Goal: Task Accomplishment & Management: Complete application form

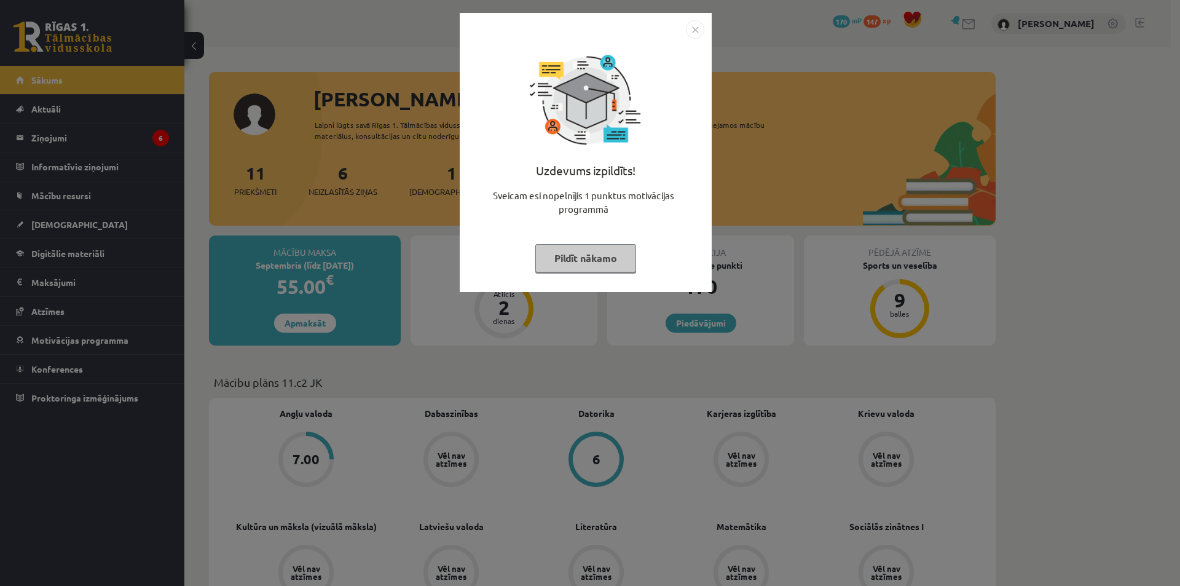
click at [610, 255] on button "Pildīt nākamo" at bounding box center [585, 258] width 101 height 28
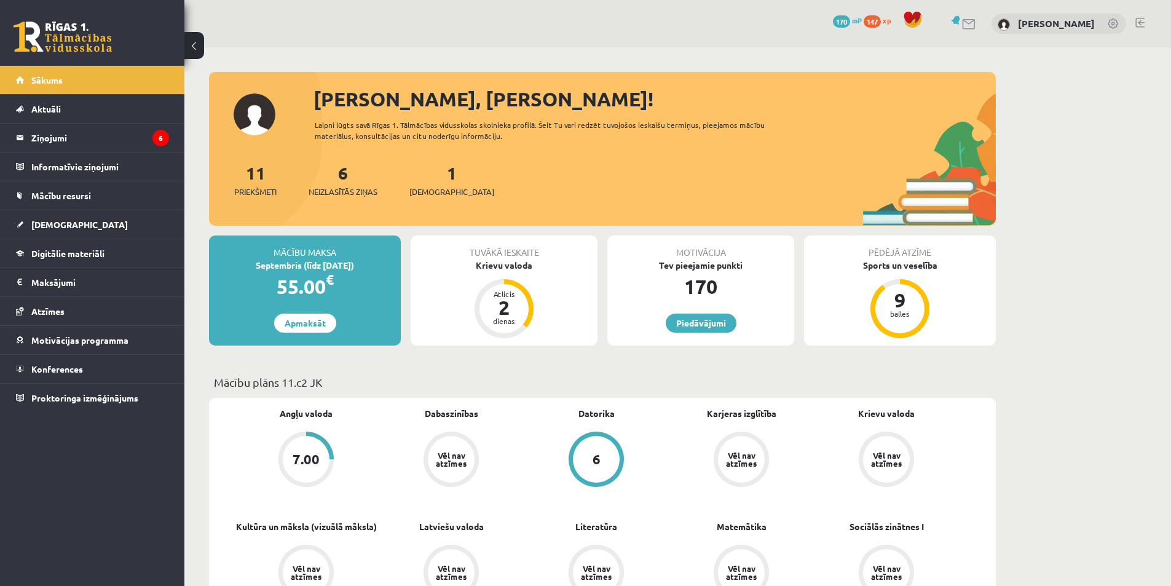
click at [432, 183] on div "1 Ieskaites" at bounding box center [451, 179] width 85 height 38
click at [437, 174] on div "1 Ieskaites" at bounding box center [451, 179] width 85 height 38
click at [435, 174] on link "1 Ieskaites" at bounding box center [451, 180] width 85 height 36
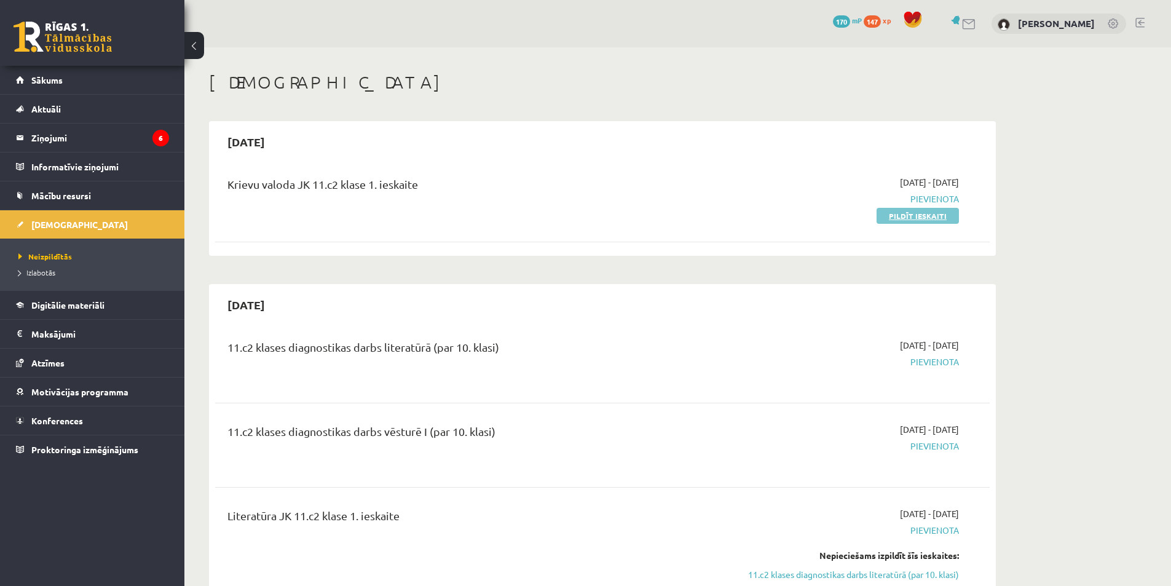
click at [947, 216] on link "Pildīt ieskaiti" at bounding box center [918, 216] width 82 height 16
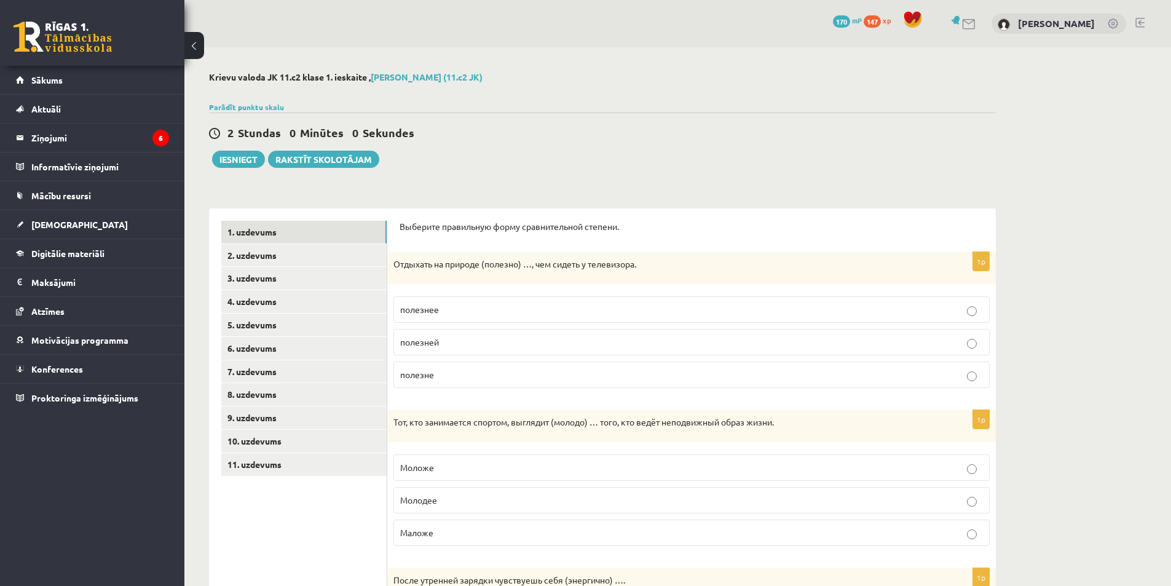
scroll to position [61, 0]
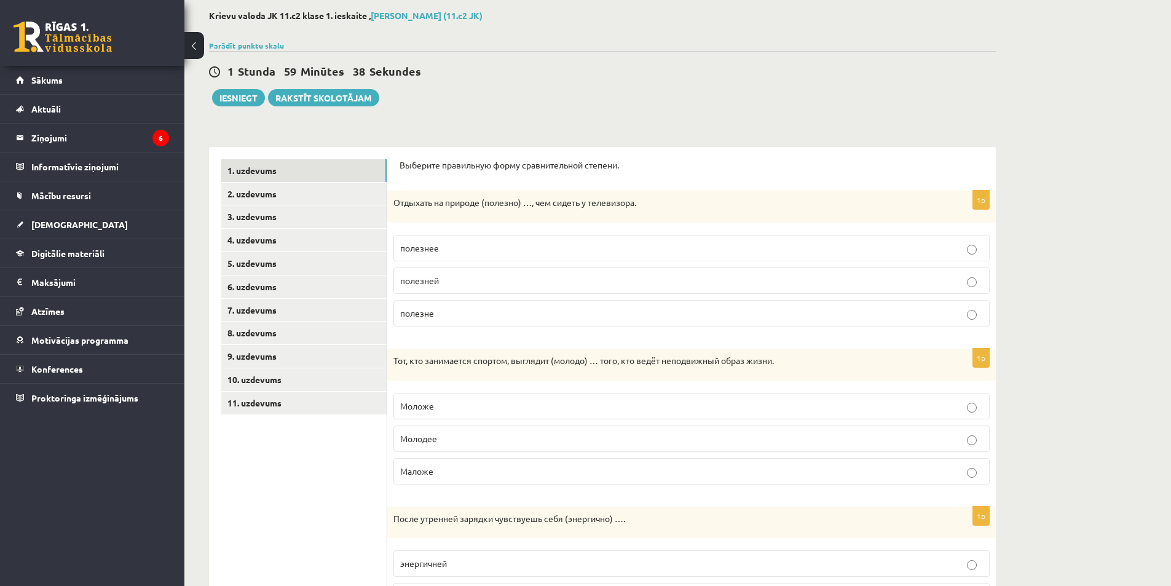
drag, startPoint x: 579, startPoint y: 277, endPoint x: 585, endPoint y: 252, distance: 25.5
click at [578, 277] on p "полезней" at bounding box center [691, 280] width 583 height 13
click at [464, 312] on p "полезне" at bounding box center [691, 313] width 583 height 13
click at [523, 275] on p "полезней" at bounding box center [691, 280] width 583 height 13
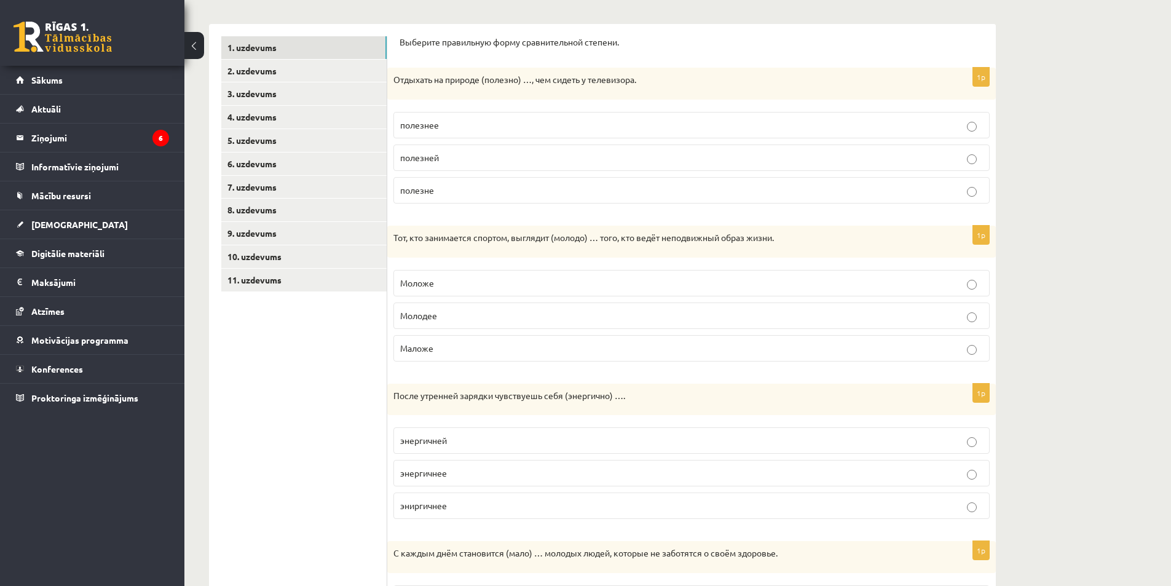
scroll to position [246, 0]
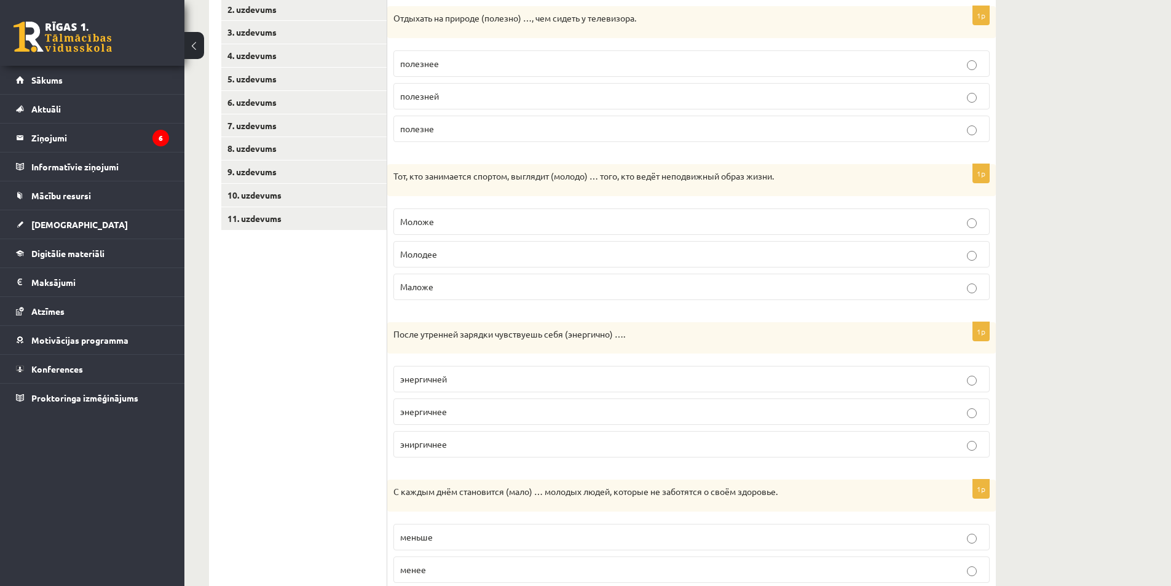
click at [545, 223] on p "Моложе" at bounding box center [691, 221] width 583 height 13
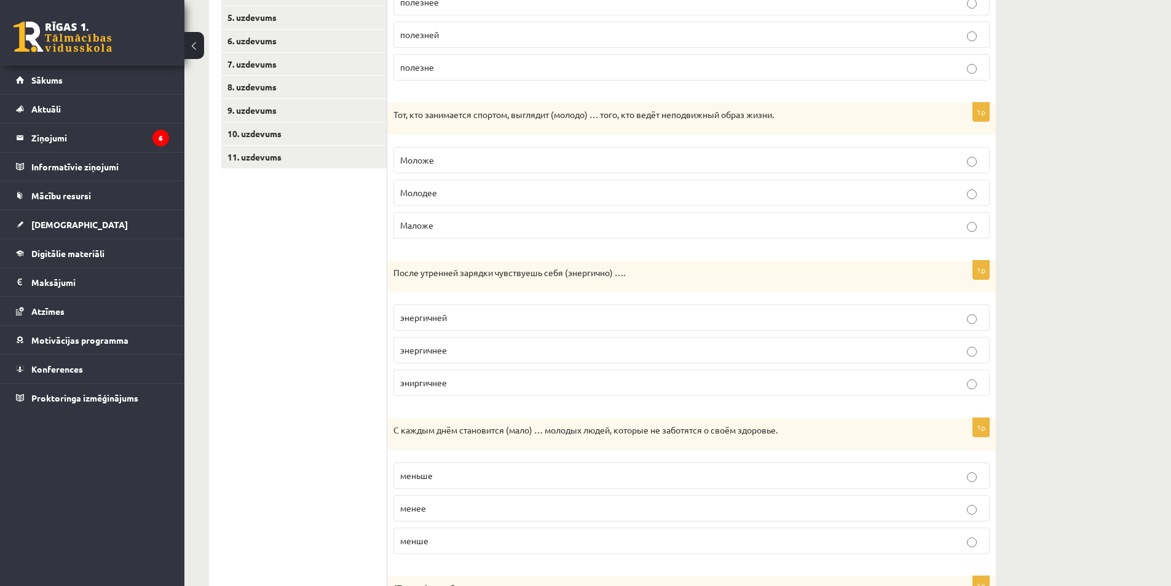
scroll to position [369, 0]
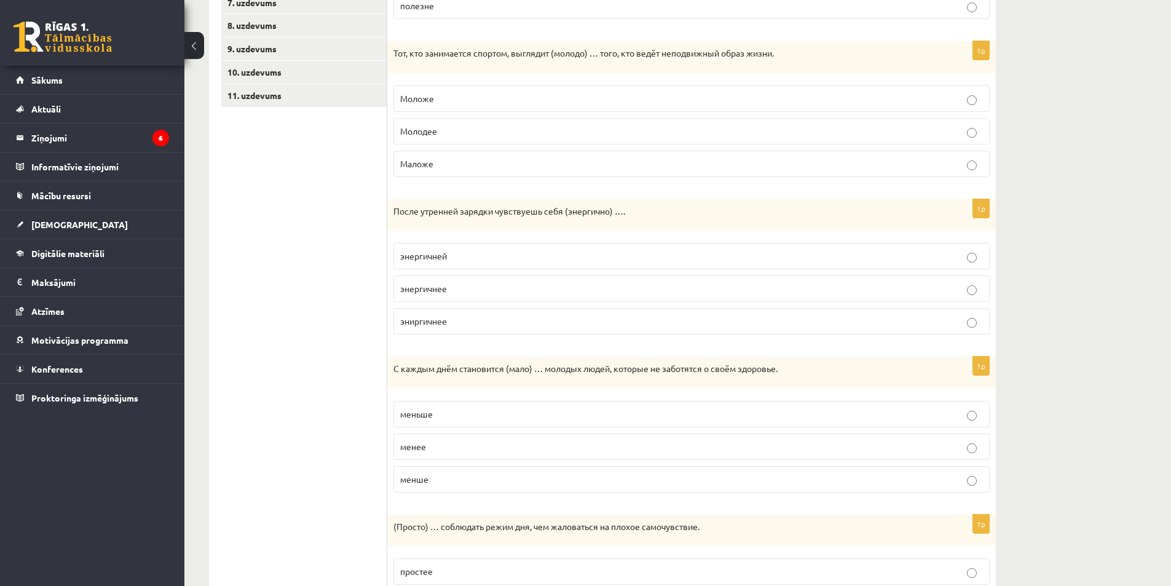
drag, startPoint x: 374, startPoint y: 304, endPoint x: 336, endPoint y: 314, distance: 39.5
click at [336, 314] on ul "1. uzdevums 2. uzdevums 3. uzdevums 4. uzdevums 5. uzdevums 6. uzdevums 7. uzde…" at bounding box center [304, 256] width 166 height 808
click at [449, 321] on p "эниргичнее" at bounding box center [691, 321] width 583 height 13
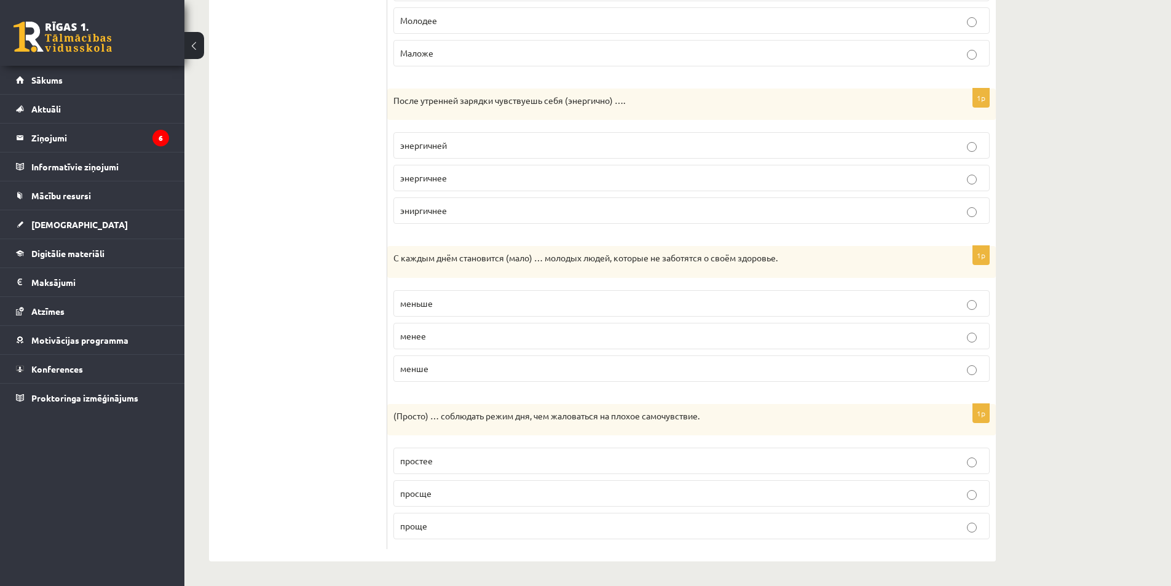
scroll to position [357, 0]
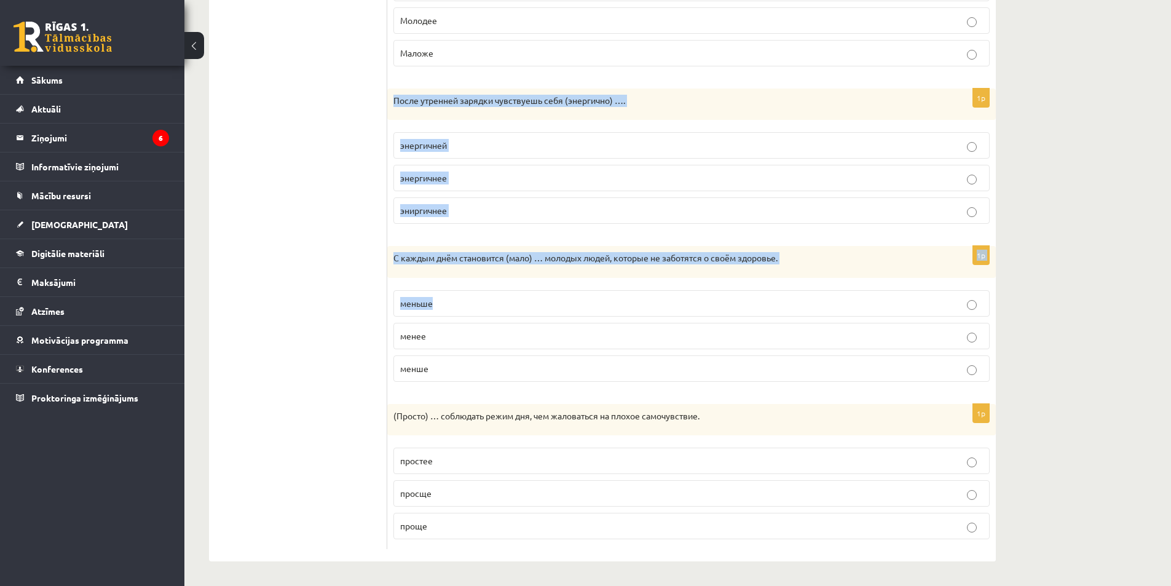
drag, startPoint x: 389, startPoint y: 225, endPoint x: 627, endPoint y: 299, distance: 249.7
click at [628, 302] on form "Выберите правильную форму сравнительной степени. 1p Отдыхать на природе (полезн…" at bounding box center [692, 145] width 584 height 808
drag, startPoint x: 439, startPoint y: 259, endPoint x: 446, endPoint y: 266, distance: 10.0
click at [440, 259] on p "С каждым днём становится (мало) … молодых людей, которые не заботятся о своём з…" at bounding box center [660, 258] width 535 height 12
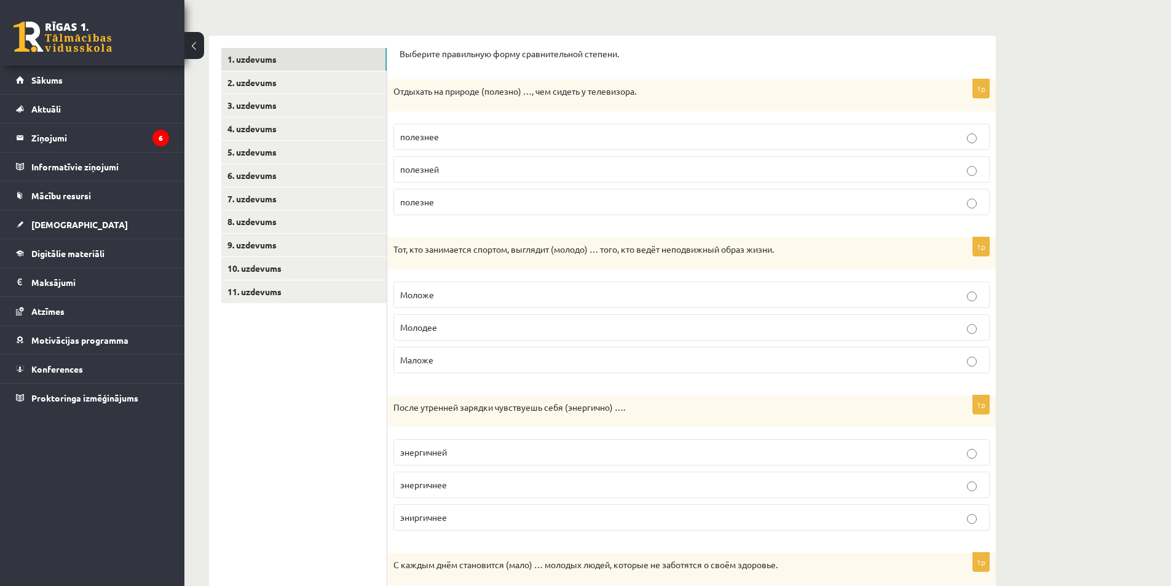
click at [546, 331] on p "Молодее" at bounding box center [691, 327] width 583 height 13
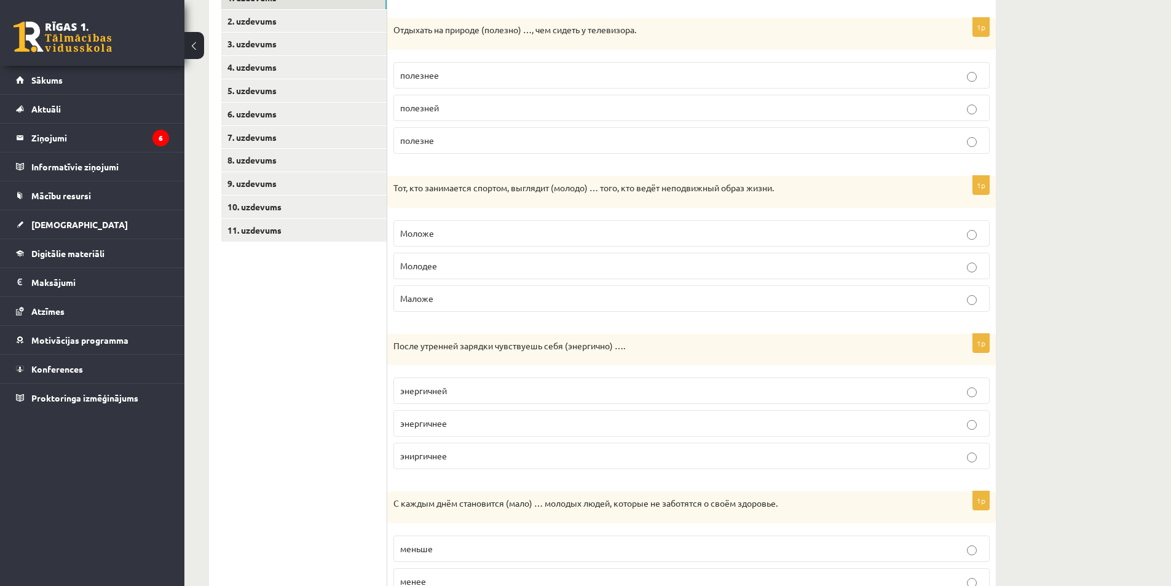
scroll to position [173, 0]
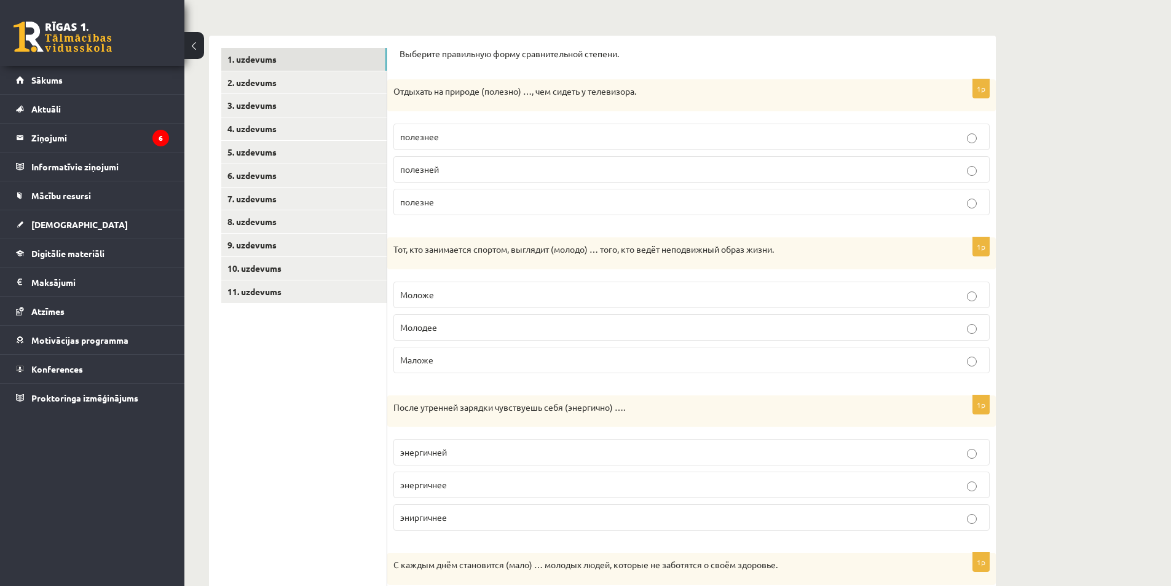
click at [543, 290] on p "Моложе" at bounding box center [691, 294] width 583 height 13
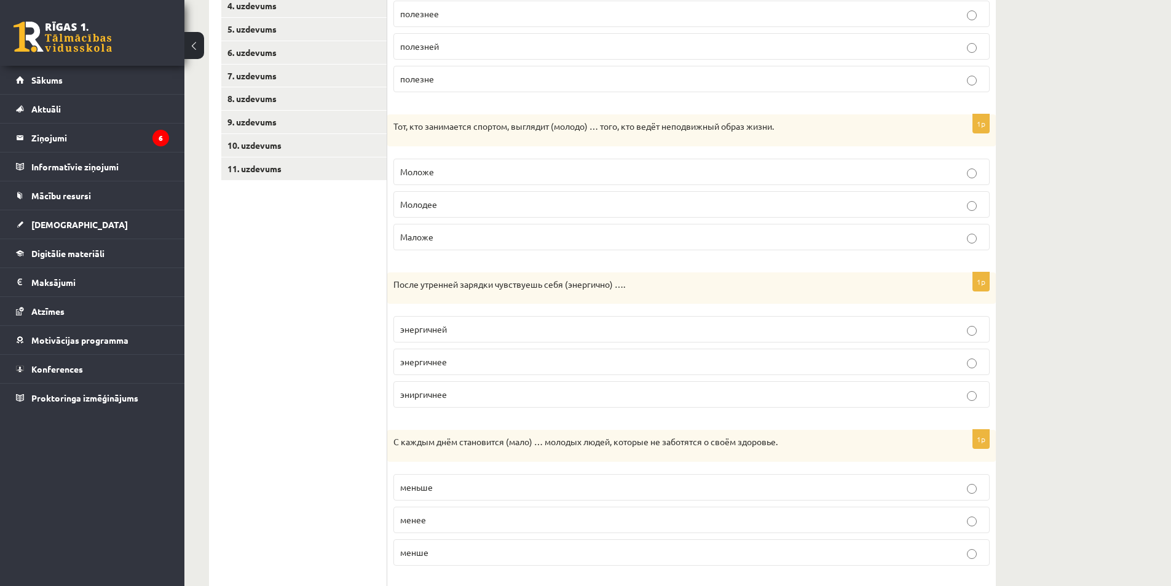
scroll to position [357, 0]
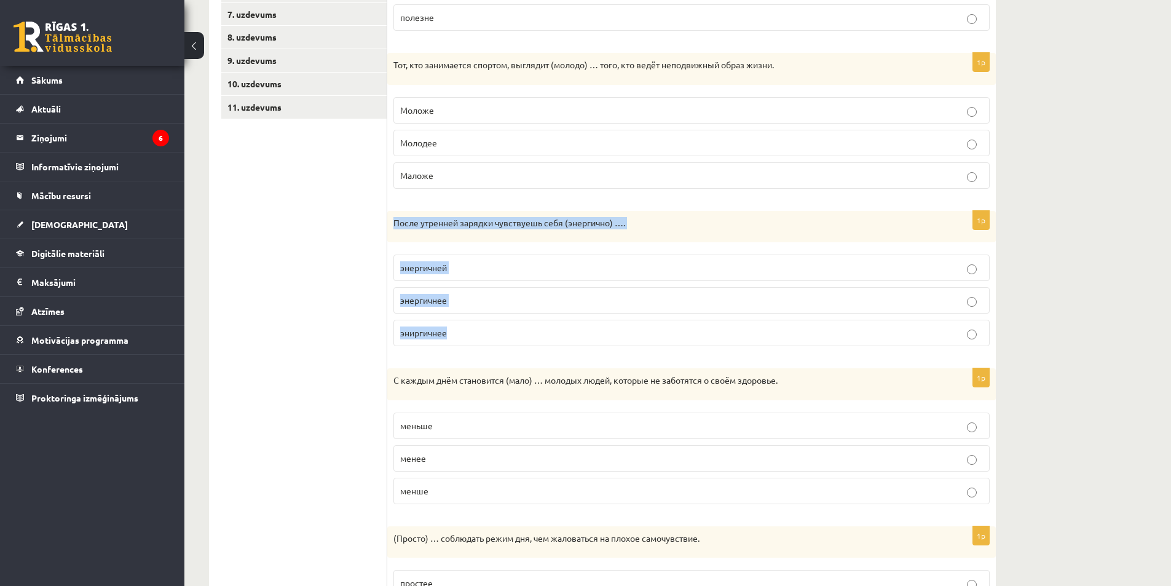
drag, startPoint x: 392, startPoint y: 224, endPoint x: 598, endPoint y: 331, distance: 231.3
click at [598, 331] on div "1p После утренней зарядки чувствуешь себя (энергично) …. энергичней энергичнее …" at bounding box center [691, 284] width 609 height 146
copy div "После утренней зарядки чувствуешь себя (энергично) …. энергичней энергичнее эни…"
click at [1095, 321] on div "Krievu valoda JK 11.c2 klase 1. ieskaite , Kristers Omiks (11.c2 JK) Parādīt pu…" at bounding box center [677, 199] width 987 height 1018
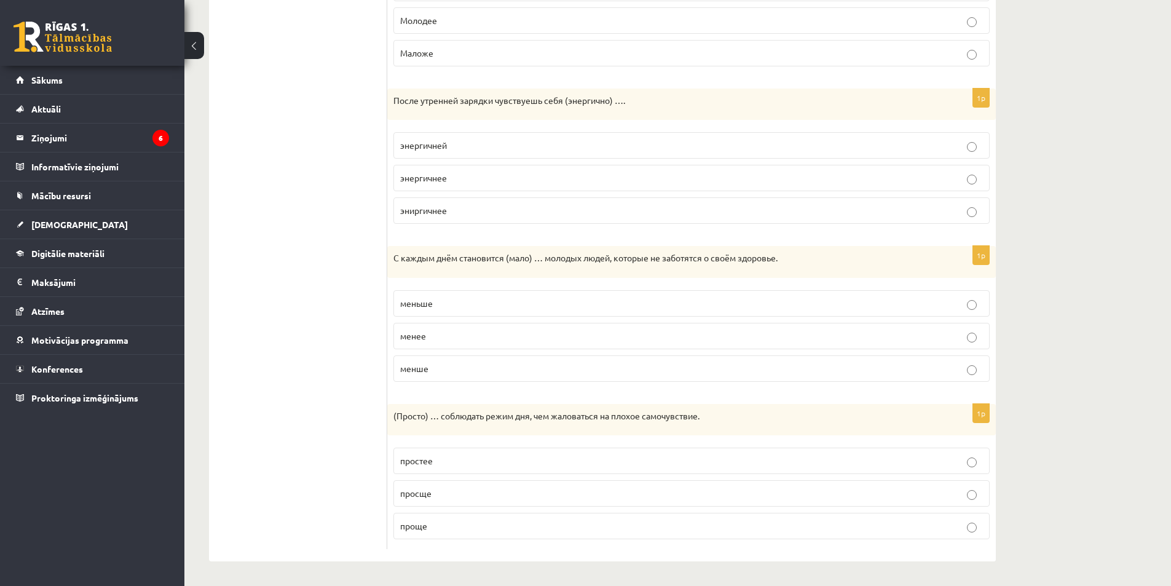
click at [435, 494] on p "просще" at bounding box center [691, 493] width 583 height 13
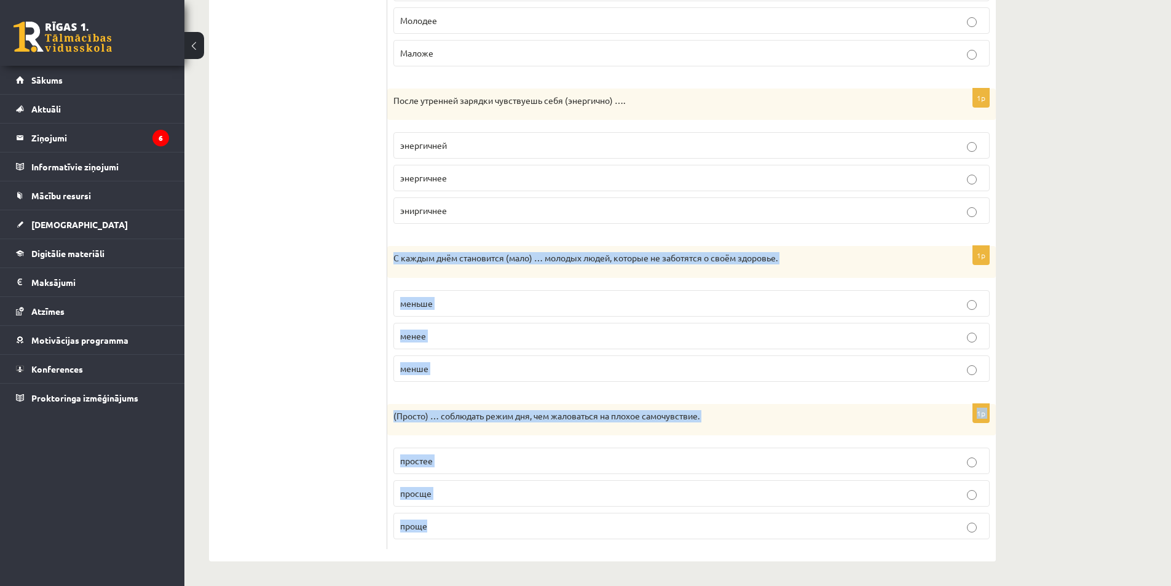
drag, startPoint x: 389, startPoint y: 259, endPoint x: 800, endPoint y: 529, distance: 491.8
click at [804, 527] on form "Выберите правильную форму сравнительной степени. 1p Отдыхать на природе (полезн…" at bounding box center [692, 145] width 584 height 808
copy form "С каждым днём становится (мало) … молодых людей, которые не заботятся о своём з…"
click at [1081, 294] on div "Krievu valoda JK 11.c2 klase 1. ieskaite , Kristers Omiks (11.c2 JK) Parādīt pu…" at bounding box center [677, 77] width 987 height 1018
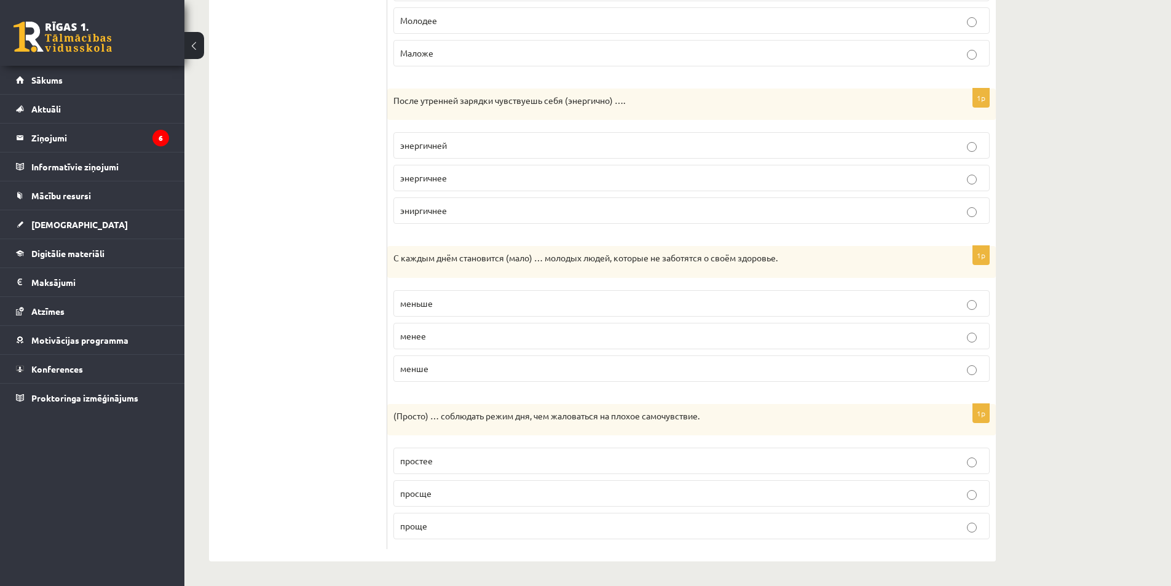
click at [775, 302] on p "меньше" at bounding box center [691, 303] width 583 height 13
click at [512, 527] on p "проще" at bounding box center [691, 526] width 583 height 13
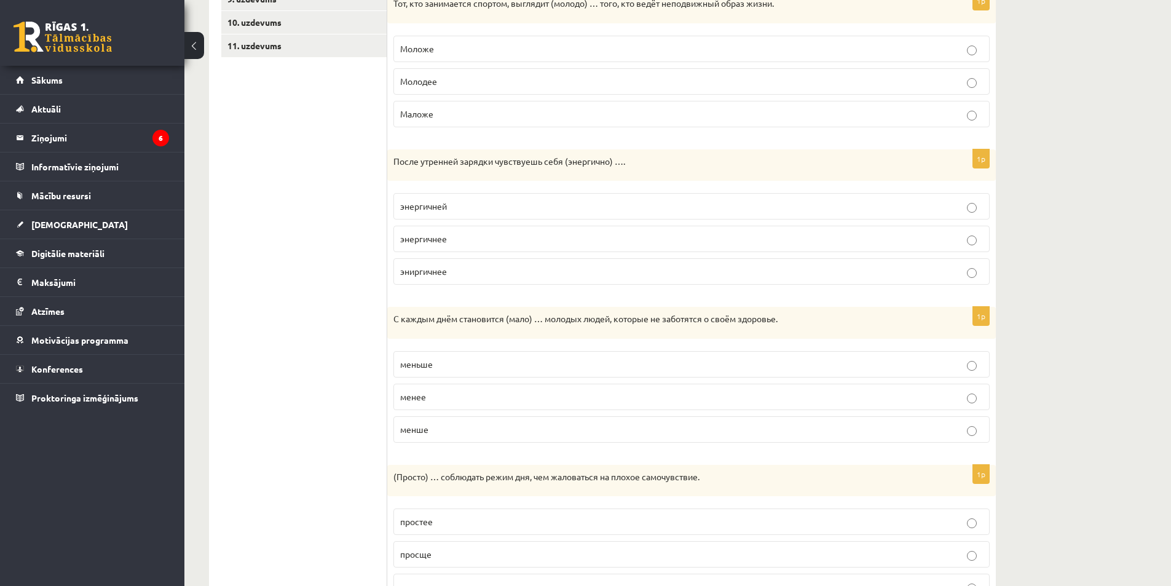
drag, startPoint x: 330, startPoint y: 438, endPoint x: 273, endPoint y: 379, distance: 81.7
click at [270, 357] on ul "1. uzdevums 2. uzdevums 3. uzdevums 4. uzdevums 5. uzdevums 6. uzdevums 7. uzde…" at bounding box center [304, 206] width 166 height 808
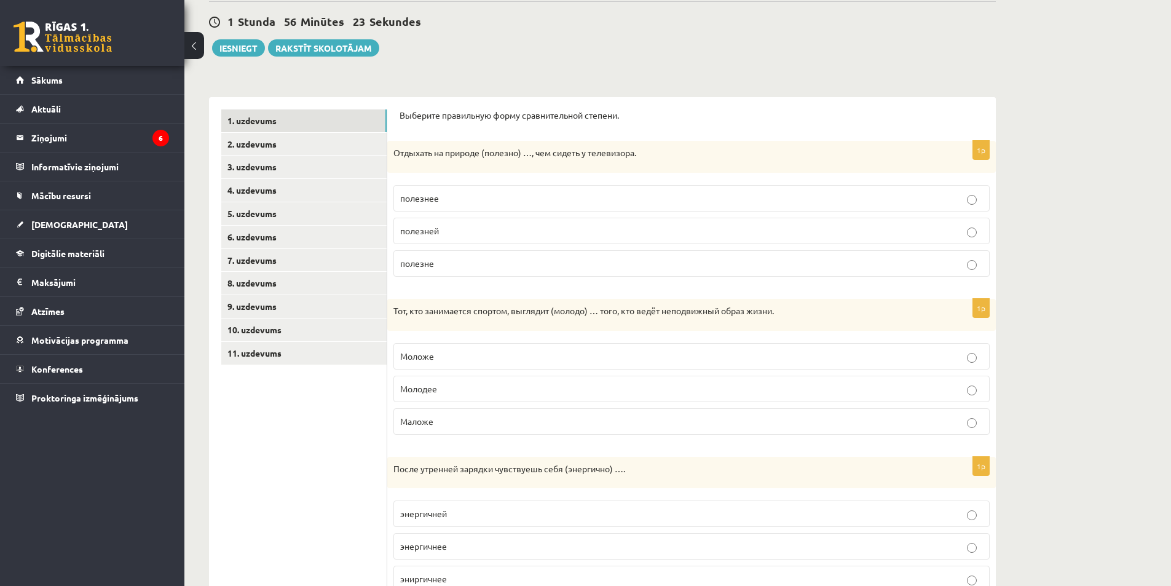
scroll to position [0, 0]
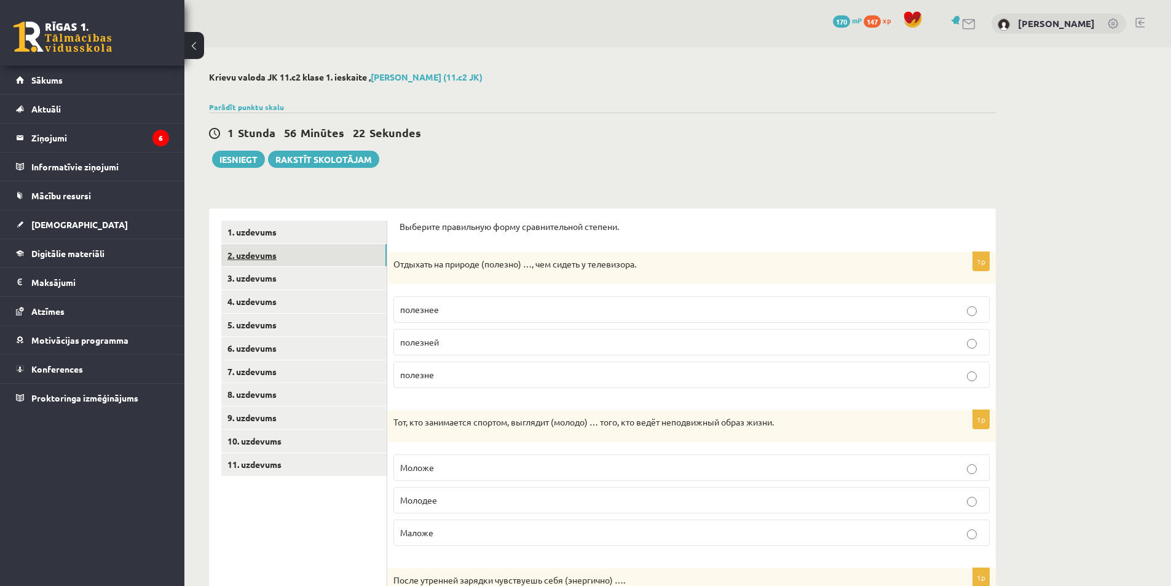
click at [258, 258] on link "2. uzdevums" at bounding box center [303, 255] width 165 height 23
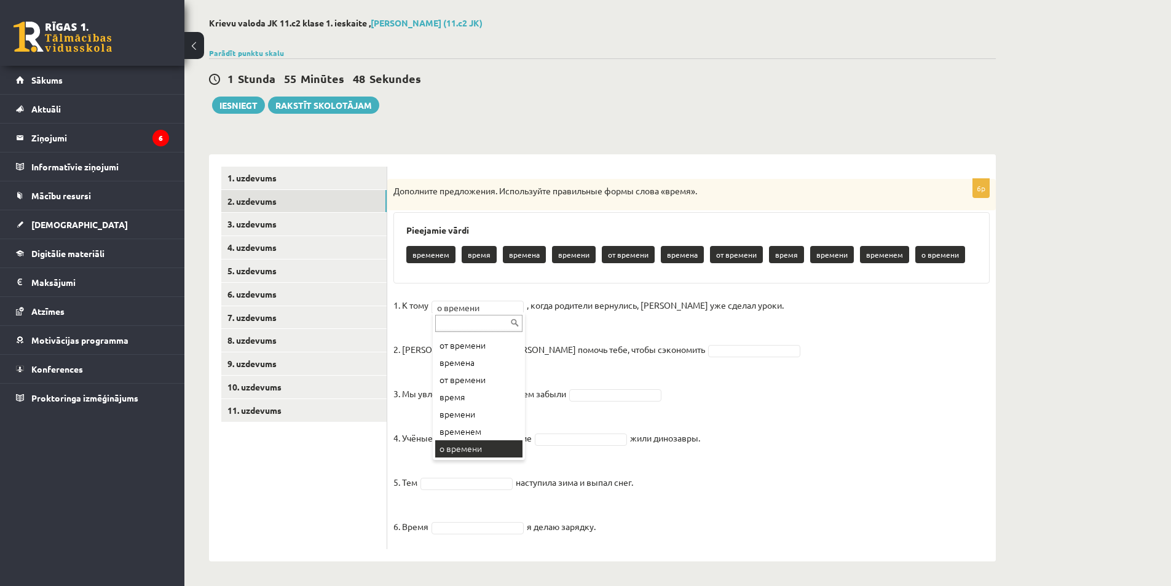
scroll to position [69, 0]
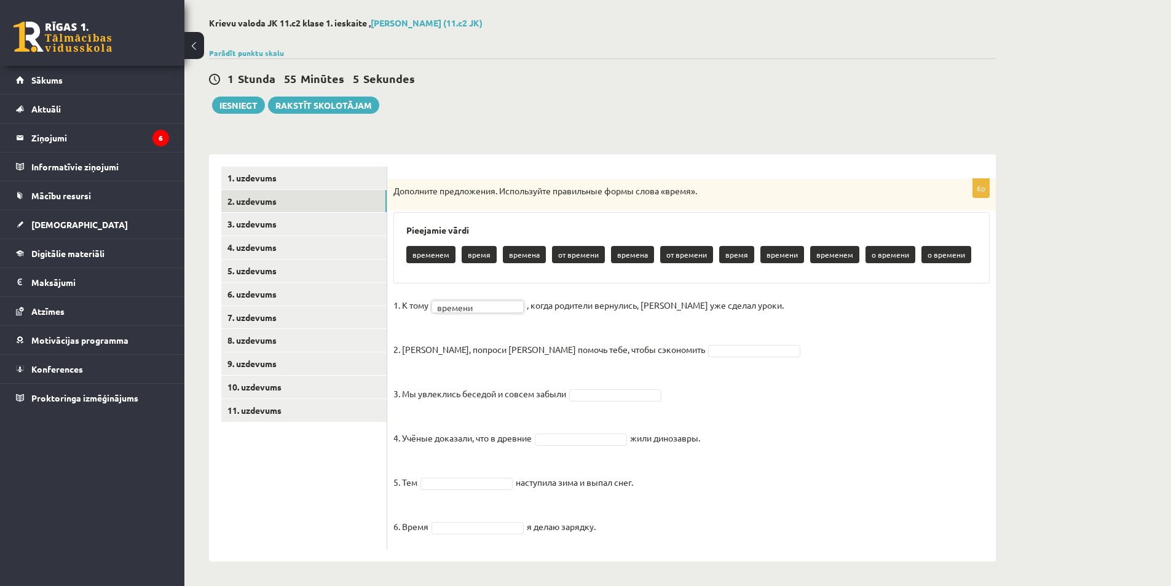
click at [666, 341] on fieldset "1. К тому времени ******* , когда родители вернулись, Эгилс уже сделал уроки. 2…" at bounding box center [691, 419] width 596 height 247
click at [654, 402] on fieldset "1. К тому времени ******* , когда родители вернулись, Эгилс уже сделал уроки. 2…" at bounding box center [691, 419] width 596 height 247
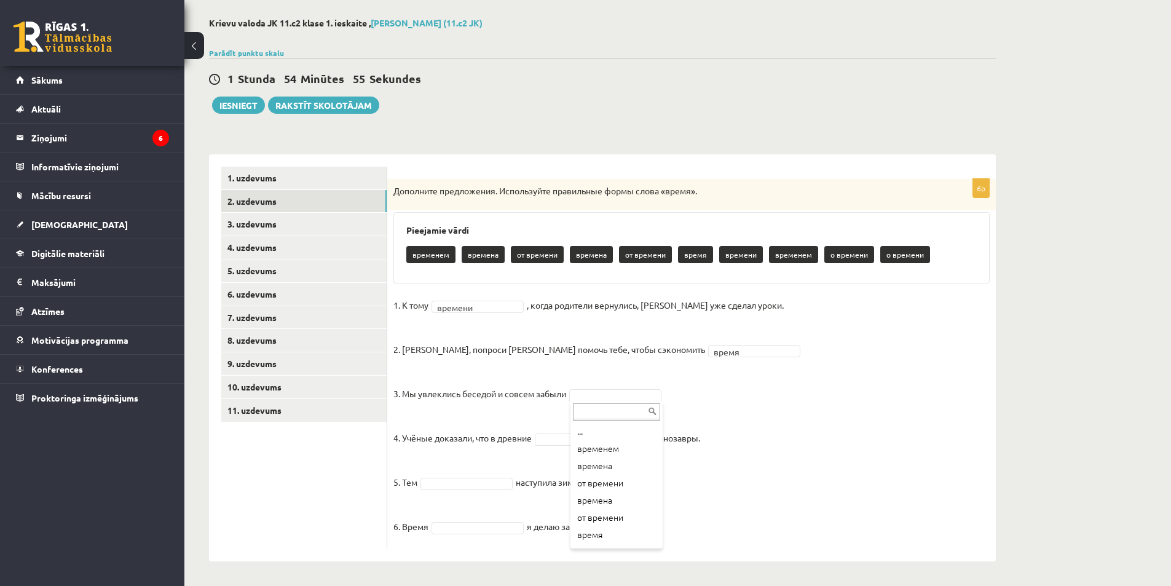
scroll to position [66, 0]
click at [687, 448] on fieldset "1. К тому времени ******* , когда родители вернулись, Эгилс уже сделал уроки. 2…" at bounding box center [691, 419] width 596 height 247
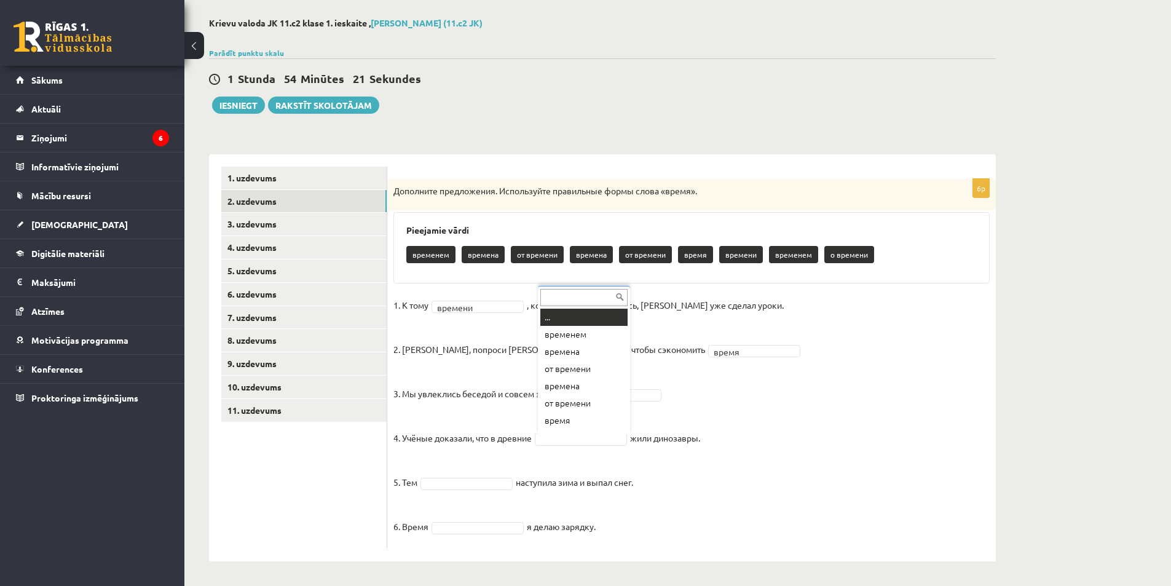
scroll to position [15, 0]
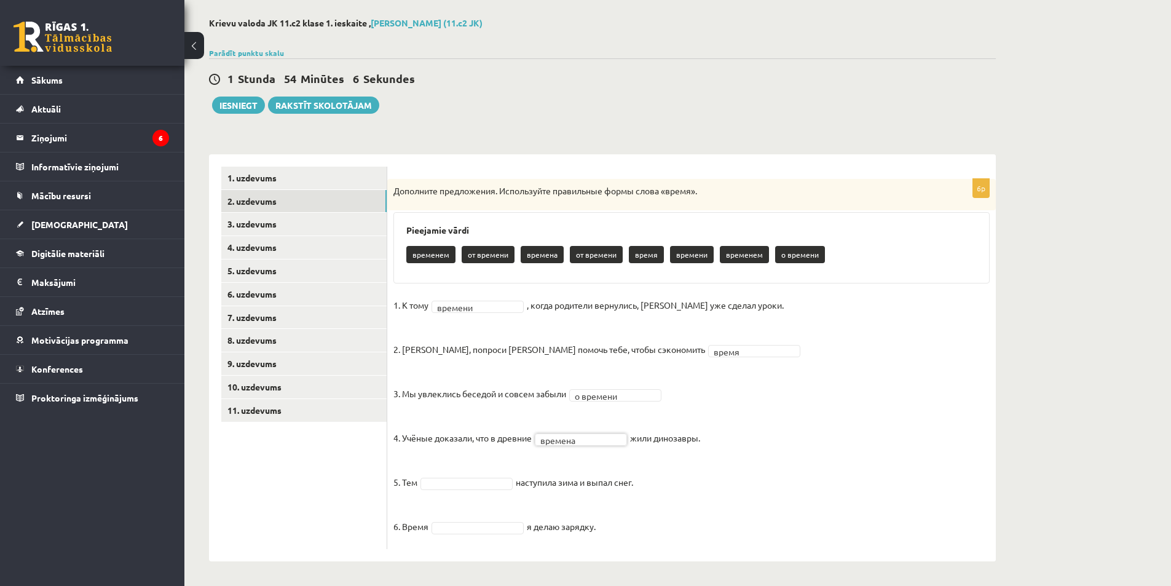
click at [483, 497] on fieldset "1. К тому времени ******* , когда родители вернулись, Эгилс уже сделал уроки. 2…" at bounding box center [691, 419] width 596 height 247
click at [487, 499] on fieldset "1. К тому времени ******* , когда родители вернулись, Эгилс уже сделал уроки. 2…" at bounding box center [691, 419] width 596 height 247
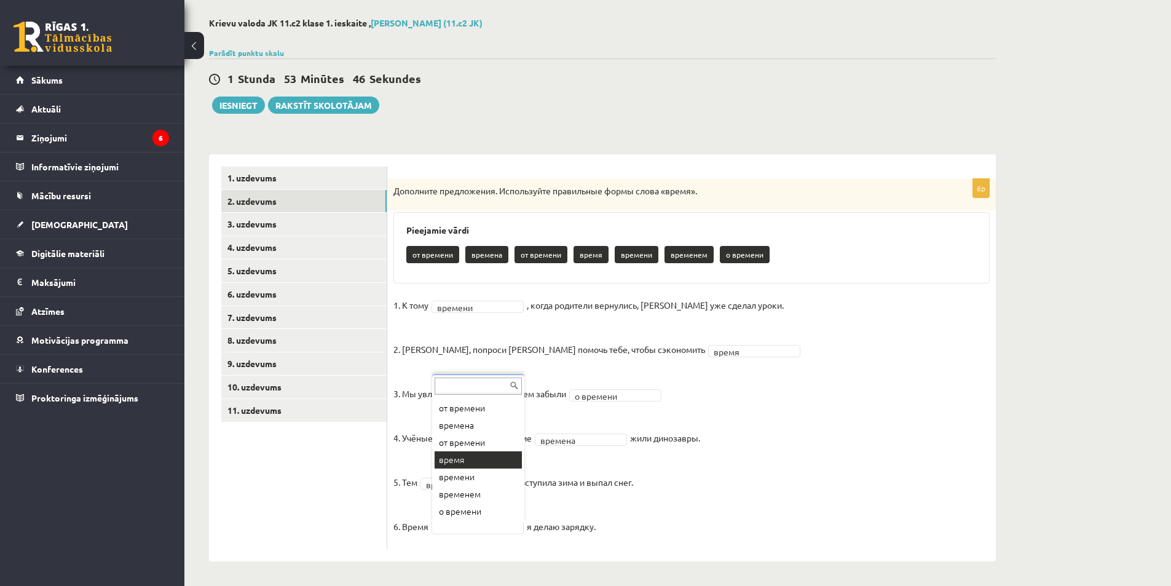
scroll to position [0, 0]
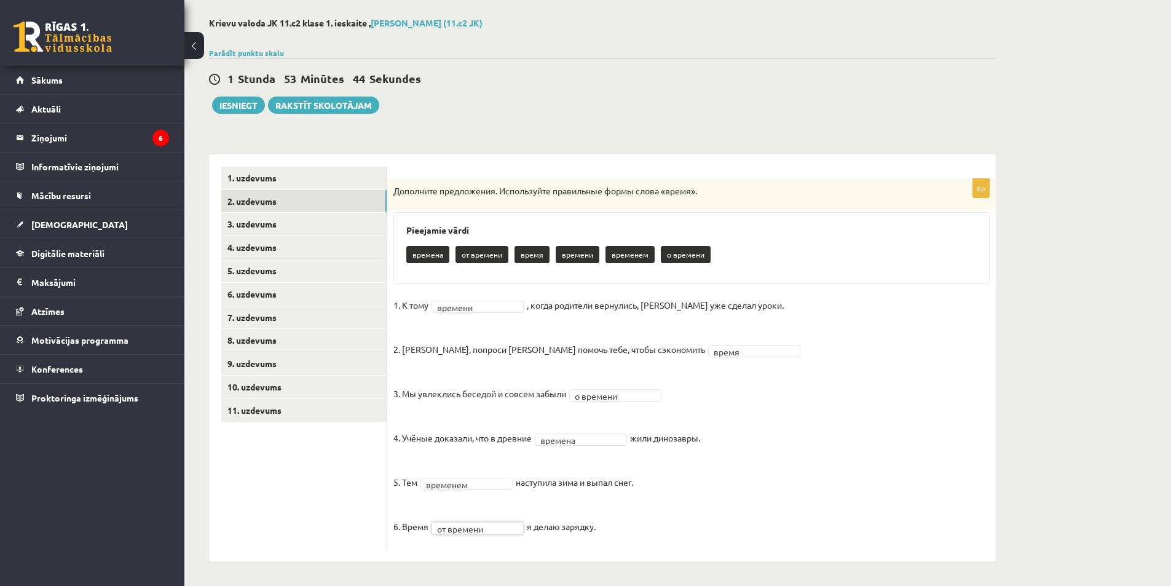
click at [573, 510] on fieldset "**********" at bounding box center [691, 419] width 596 height 247
click at [322, 226] on link "3. uzdevums" at bounding box center [303, 224] width 165 height 23
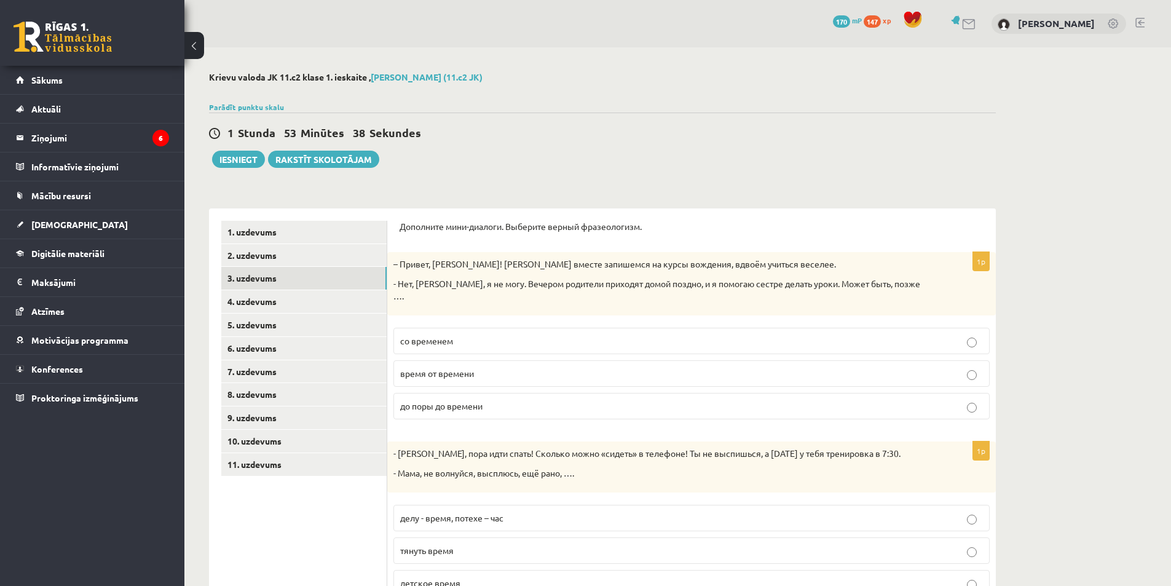
scroll to position [61, 0]
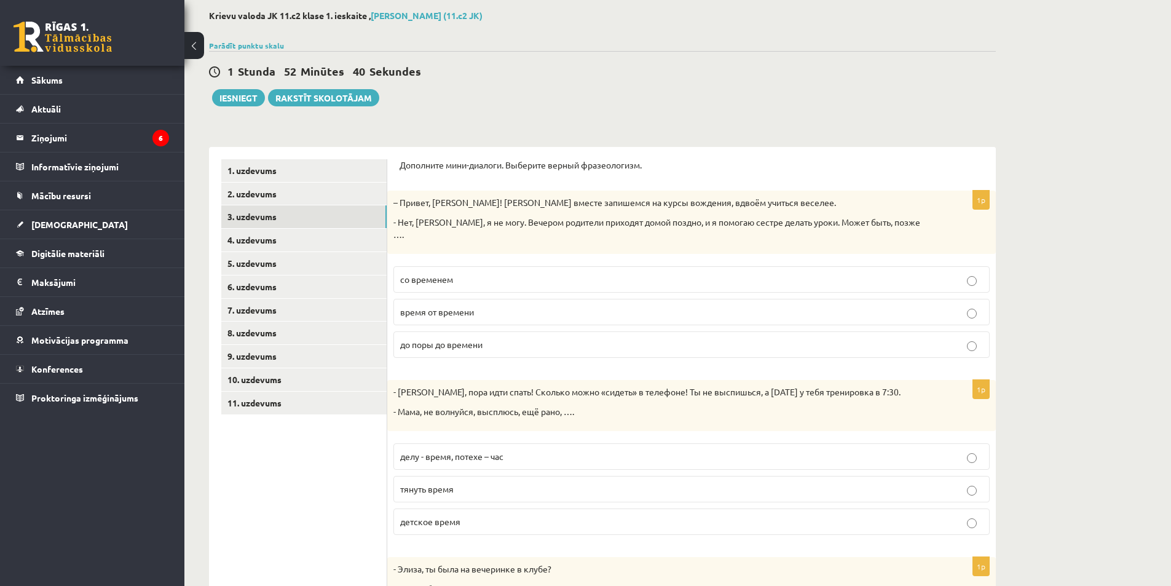
click at [487, 266] on label "со временем" at bounding box center [691, 279] width 596 height 26
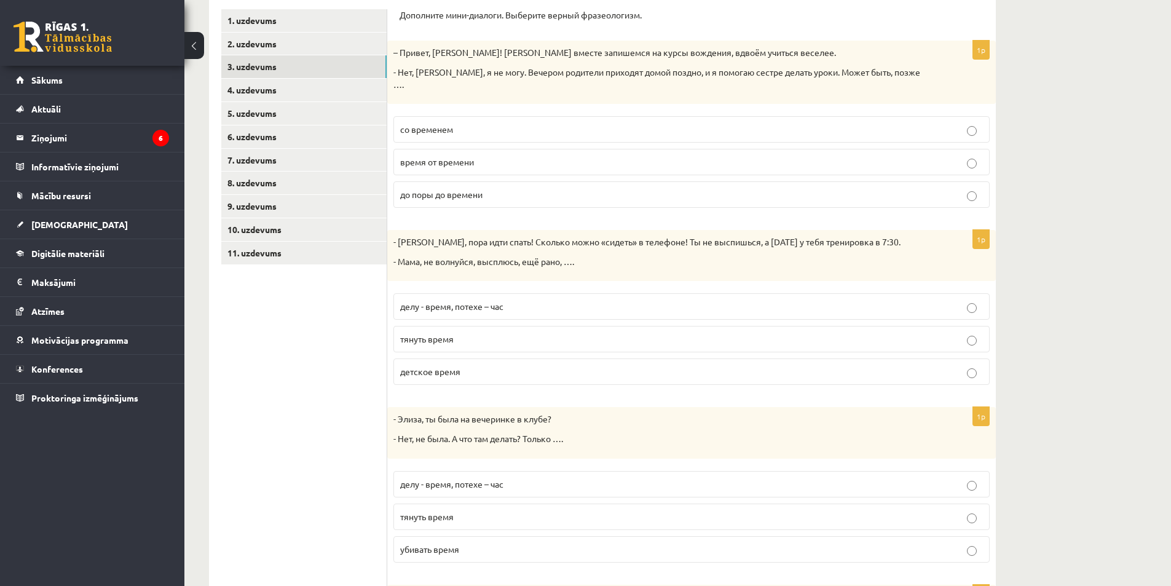
scroll to position [273, 0]
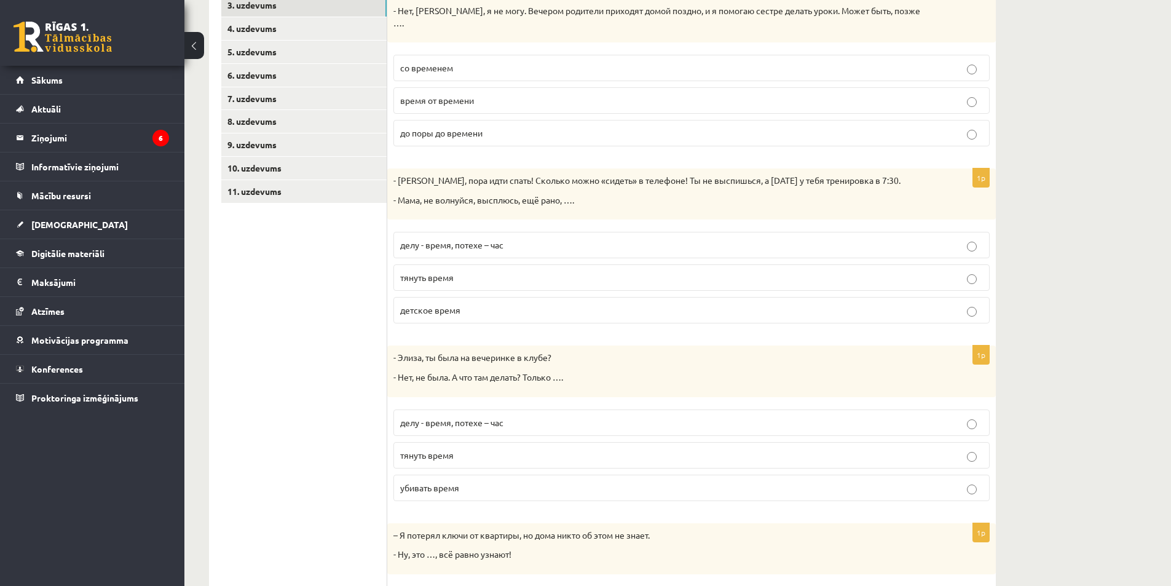
click at [444, 304] on span "детское время" at bounding box center [430, 309] width 60 height 11
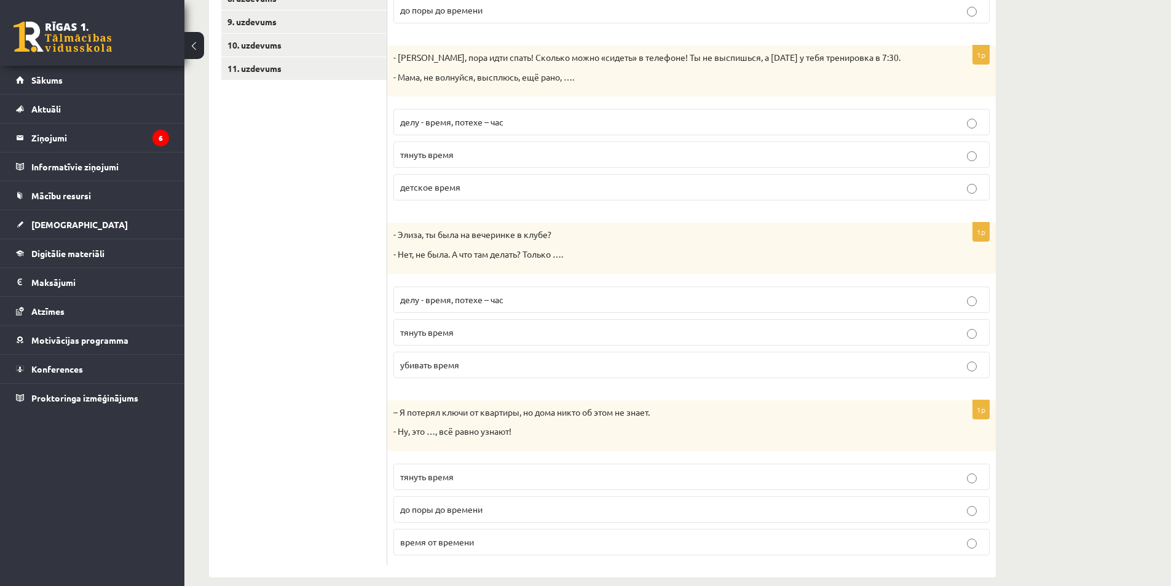
scroll to position [400, 0]
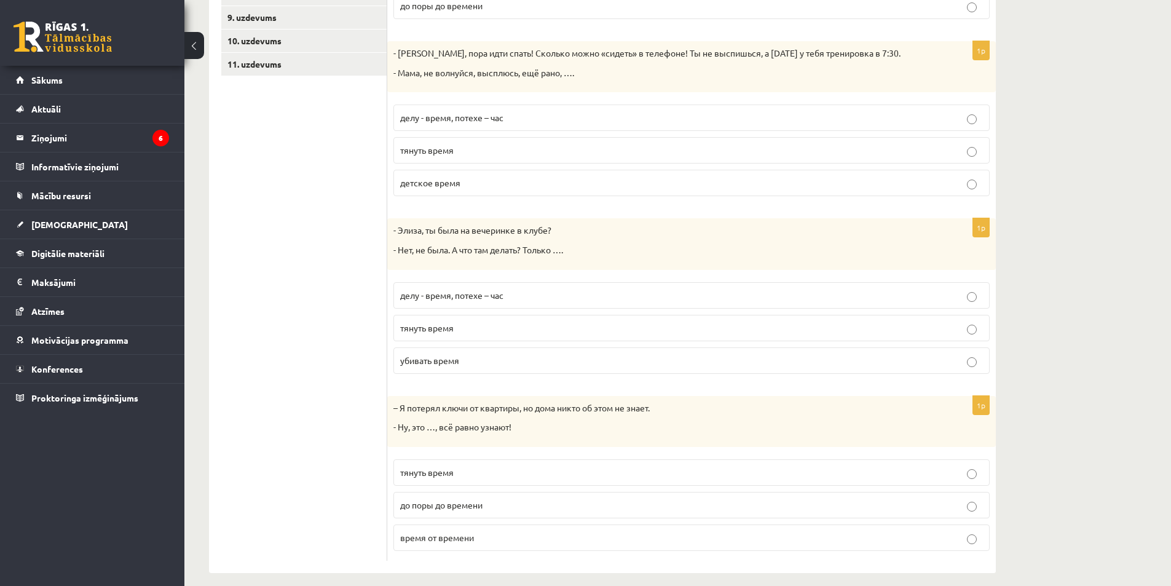
click at [542, 354] on p "убивать время" at bounding box center [691, 360] width 583 height 13
click at [463, 499] on span "до поры до времени" at bounding box center [441, 504] width 82 height 11
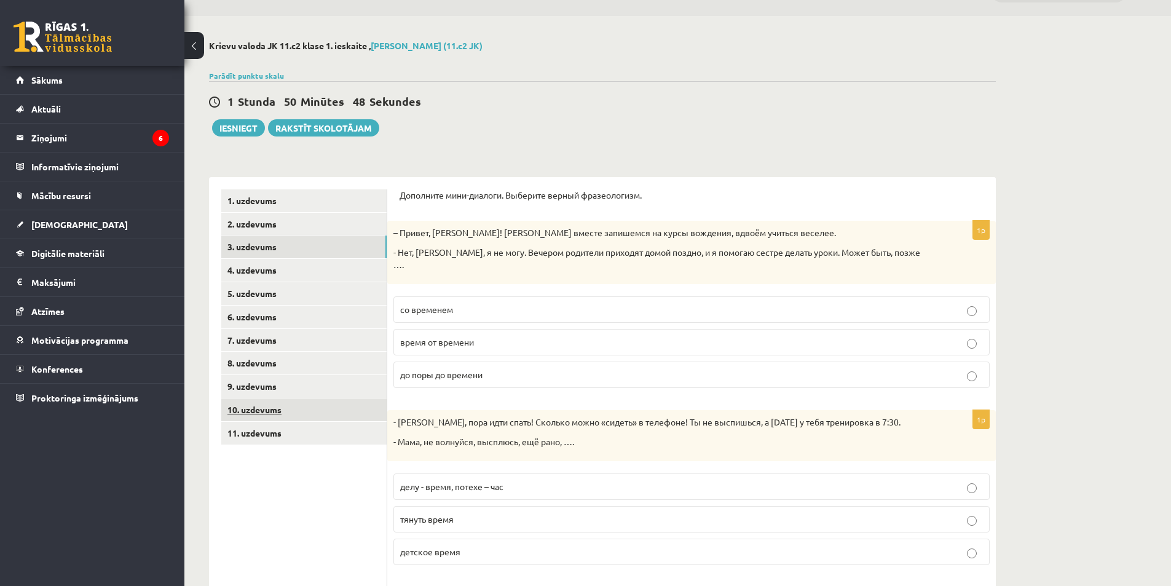
scroll to position [0, 0]
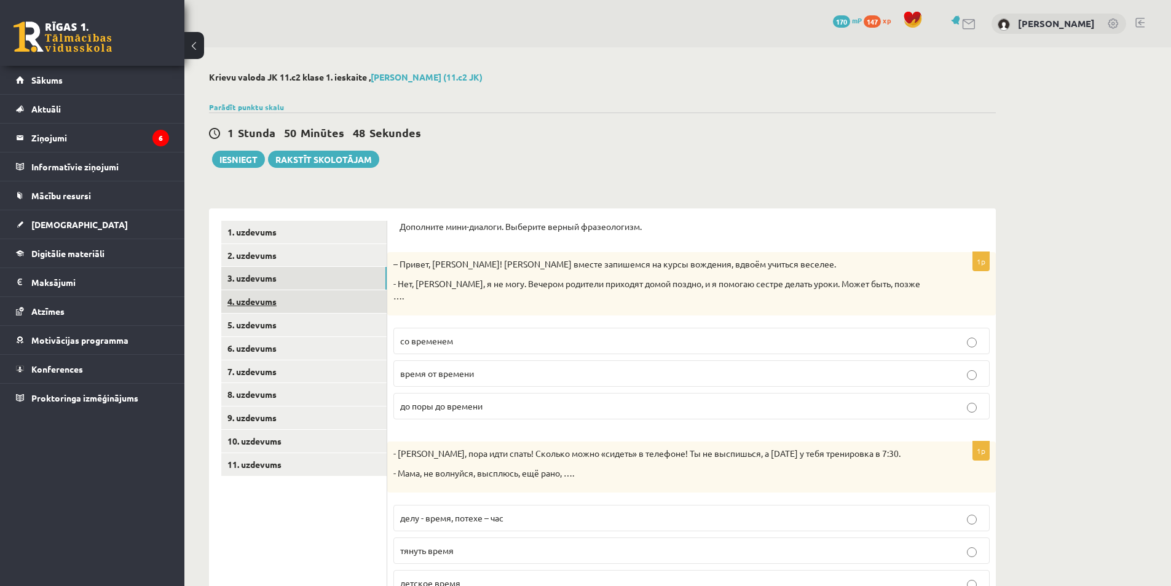
click at [251, 301] on link "4. uzdevums" at bounding box center [303, 301] width 165 height 23
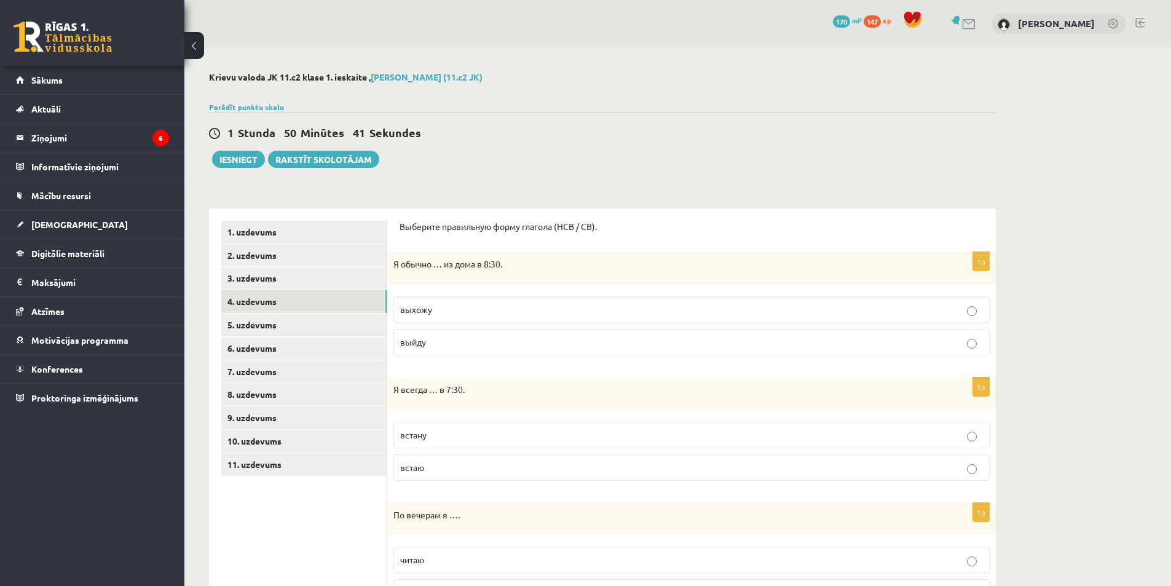
drag, startPoint x: 508, startPoint y: 305, endPoint x: 555, endPoint y: 326, distance: 51.7
click at [508, 304] on p "выхожу" at bounding box center [691, 309] width 583 height 13
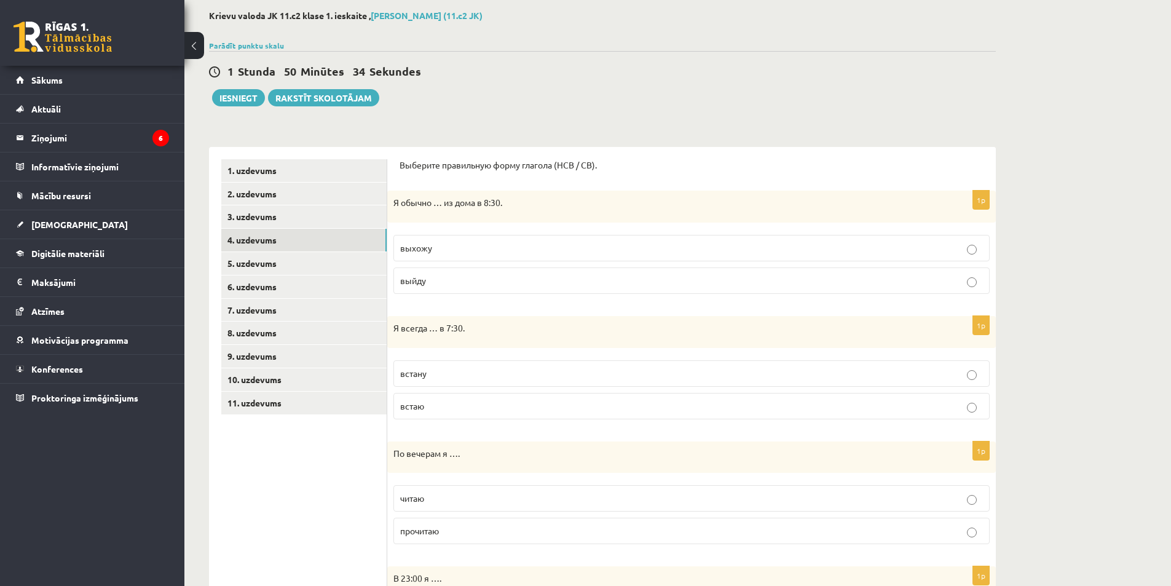
scroll to position [123, 0]
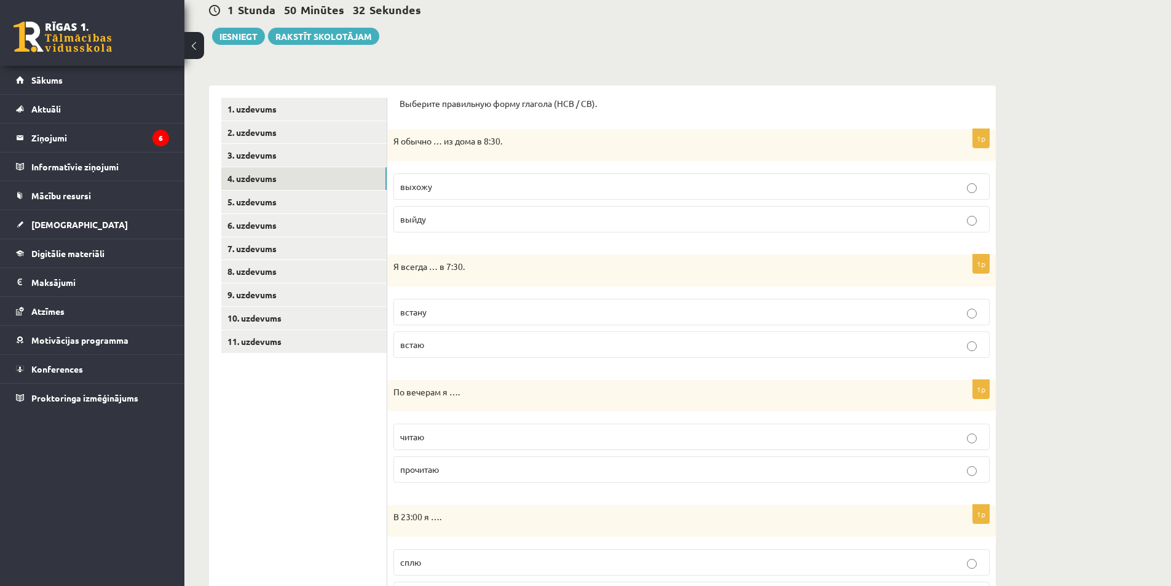
click at [488, 345] on p "встаю" at bounding box center [691, 344] width 583 height 13
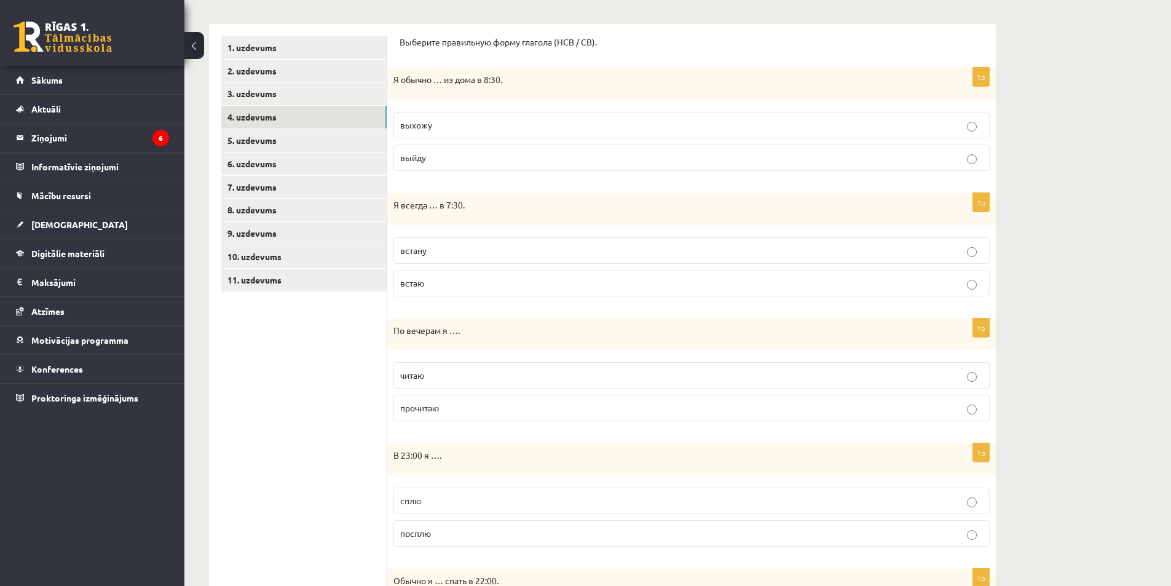
scroll to position [246, 0]
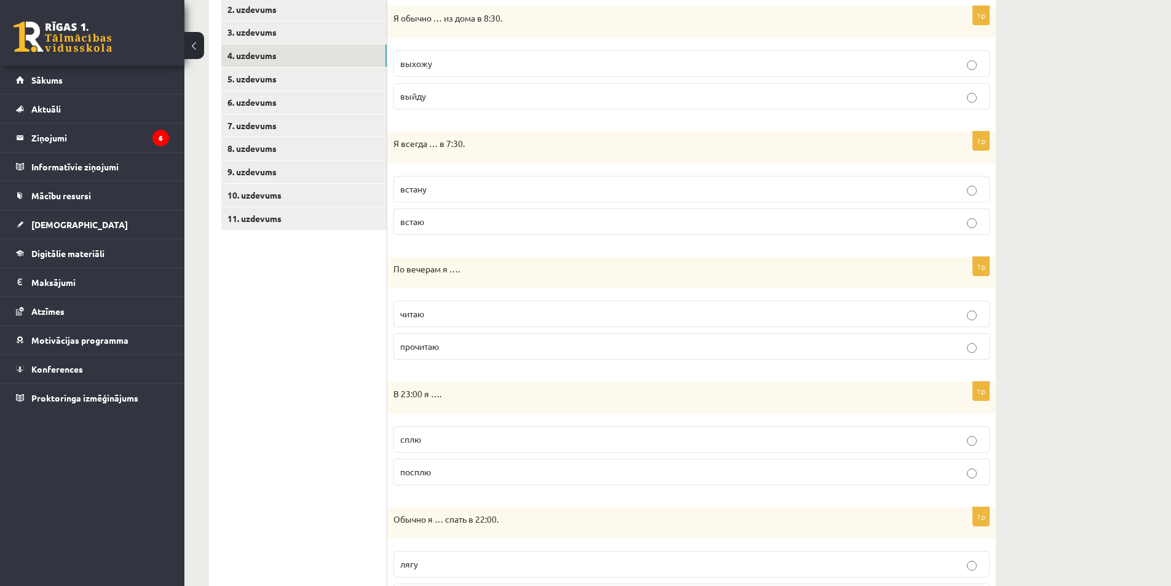
click at [441, 317] on p "читаю" at bounding box center [691, 313] width 583 height 13
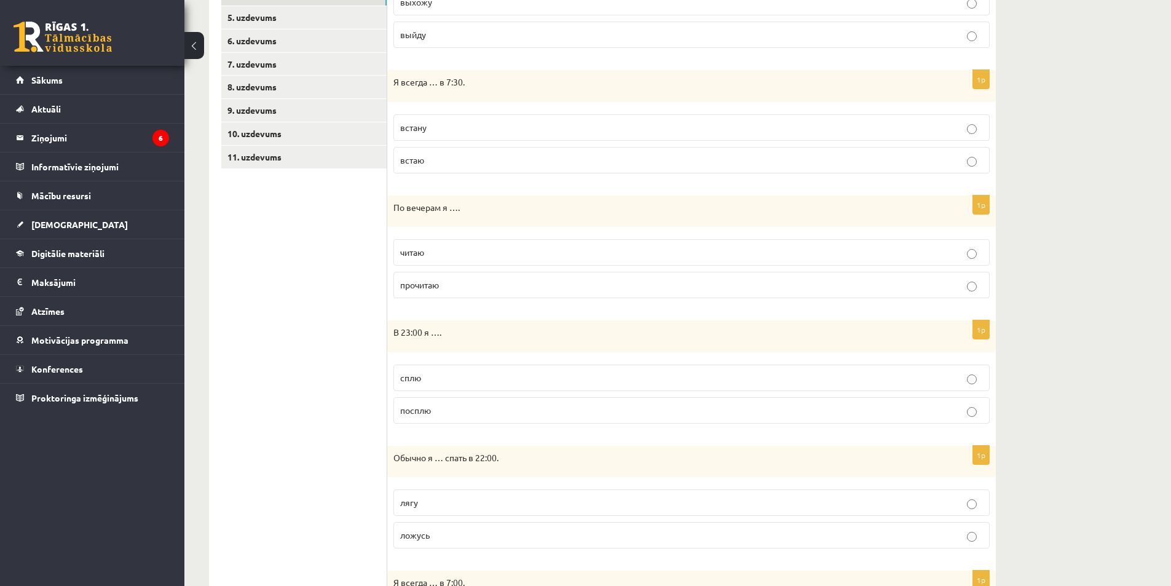
scroll to position [369, 0]
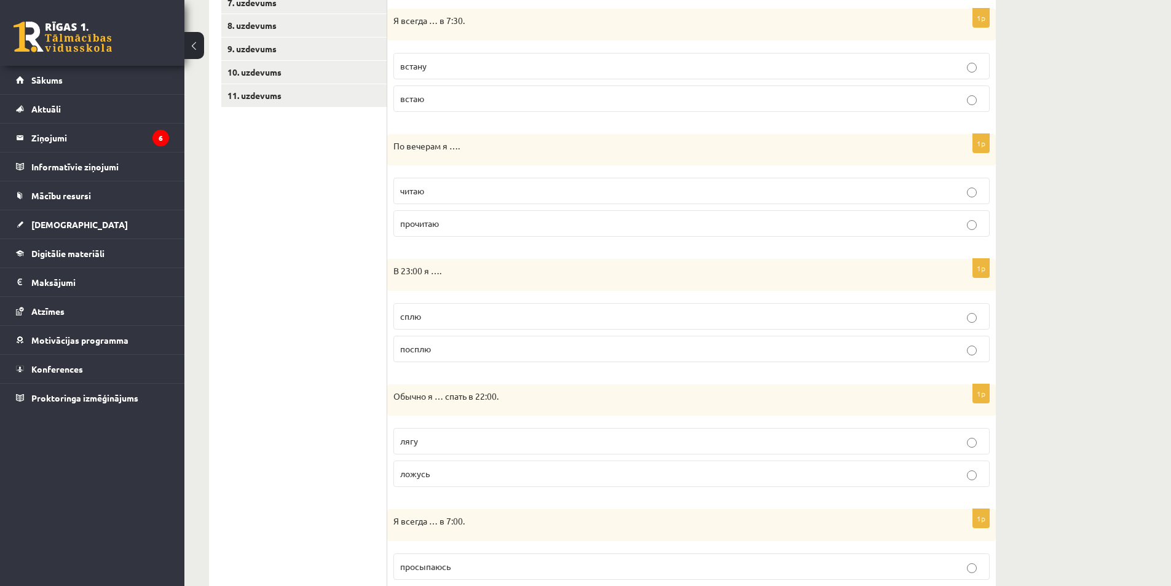
click at [435, 313] on p "сплю" at bounding box center [691, 316] width 583 height 13
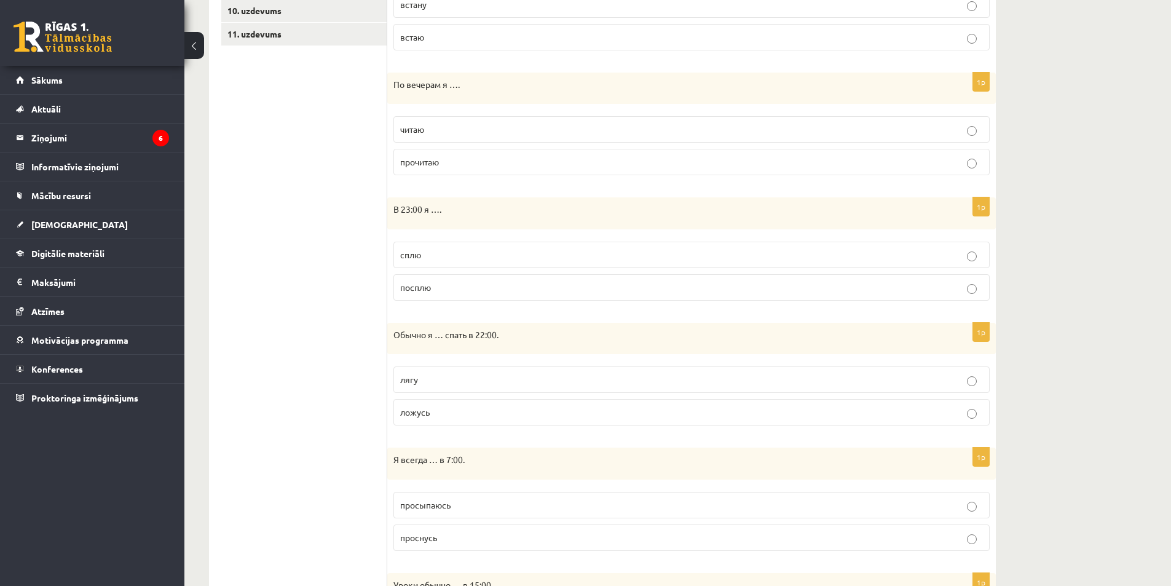
scroll to position [492, 0]
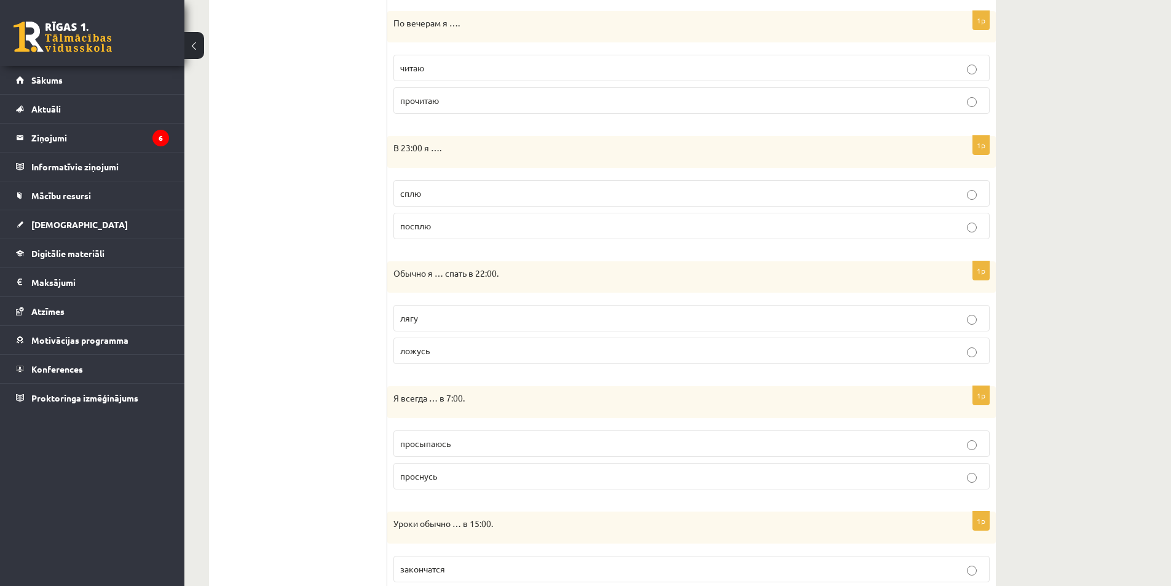
click at [430, 354] on p "ложусь" at bounding box center [691, 350] width 583 height 13
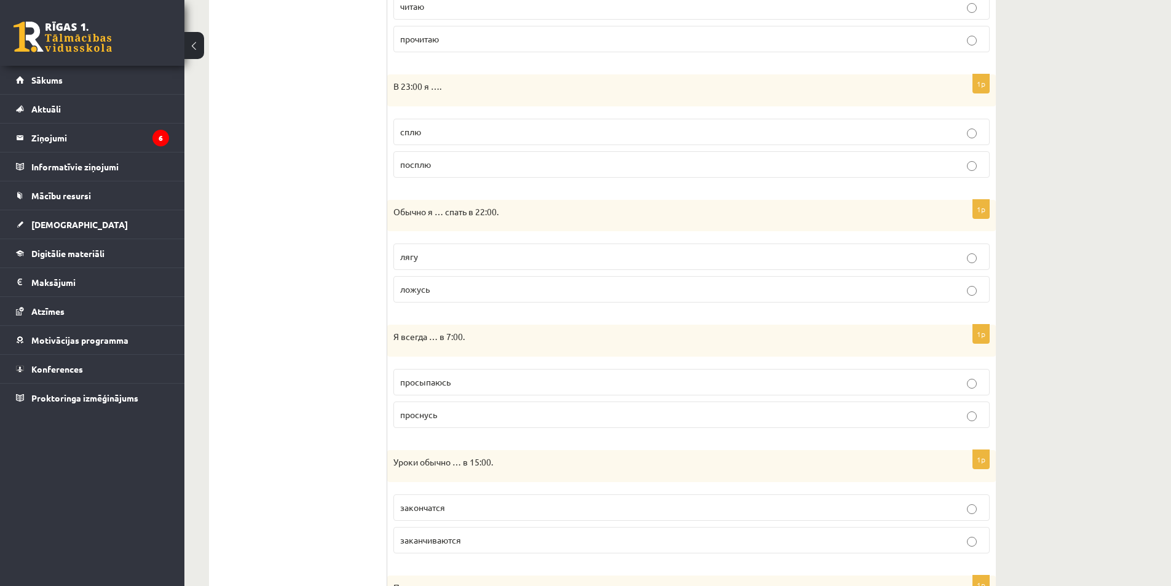
scroll to position [615, 0]
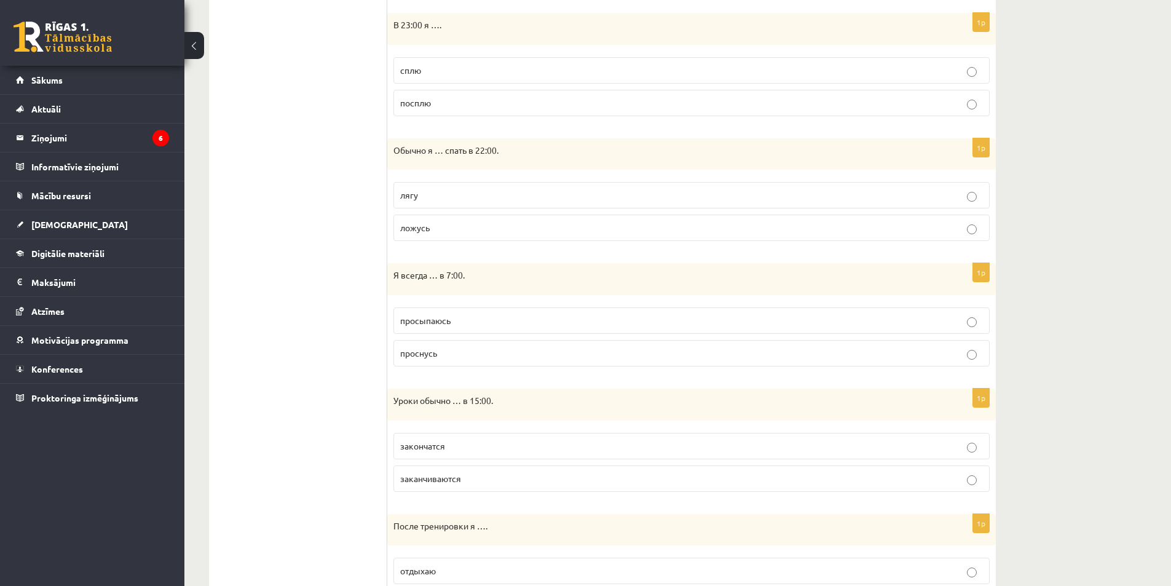
click at [418, 358] on span "проснусь" at bounding box center [418, 352] width 37 height 11
click at [442, 324] on span "просыпаюсь" at bounding box center [425, 320] width 50 height 11
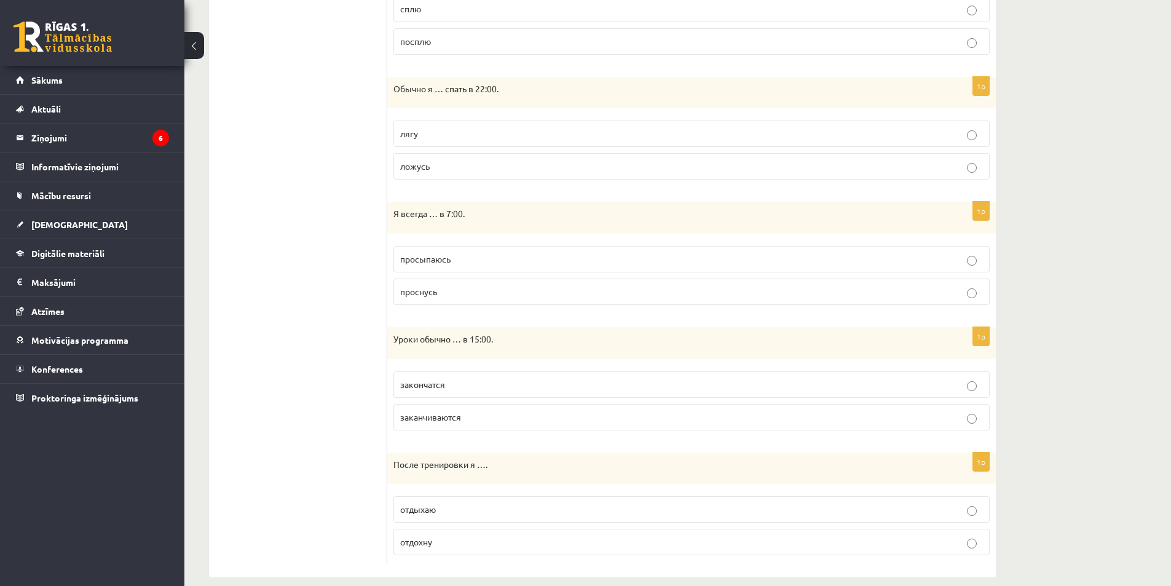
scroll to position [693, 0]
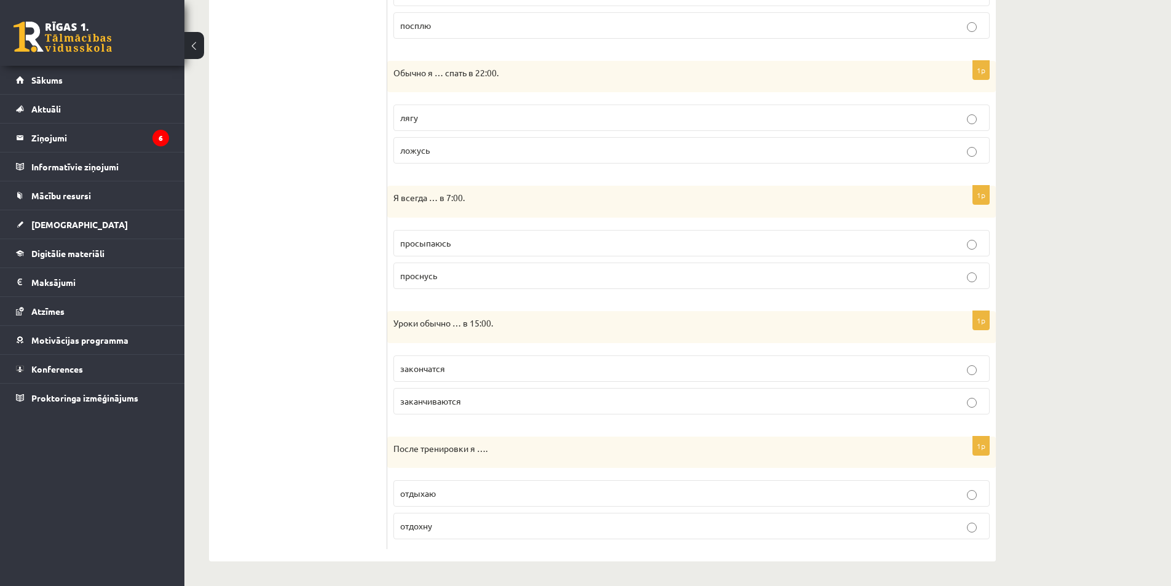
click at [428, 403] on span "заканчиваются" at bounding box center [430, 400] width 61 height 11
click at [417, 496] on span "отдыхаю" at bounding box center [418, 493] width 36 height 11
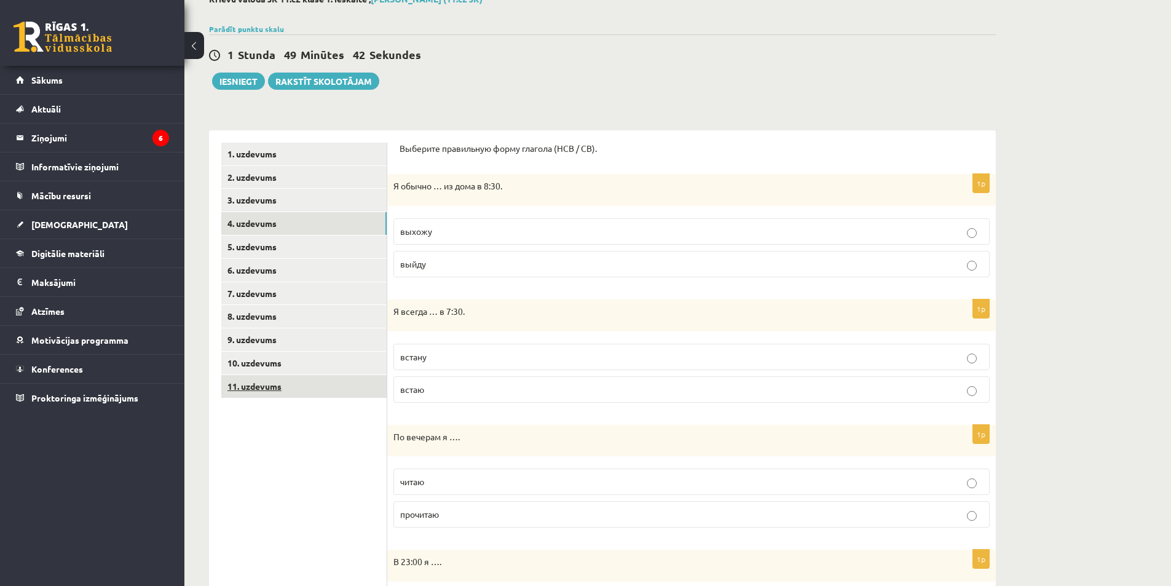
scroll to position [0, 0]
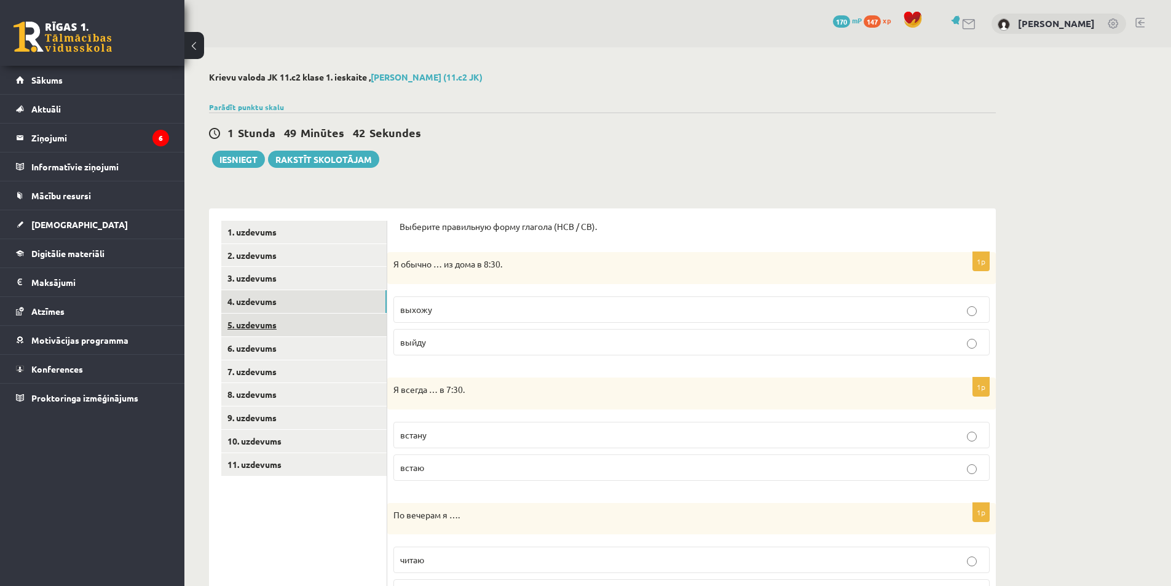
click at [256, 330] on link "5. uzdevums" at bounding box center [303, 325] width 165 height 23
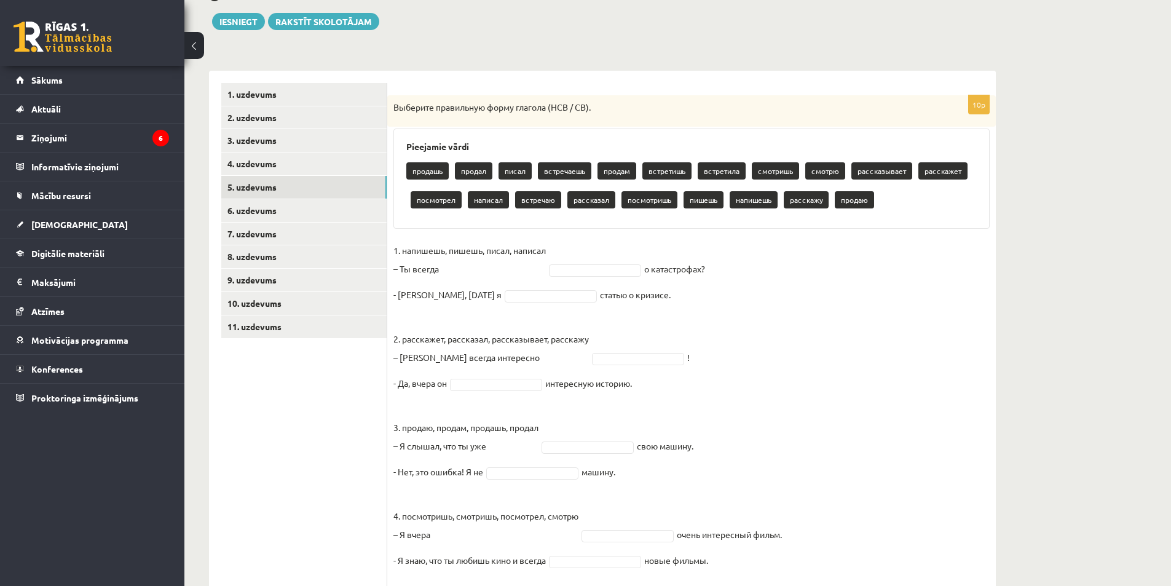
scroll to position [261, 0]
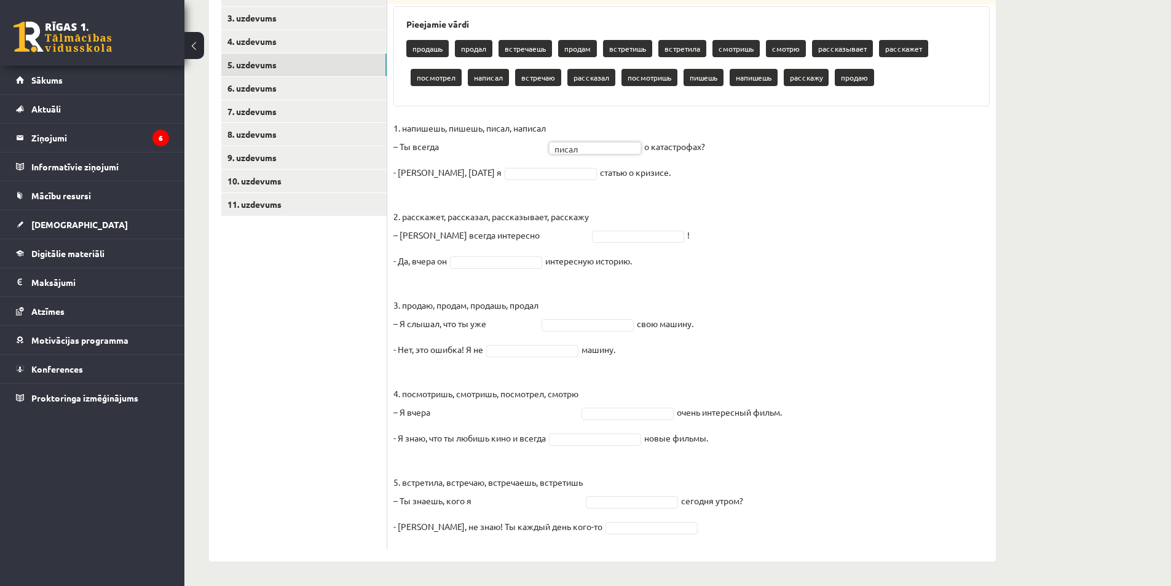
click at [589, 157] on fieldset "1. напишешь, пишешь, писал, написал – Ты всегда писал ***** о катастрофах? - Не…" at bounding box center [691, 331] width 596 height 424
drag, startPoint x: 590, startPoint y: 152, endPoint x: 593, endPoint y: 173, distance: 21.0
click at [671, 195] on fieldset "1. напишешь, пишешь, писал, написал – Ты всегда пишешь ****** о катастрофах? - …" at bounding box center [691, 331] width 596 height 424
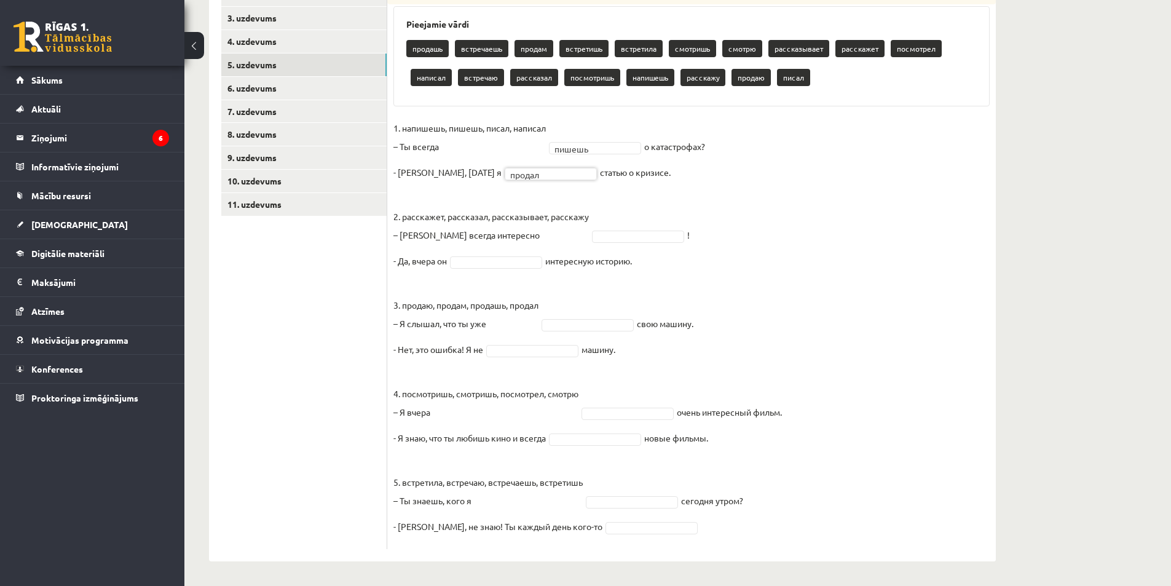
click at [491, 166] on fieldset "1. напишешь, пишешь, писал, написал – Ты всегда пишешь ****** о катастрофах? - …" at bounding box center [691, 331] width 596 height 424
click at [620, 200] on fieldset "1. напишешь, пишешь, писал, написал – Ты всегда пишешь ****** о катастрофах? - …" at bounding box center [691, 331] width 596 height 424
click at [597, 196] on fieldset "1. напишешь, пишешь, писал, написал – Ты всегда пишешь ****** о катастрофах? - …" at bounding box center [691, 331] width 596 height 424
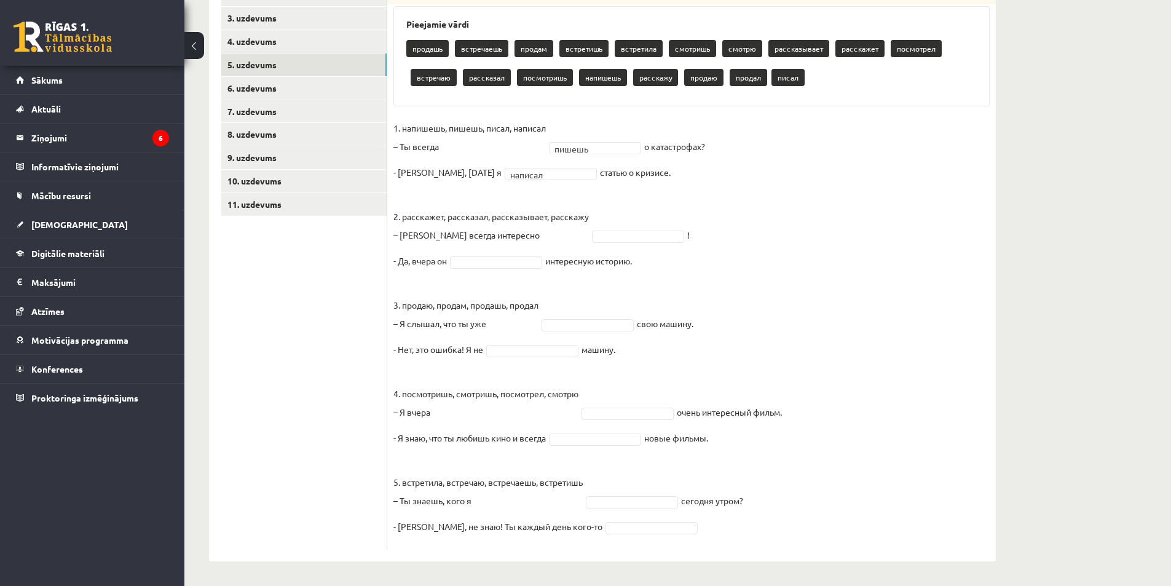
click at [658, 219] on fieldset "1. напишешь, пишешь, писал, написал – Ты всегда пишешь ****** о катастрофах? - …" at bounding box center [691, 331] width 596 height 424
click at [656, 229] on fieldset "1. напишешь, пишешь, писал, написал – Ты всегда пишешь ****** о катастрофах? - …" at bounding box center [691, 331] width 596 height 424
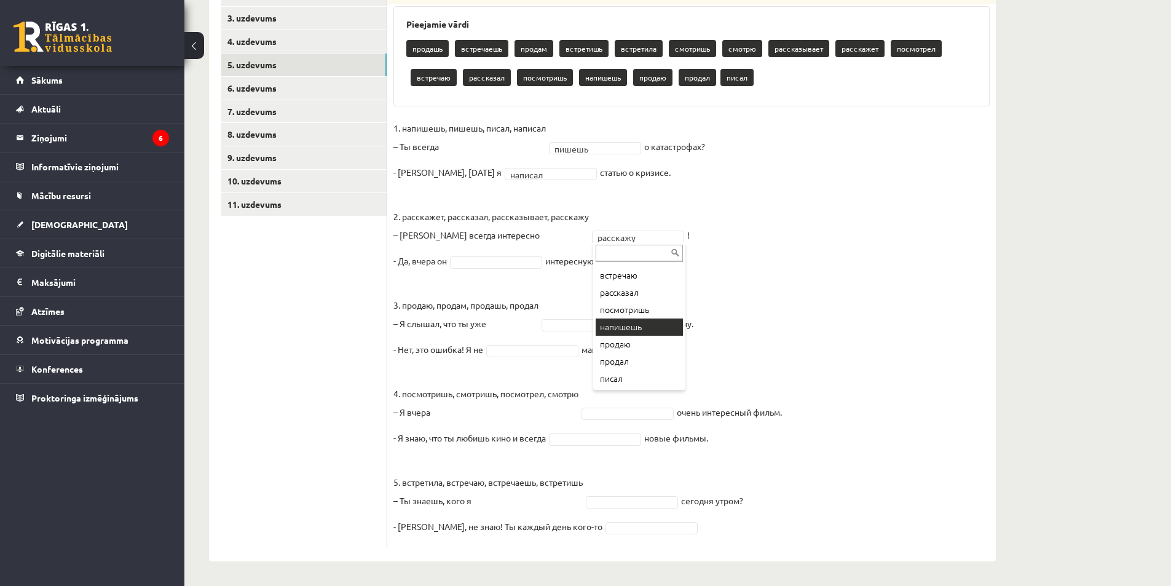
scroll to position [125, 0]
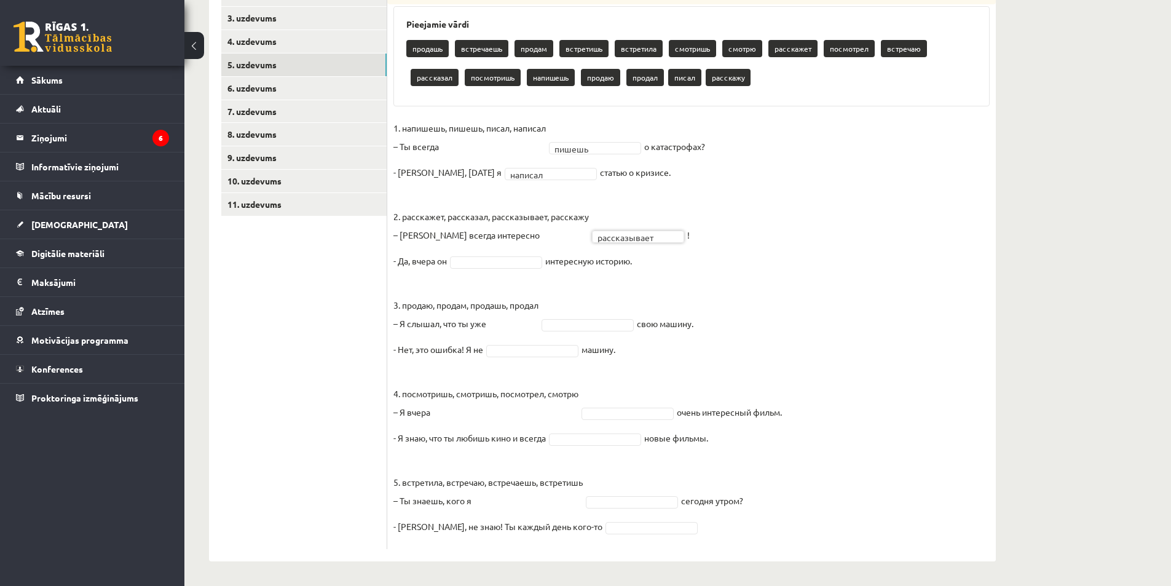
click at [673, 276] on fieldset "**********" at bounding box center [691, 331] width 596 height 424
click at [560, 280] on fieldset "**********" at bounding box center [691, 331] width 596 height 424
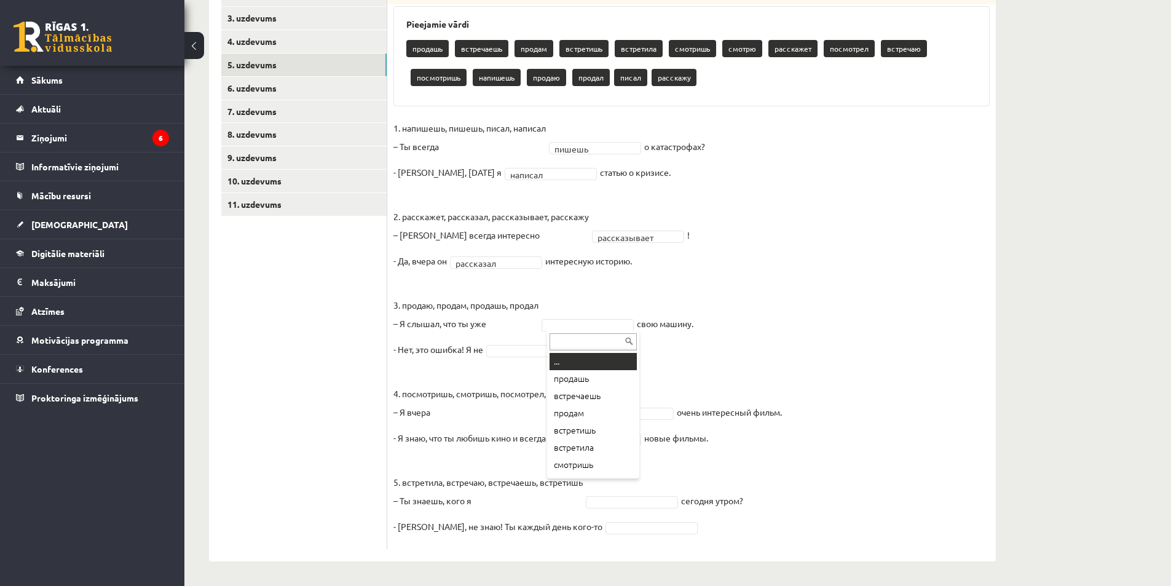
drag, startPoint x: 572, startPoint y: 321, endPoint x: 591, endPoint y: 323, distance: 19.8
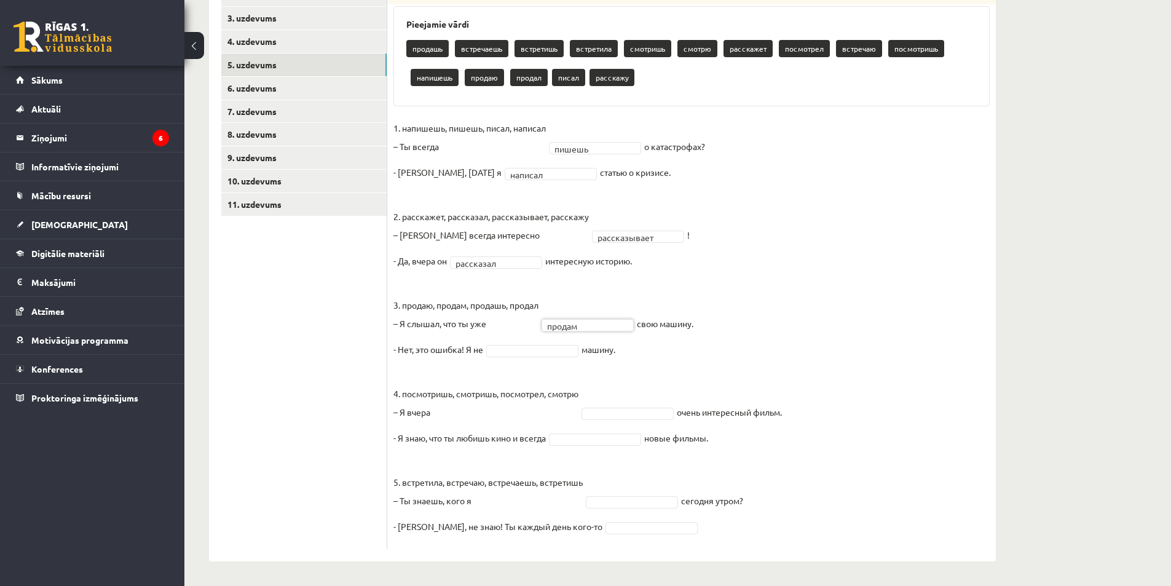
click at [634, 354] on fieldset "**********" at bounding box center [691, 331] width 596 height 424
click at [640, 358] on fieldset "**********" at bounding box center [691, 331] width 596 height 424
click at [602, 368] on fieldset "**********" at bounding box center [691, 331] width 596 height 424
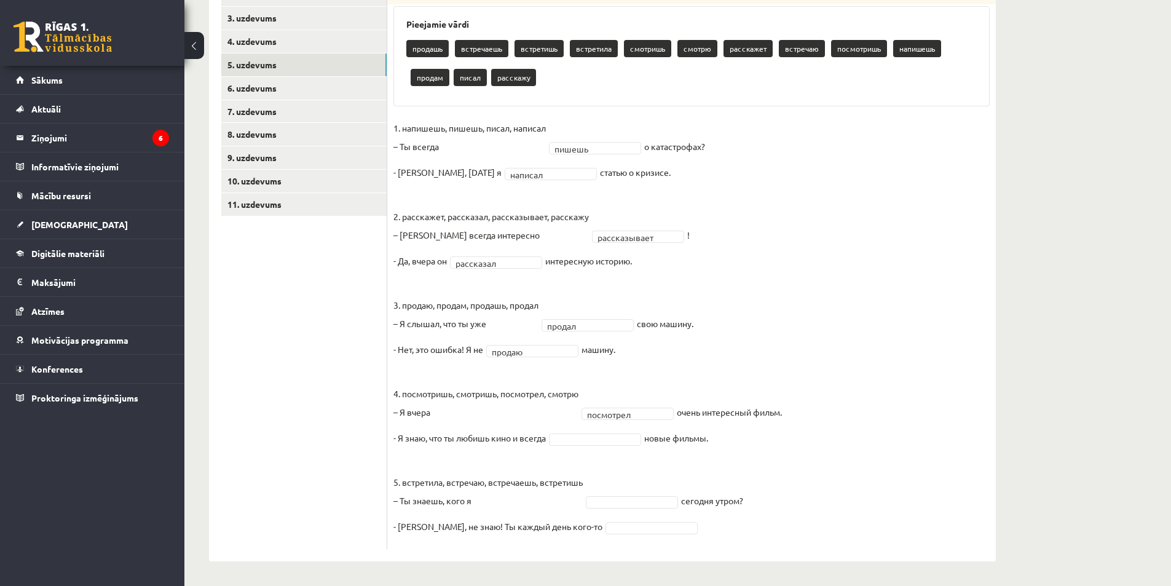
click at [725, 451] on fieldset "**********" at bounding box center [691, 331] width 596 height 424
click at [633, 464] on fieldset "**********" at bounding box center [691, 331] width 596 height 424
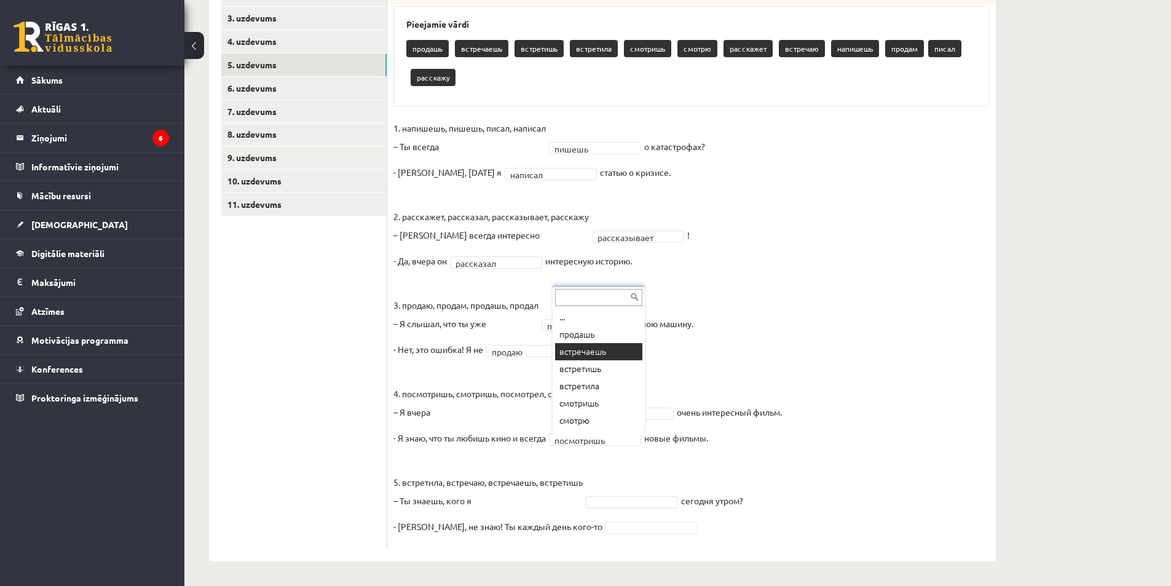
scroll to position [61, 0]
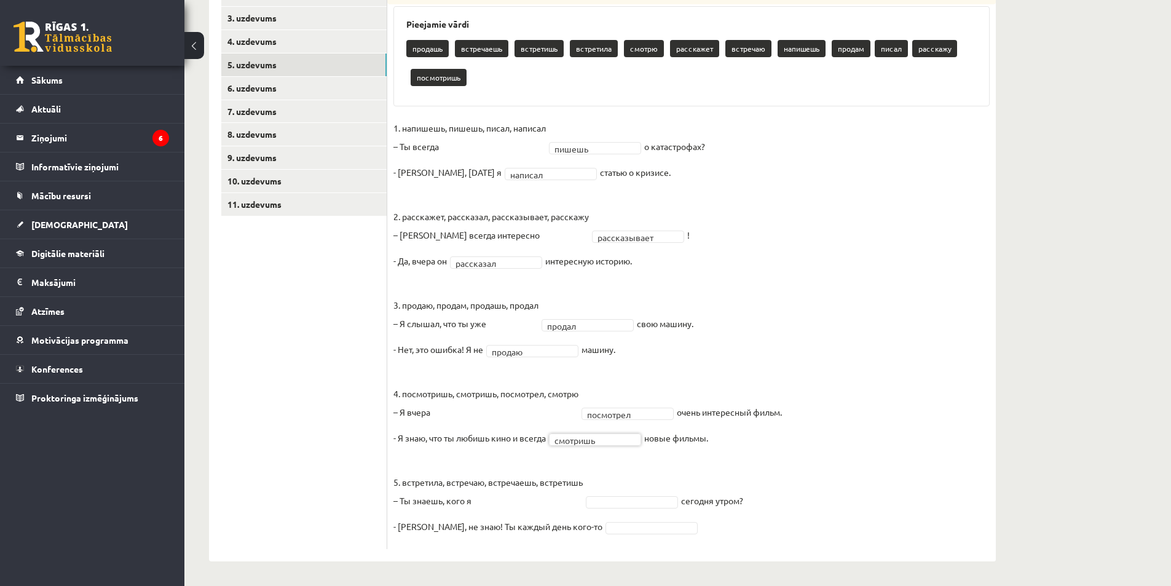
click at [628, 468] on fieldset "**********" at bounding box center [691, 331] width 596 height 424
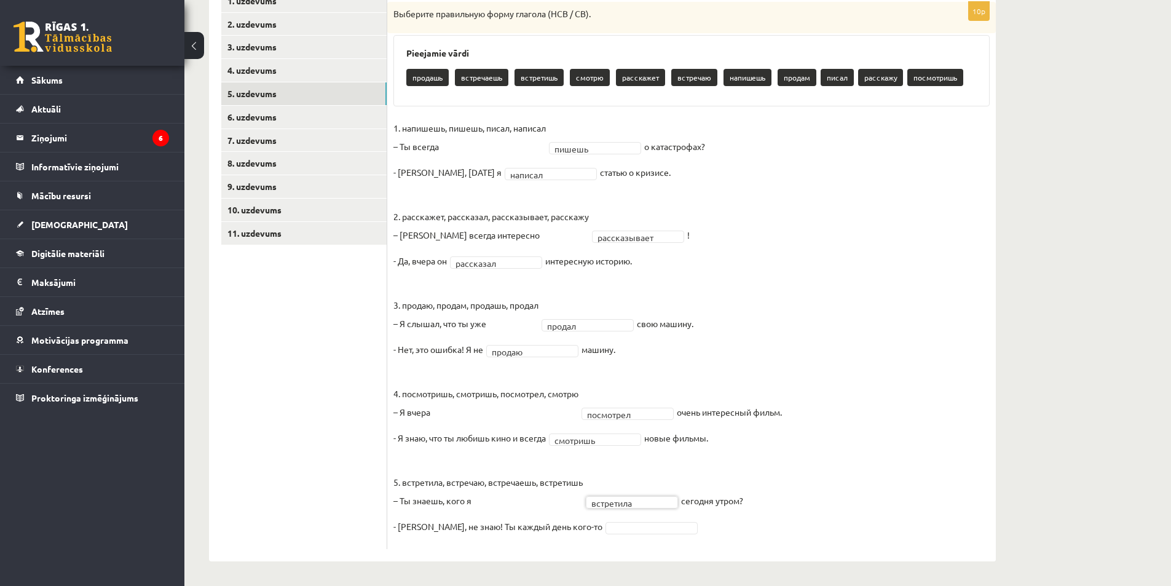
click at [655, 536] on fieldset "**********" at bounding box center [691, 331] width 596 height 424
click at [653, 534] on fieldset "**********" at bounding box center [691, 331] width 596 height 424
drag, startPoint x: 569, startPoint y: 484, endPoint x: 580, endPoint y: 484, distance: 10.5
click at [574, 484] on p "5. встретила, встречаю, встречаешь, встретишь – Ты знаешь, кого я" at bounding box center [487, 481] width 189 height 55
click at [580, 484] on p "5. встретила, встречаю, встречаешь, встретишь – Ты знаешь, кого я" at bounding box center [487, 481] width 189 height 55
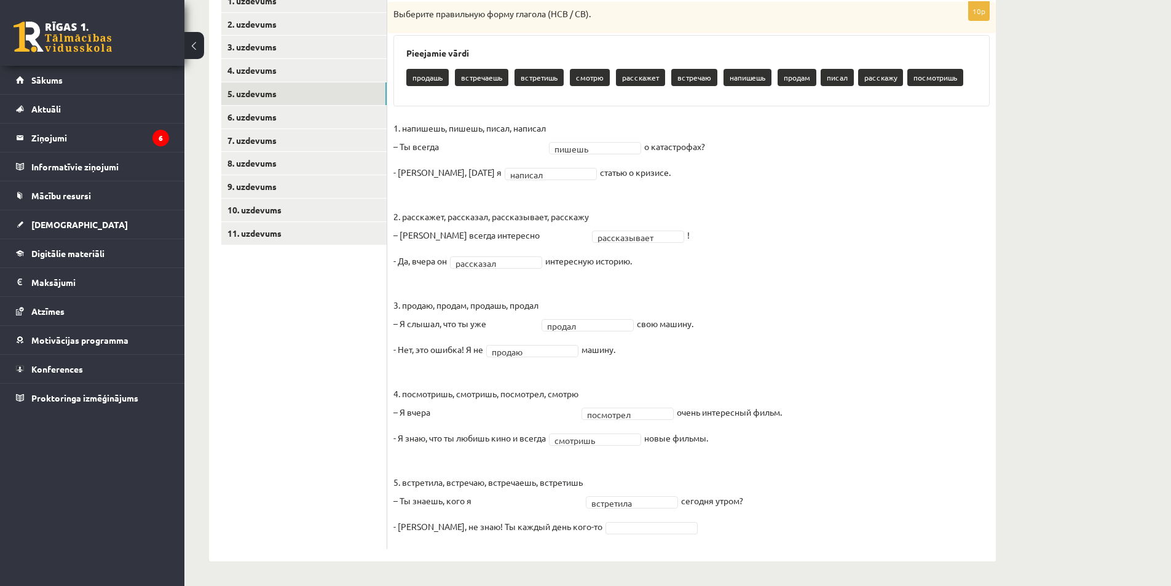
click at [599, 479] on fieldset "**********" at bounding box center [691, 331] width 596 height 424
click at [721, 457] on fieldset "**********" at bounding box center [691, 331] width 596 height 424
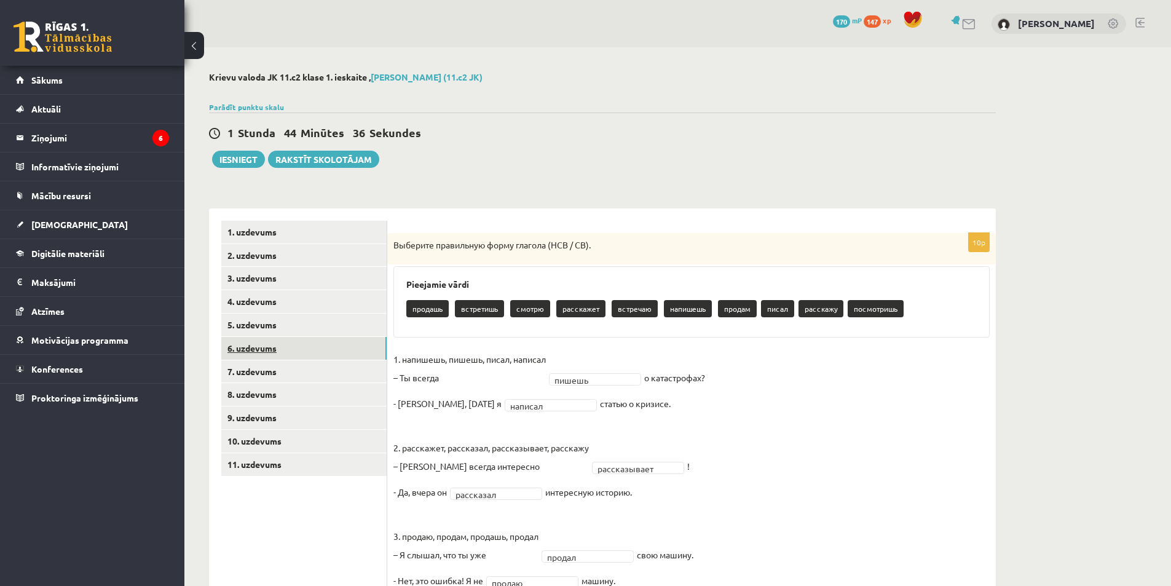
click at [294, 351] on link "6. uzdevums" at bounding box center [303, 348] width 165 height 23
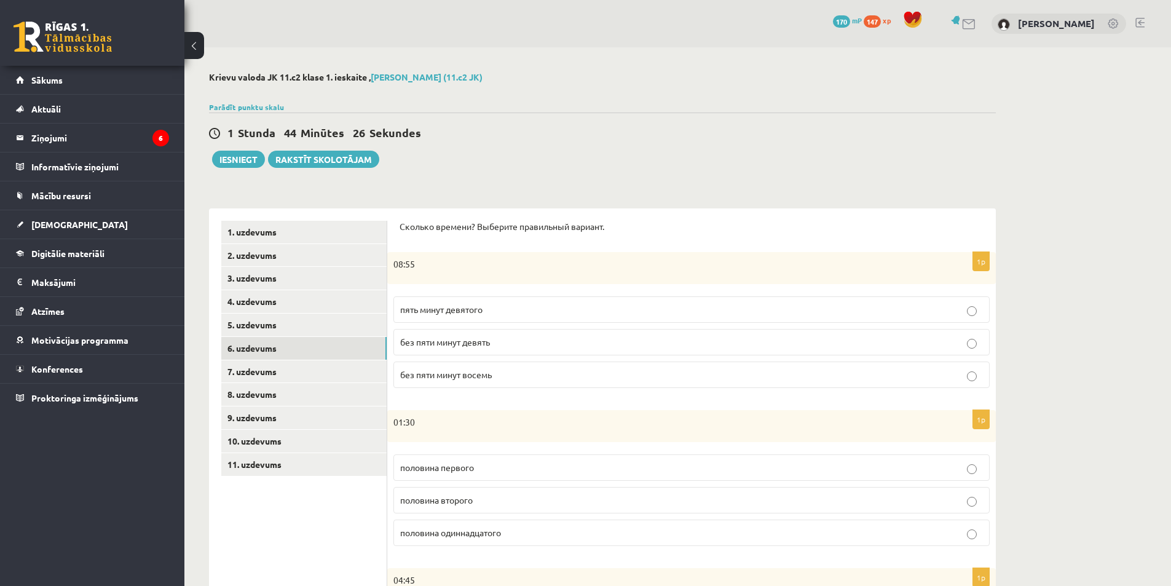
click at [448, 313] on span "пять минут девятого" at bounding box center [441, 309] width 82 height 11
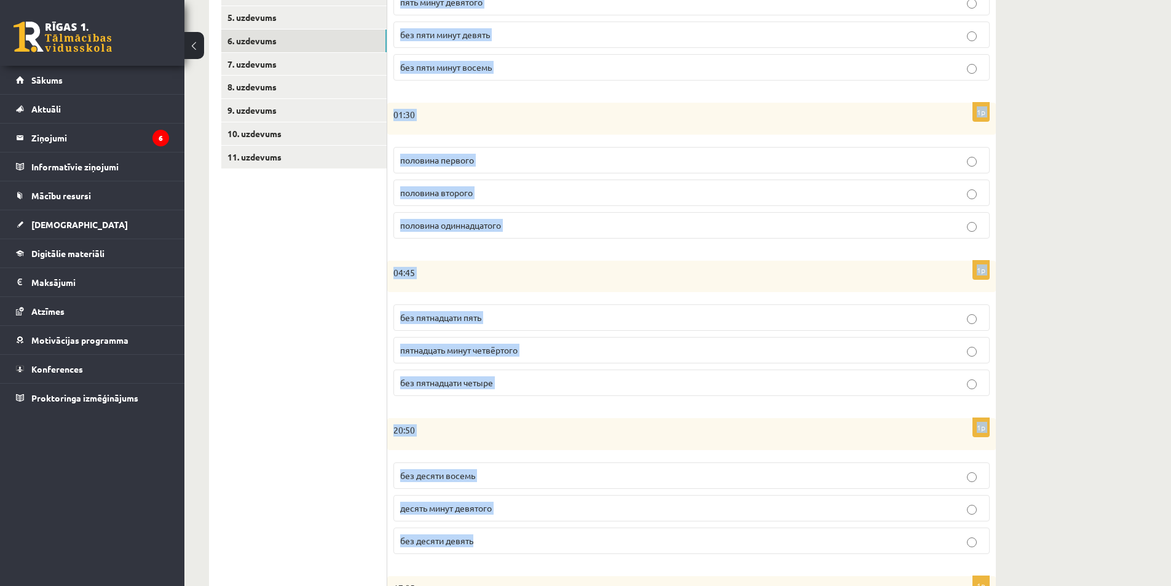
scroll to position [480, 0]
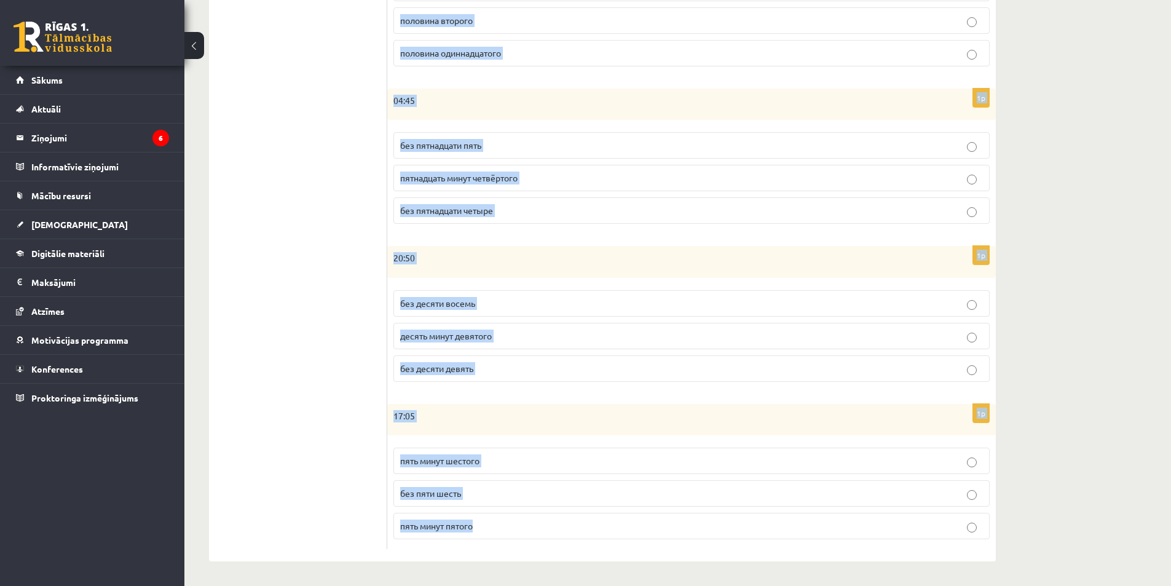
drag, startPoint x: 396, startPoint y: 219, endPoint x: 658, endPoint y: 539, distance: 413.7
click at [658, 539] on div "Сколько времени? Выберите правильный вариант. 1p 08:55 пять минут девятого без …" at bounding box center [691, 145] width 609 height 833
copy form "Сколько времени? Выберите правильный вариант. 1p 08:55 пять минут девятого без …"
click at [697, 524] on p "пять минут пятого" at bounding box center [691, 526] width 583 height 13
click at [1061, 381] on div "Krievu valoda JK 11.c2 klase 1. ieskaite , Kristers Omiks (11.c2 JK) Parādīt pu…" at bounding box center [677, 77] width 987 height 1018
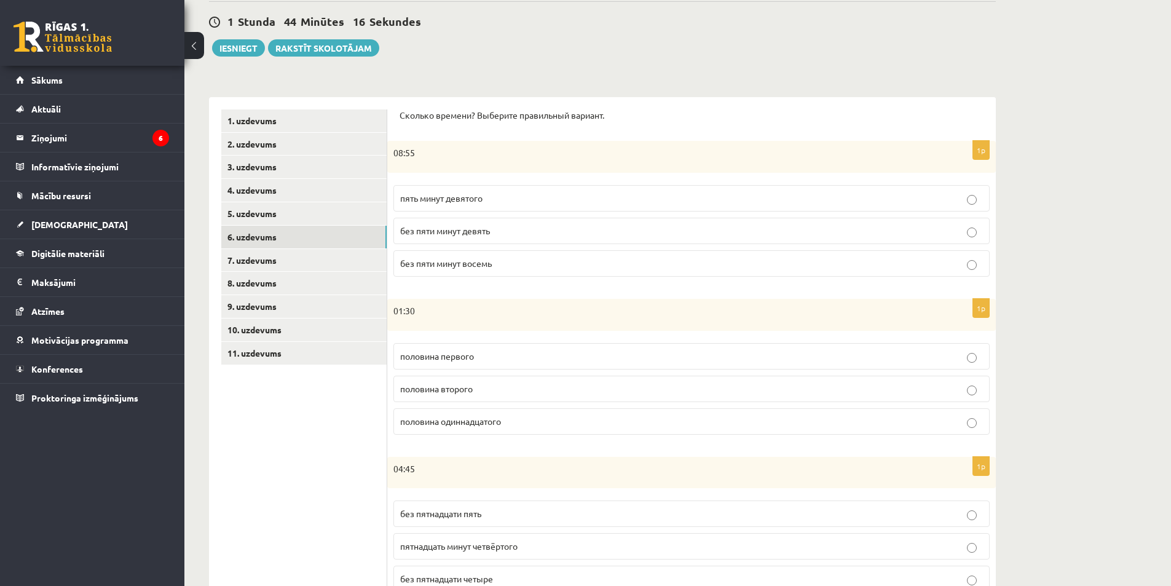
scroll to position [0, 0]
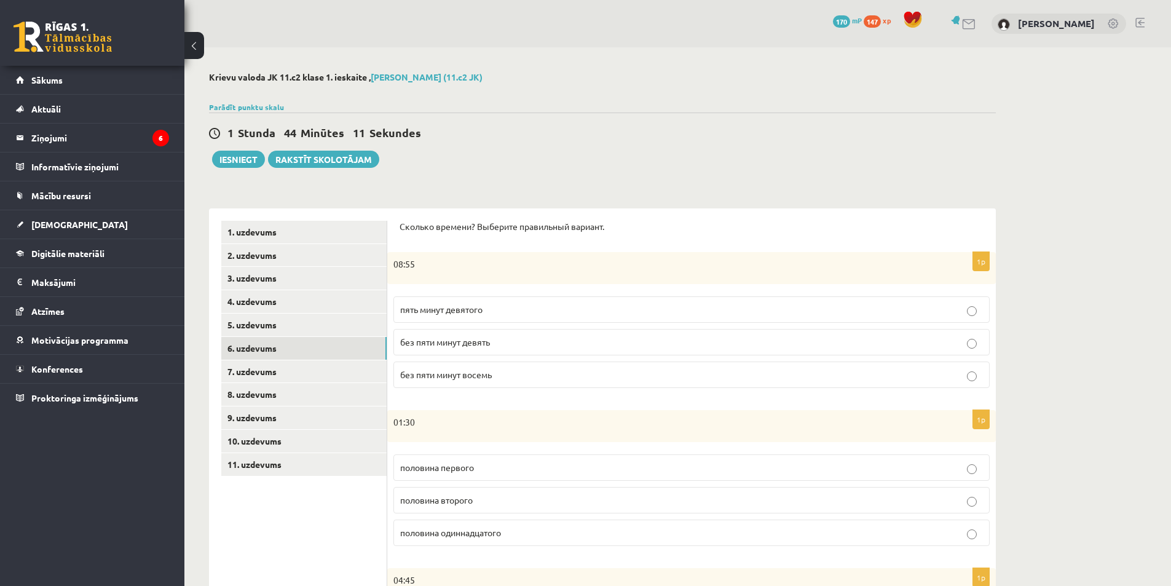
click at [716, 346] on p "без пяти минут девять" at bounding box center [691, 342] width 583 height 13
click at [711, 333] on label "без пяти минут девять" at bounding box center [691, 342] width 596 height 26
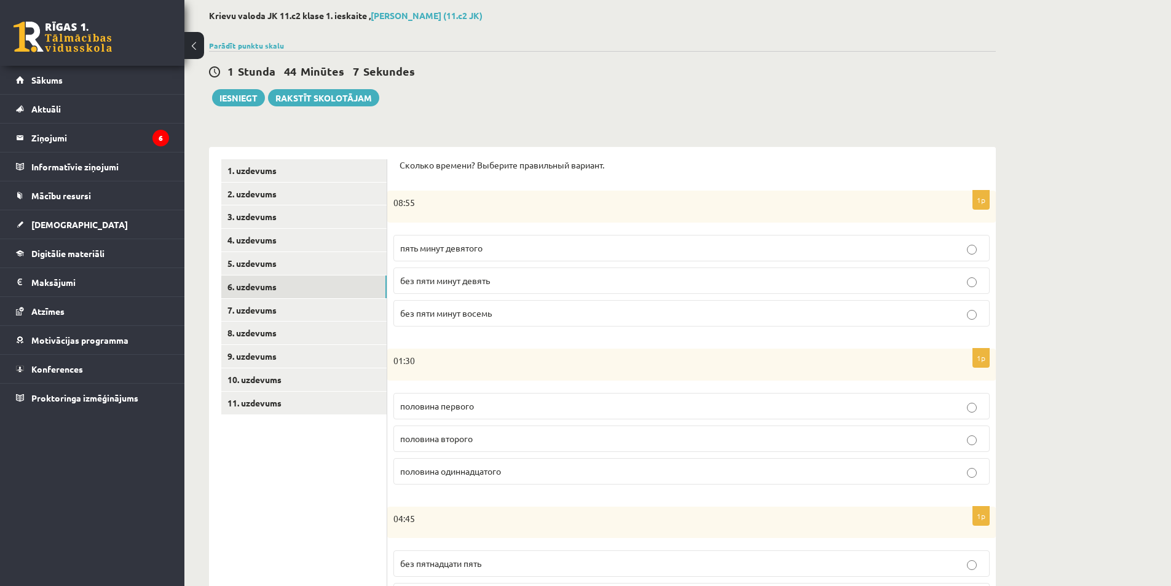
scroll to position [123, 0]
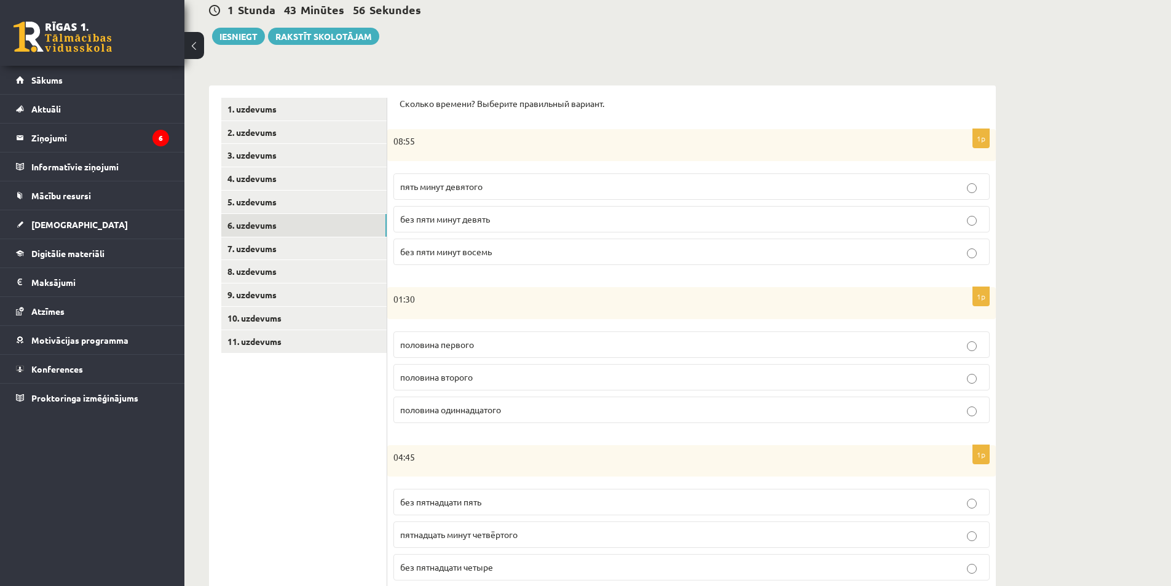
click at [657, 377] on p "половина второго" at bounding box center [691, 377] width 583 height 13
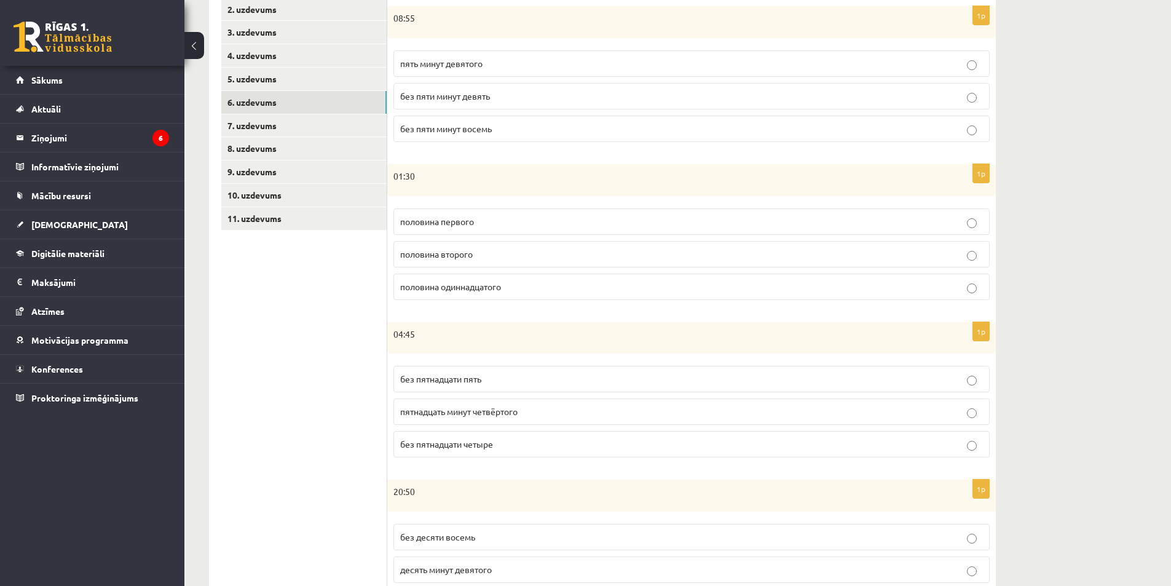
scroll to position [307, 0]
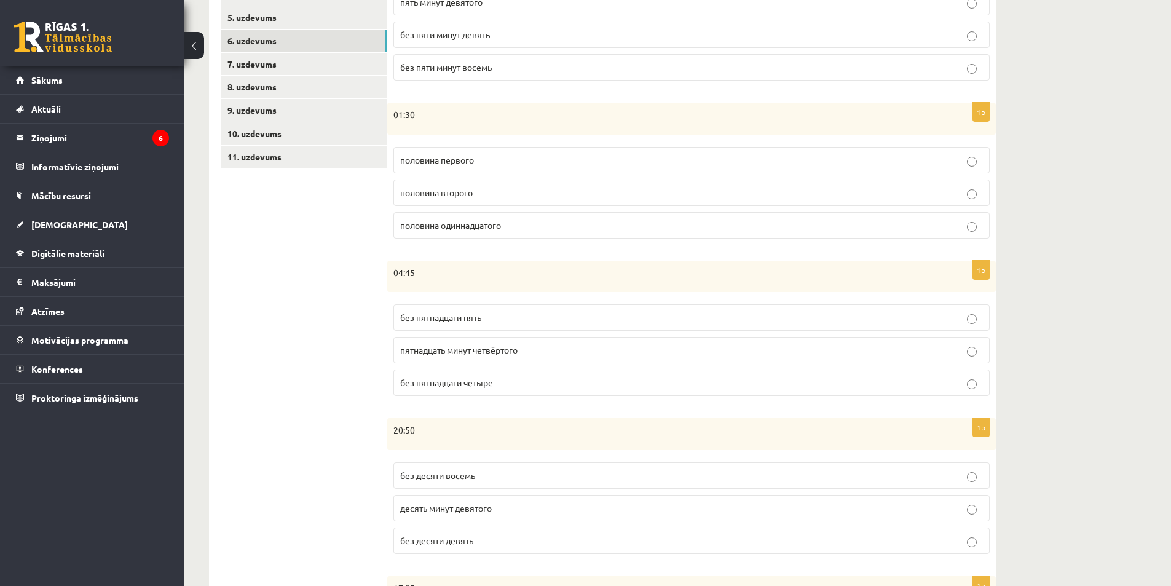
click at [598, 315] on p "без пятнадцати пять" at bounding box center [691, 317] width 583 height 13
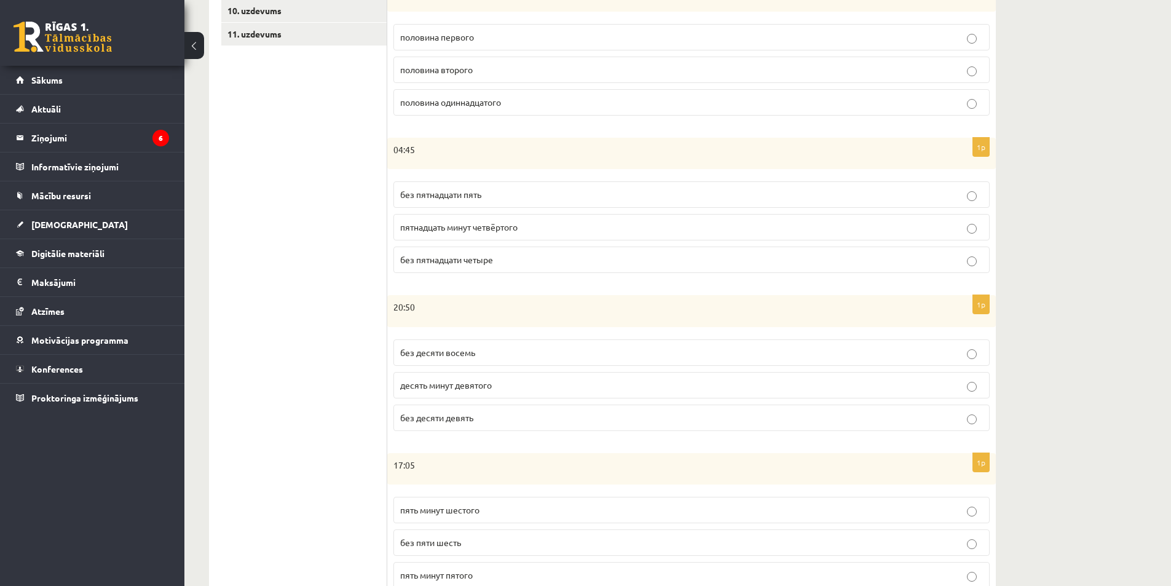
scroll to position [480, 0]
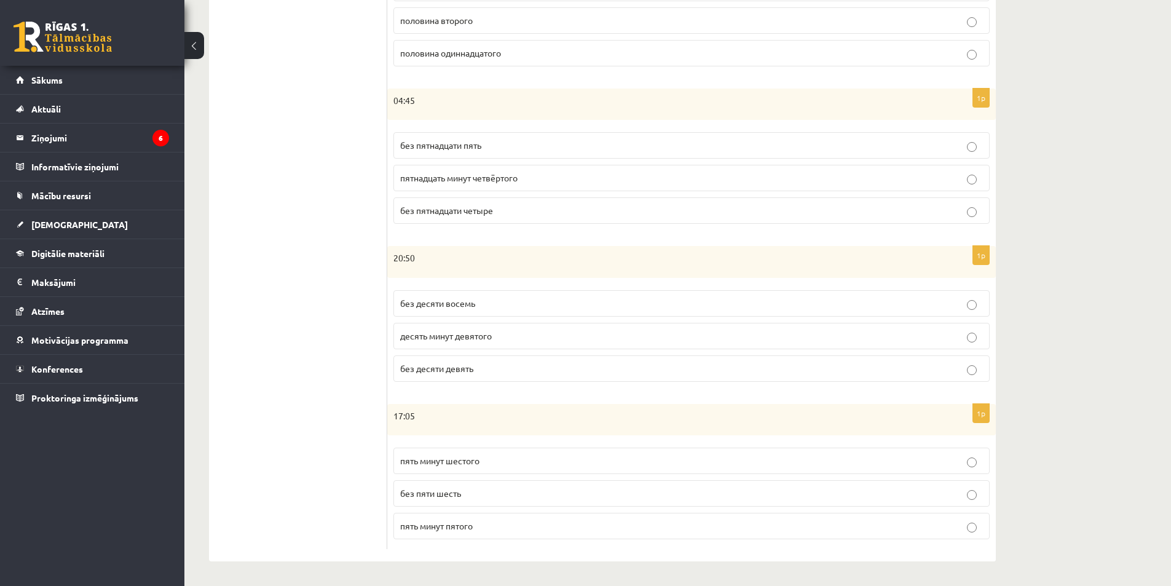
click at [859, 458] on p "пять минут шестого" at bounding box center [691, 460] width 583 height 13
click at [896, 335] on p "десять минут девятого" at bounding box center [691, 336] width 583 height 13
click at [1062, 356] on div "Krievu valoda JK 11.c2 klase 1. ieskaite , Kristers Omiks (11.c2 JK) Parādīt pu…" at bounding box center [677, 77] width 987 height 1018
drag, startPoint x: 1071, startPoint y: 353, endPoint x: 1088, endPoint y: 433, distance: 81.6
click at [1088, 433] on div "Krievu valoda JK 11.c2 klase 1. ieskaite , Kristers Omiks (11.c2 JK) Parādīt pu…" at bounding box center [677, 77] width 987 height 1018
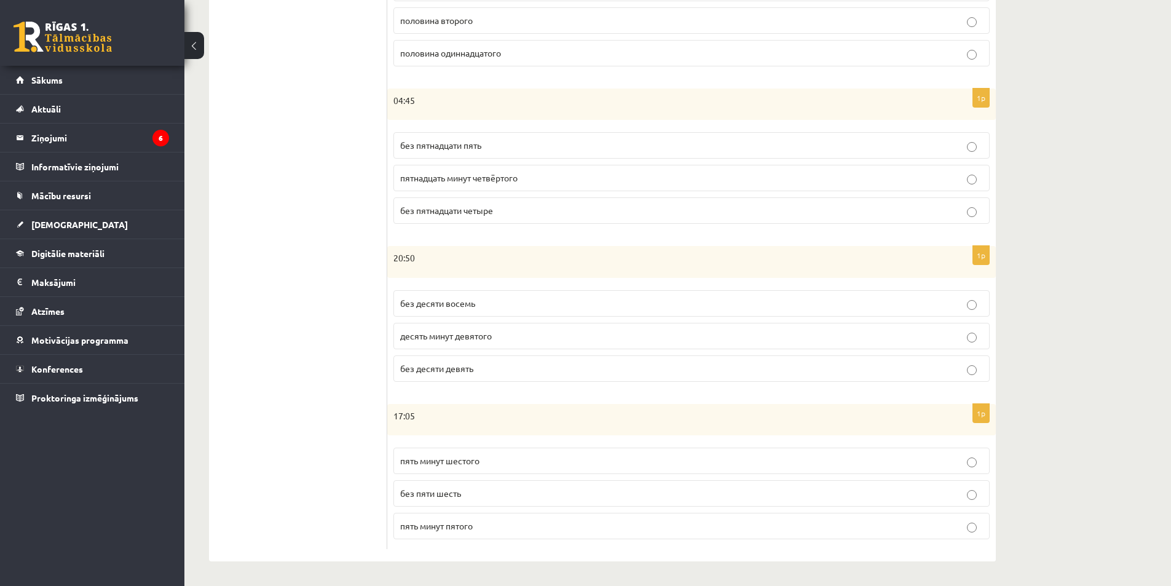
drag, startPoint x: 1084, startPoint y: 433, endPoint x: 1070, endPoint y: 482, distance: 51.2
click at [1070, 482] on div "Krievu valoda JK 11.c2 klase 1. ieskaite , Kristers Omiks (11.c2 JK) Parādīt pu…" at bounding box center [677, 77] width 987 height 1018
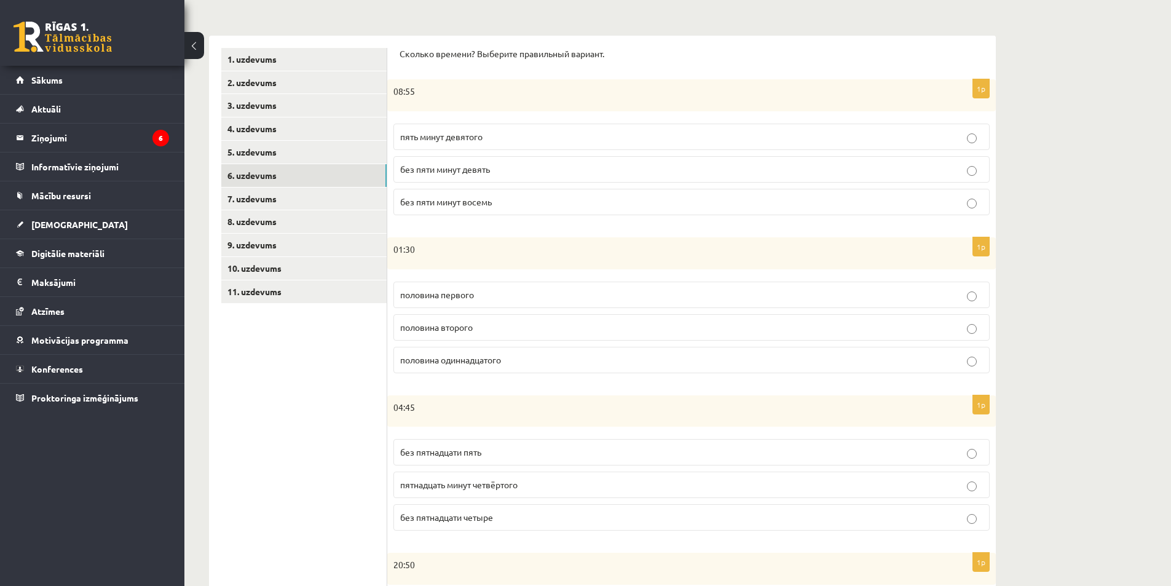
scroll to position [0, 0]
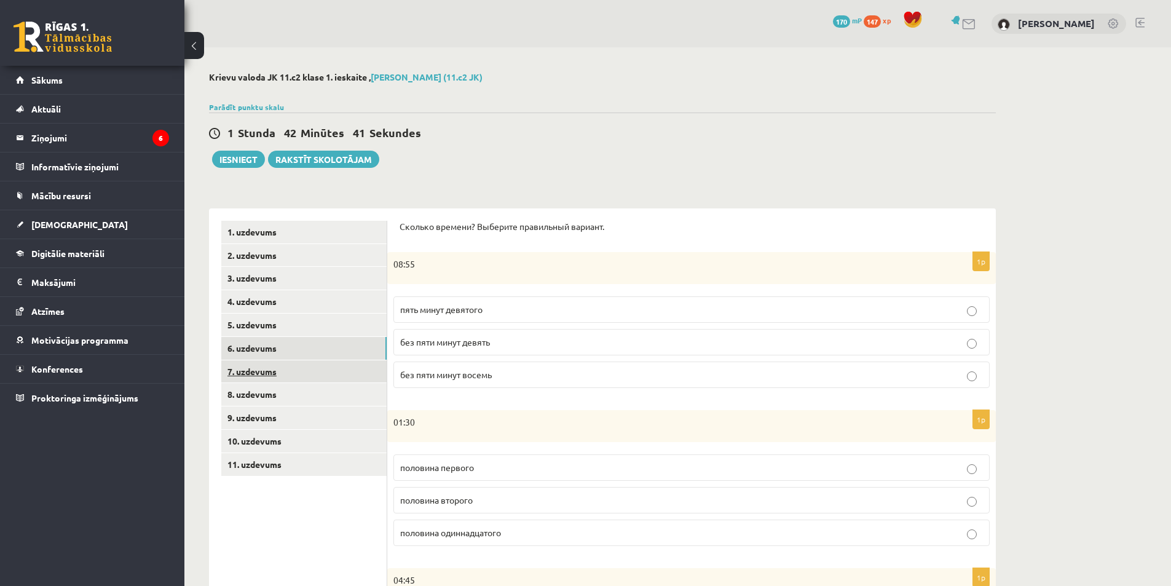
click at [317, 369] on link "7. uzdevums" at bounding box center [303, 371] width 165 height 23
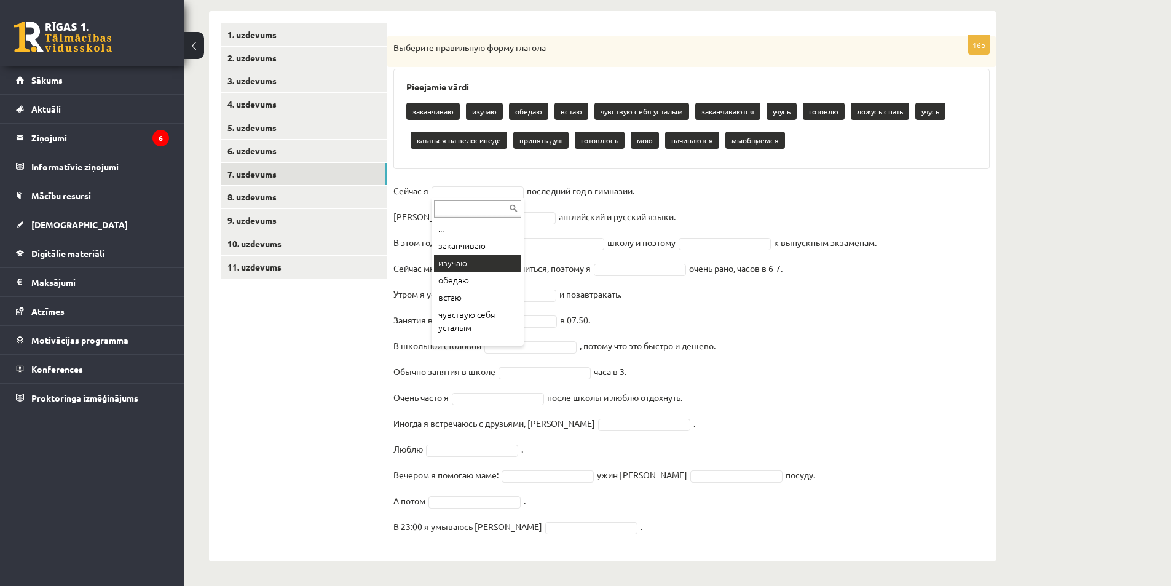
scroll to position [123, 0]
click at [452, 232] on fieldset "Сейчас я учусь ***** последний год в гимназии. Я английский и русский языки. В …" at bounding box center [691, 361] width 596 height 361
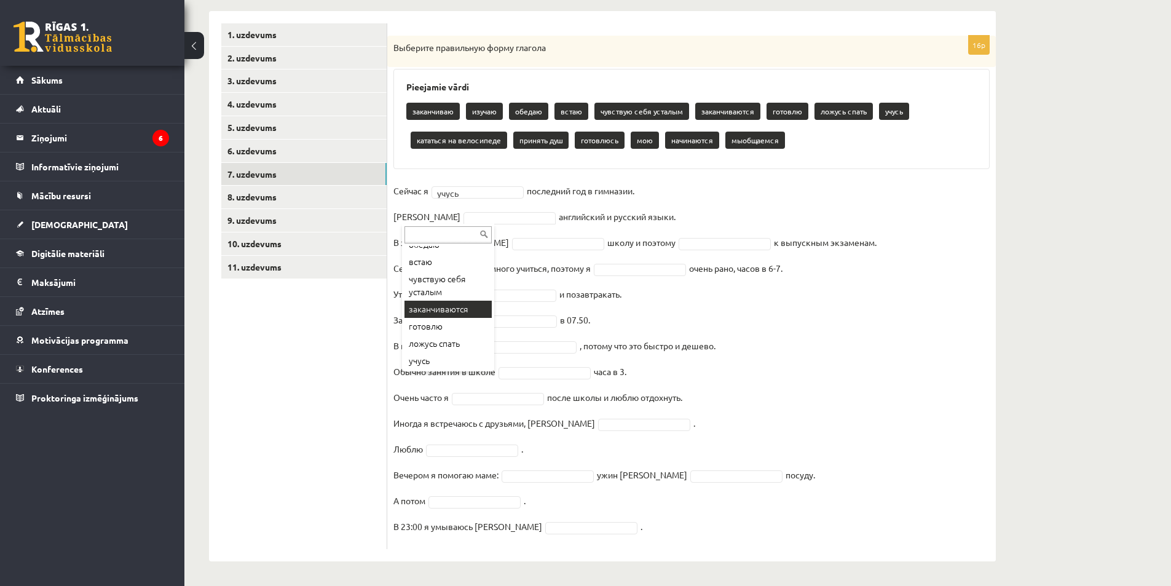
scroll to position [0, 0]
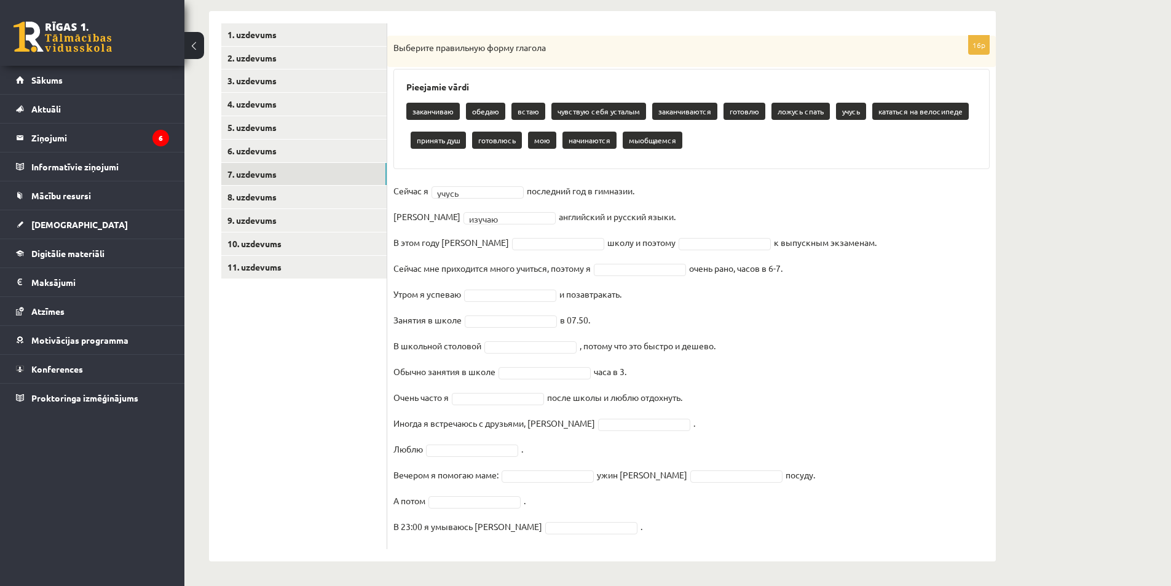
click at [496, 228] on fieldset "Сейчас я учусь ***** последний год в гимназии. Я изучаю ****** английский и рус…" at bounding box center [691, 361] width 596 height 361
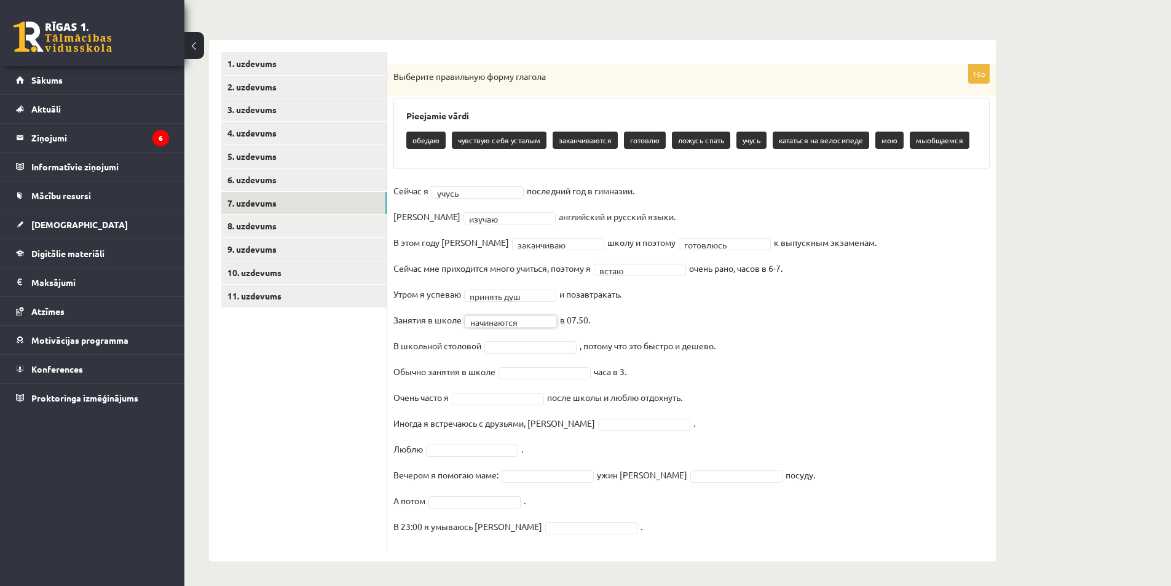
scroll to position [169, 0]
click at [680, 307] on fieldset "**********" at bounding box center [691, 361] width 596 height 361
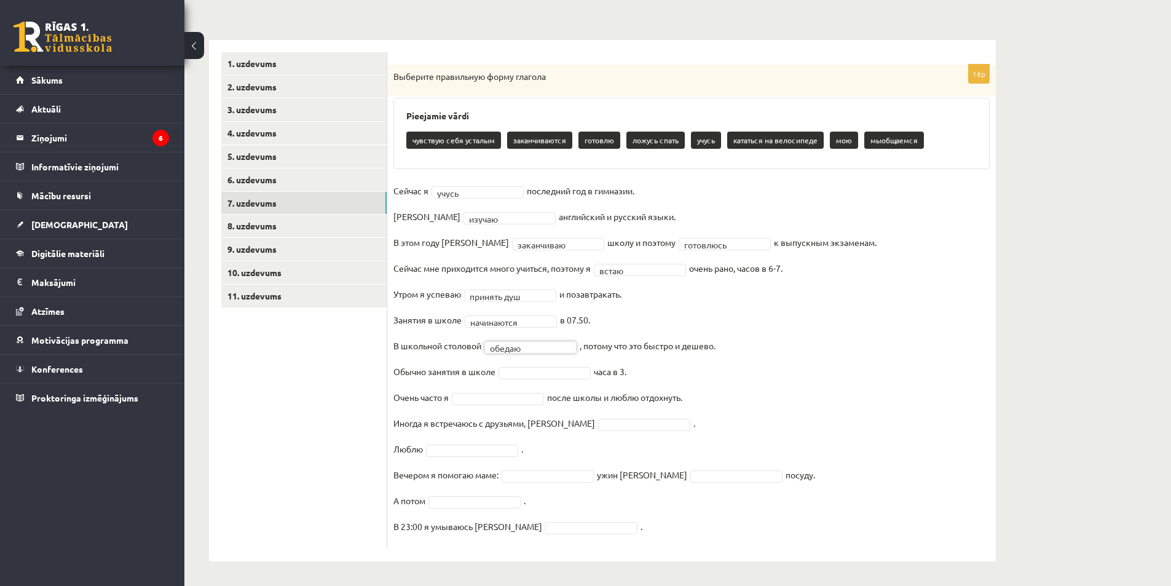
click at [694, 315] on fieldset "**********" at bounding box center [691, 361] width 596 height 361
click at [553, 379] on fieldset "**********" at bounding box center [691, 361] width 596 height 361
click at [490, 408] on fieldset "**********" at bounding box center [691, 361] width 596 height 361
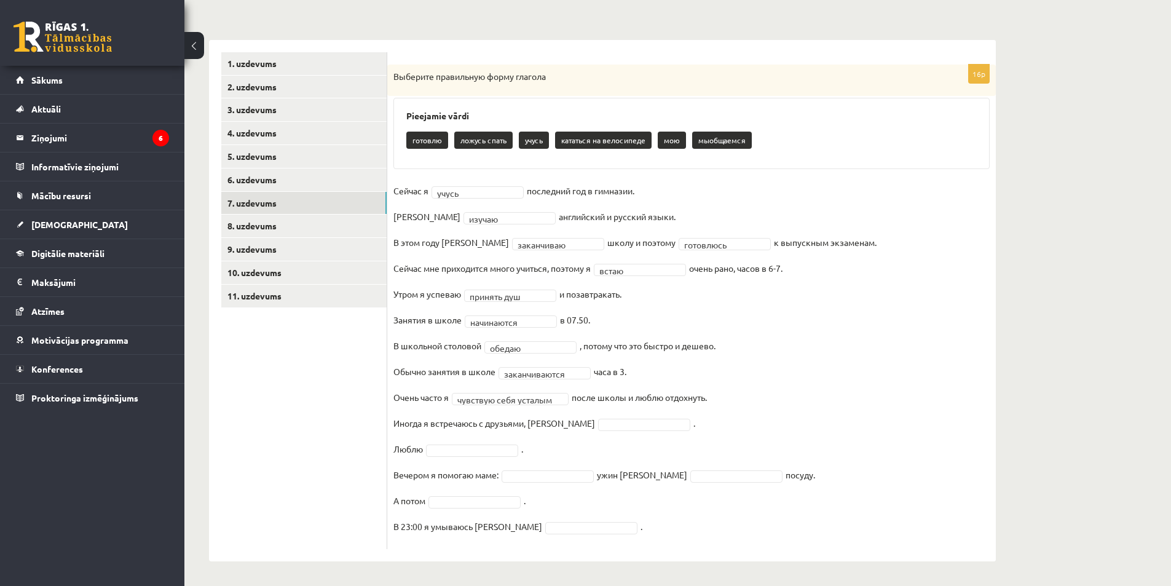
click at [743, 428] on fieldset "**********" at bounding box center [691, 361] width 596 height 361
click at [693, 422] on fieldset "**********" at bounding box center [691, 361] width 596 height 361
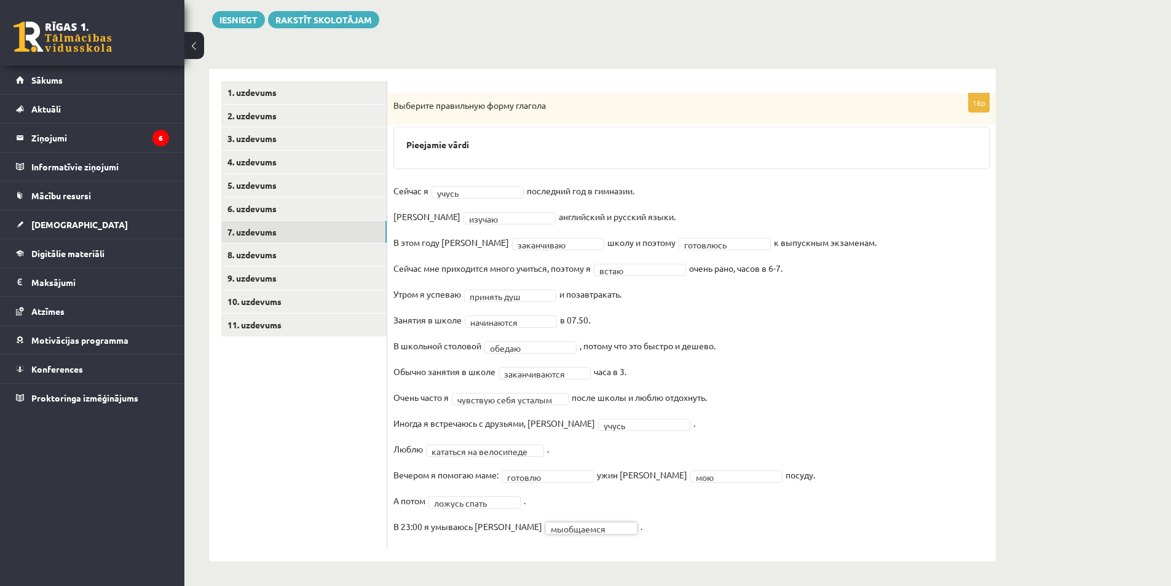
scroll to position [140, 0]
click at [639, 508] on fieldset "**********" at bounding box center [691, 361] width 596 height 361
click at [550, 545] on div "**********" at bounding box center [691, 321] width 609 height 456
click at [268, 255] on link "8. uzdevums" at bounding box center [303, 254] width 165 height 23
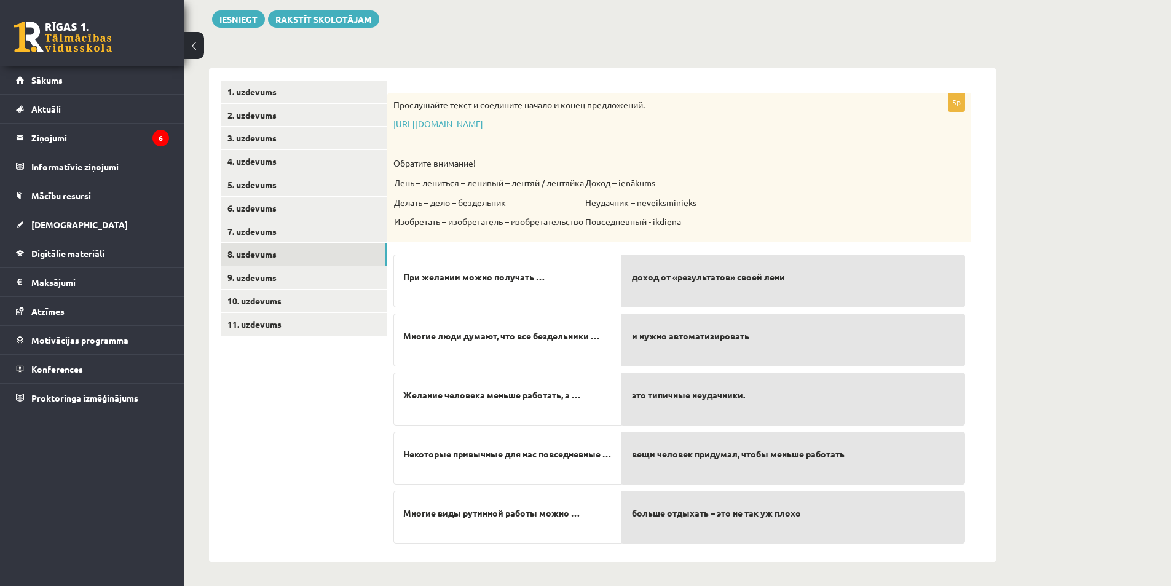
scroll to position [141, 0]
click at [515, 288] on p "При желании можно получать …" at bounding box center [507, 277] width 209 height 26
click at [638, 279] on span "доход от «результатов» своей лени" at bounding box center [708, 276] width 153 height 13
drag, startPoint x: 527, startPoint y: 278, endPoint x: 625, endPoint y: 282, distance: 97.2
click at [623, 282] on fieldset "При желании можно получать … Многие люди думают, что все бездельники … Желание …" at bounding box center [679, 395] width 572 height 295
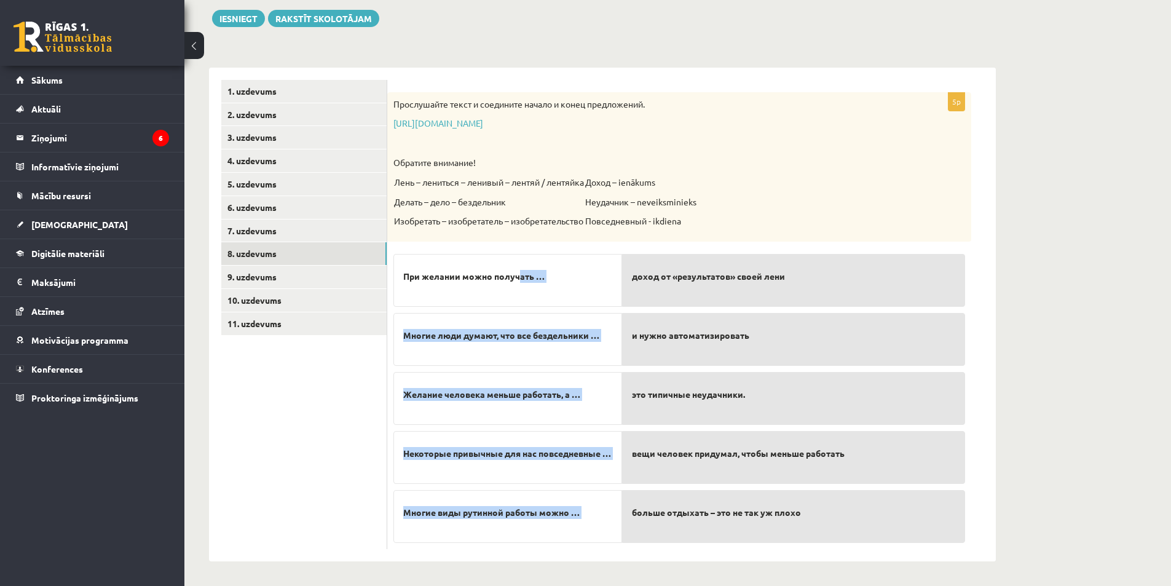
click at [588, 283] on p "При желании можно получать …" at bounding box center [507, 277] width 209 height 26
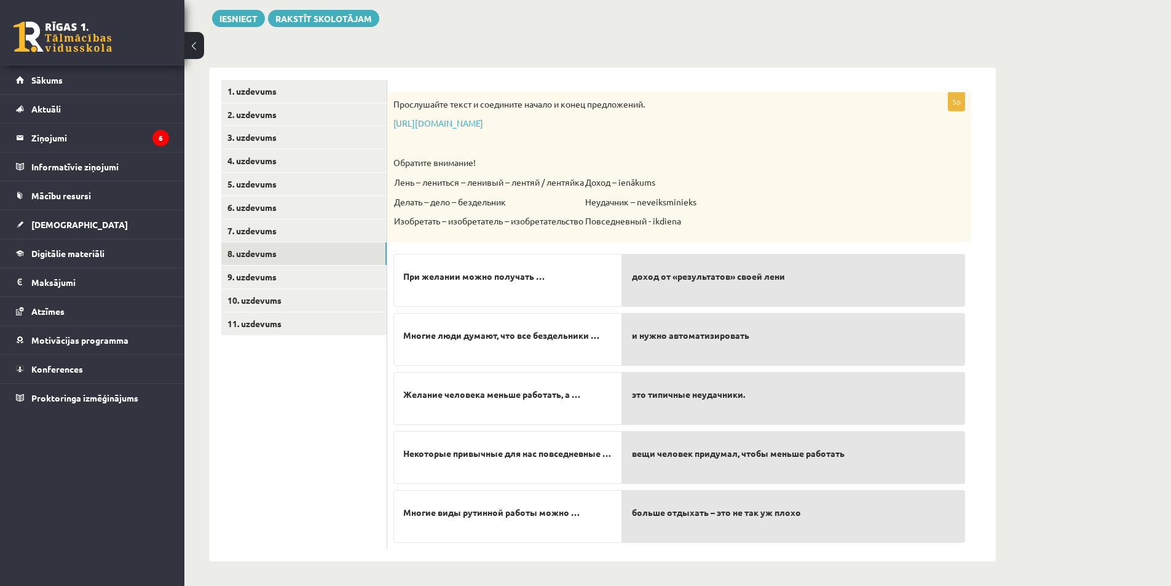
click at [501, 286] on p "При желании можно получать …" at bounding box center [507, 277] width 209 height 26
click at [505, 271] on span "При желании можно получать …" at bounding box center [473, 276] width 141 height 13
click at [675, 273] on span "доход от «результатов» своей лени" at bounding box center [708, 276] width 153 height 13
click at [299, 282] on link "9. uzdevums" at bounding box center [303, 277] width 165 height 23
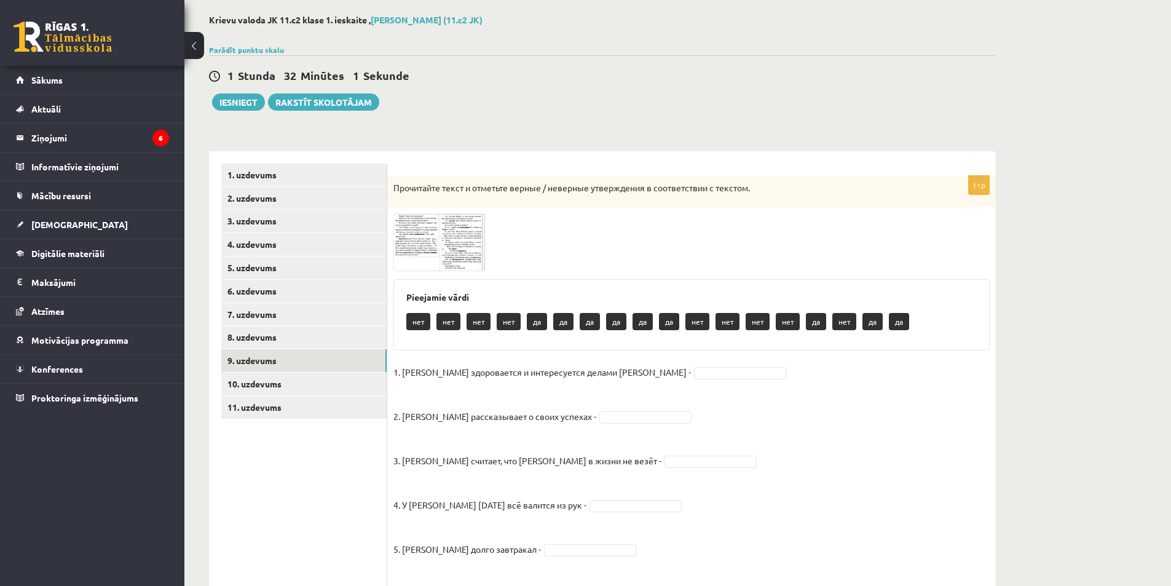
scroll to position [180, 0]
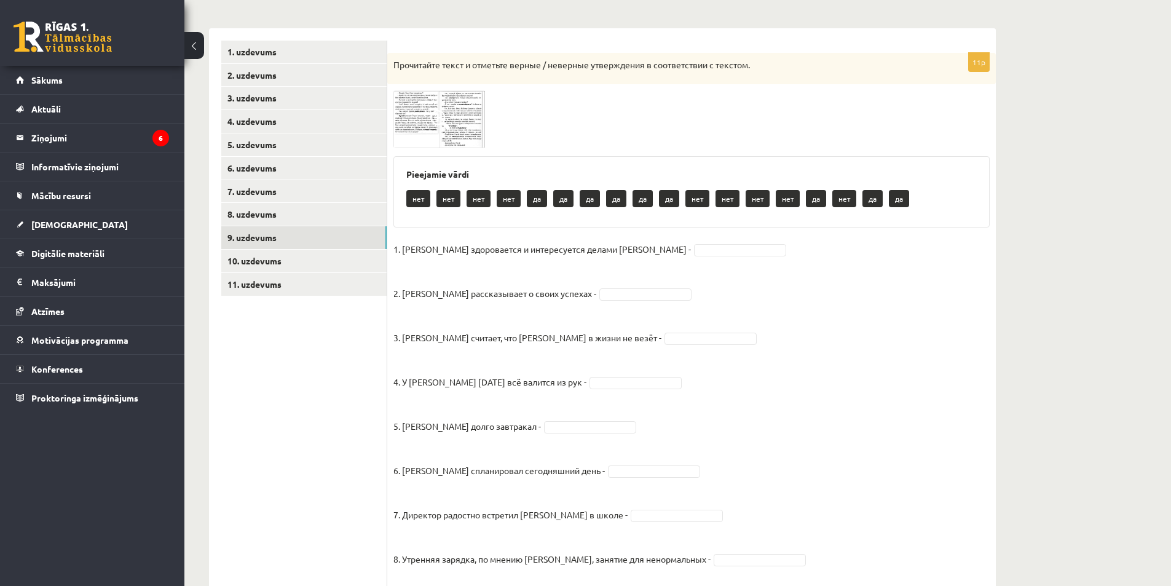
click at [428, 130] on img at bounding box center [439, 118] width 92 height 57
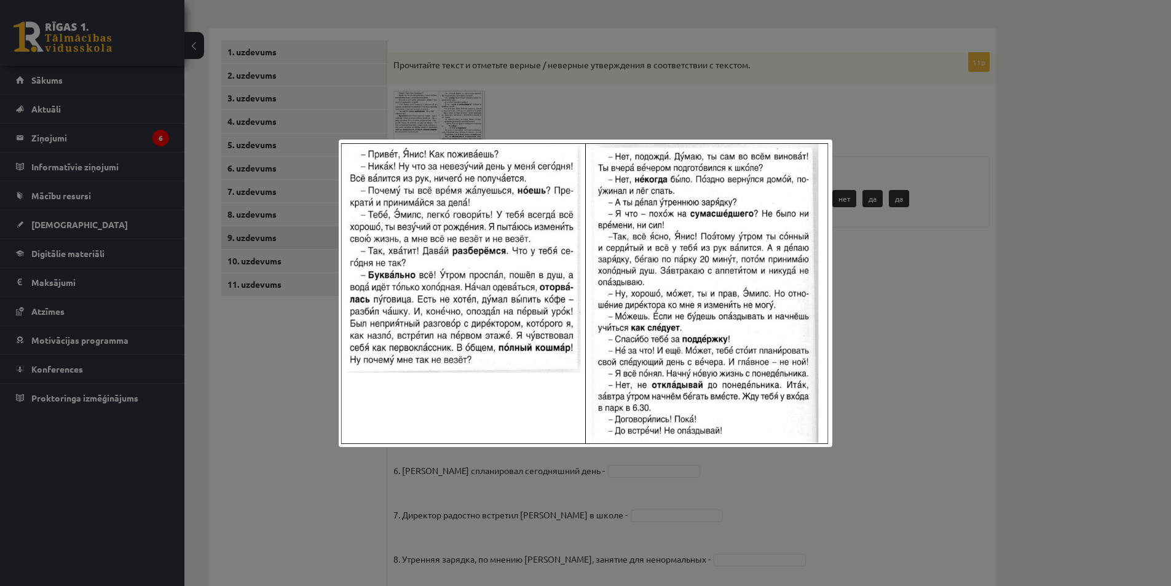
drag, startPoint x: 558, startPoint y: 107, endPoint x: 531, endPoint y: 109, distance: 27.1
click at [557, 107] on div at bounding box center [585, 293] width 1171 height 586
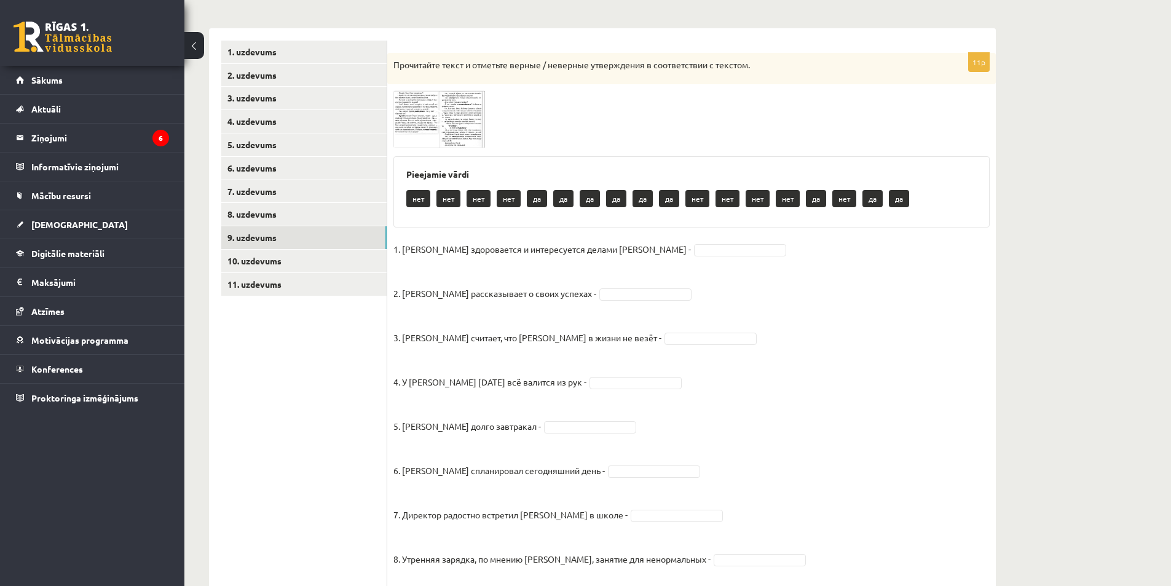
click at [487, 110] on div at bounding box center [691, 118] width 596 height 57
click at [445, 112] on span at bounding box center [440, 120] width 20 height 20
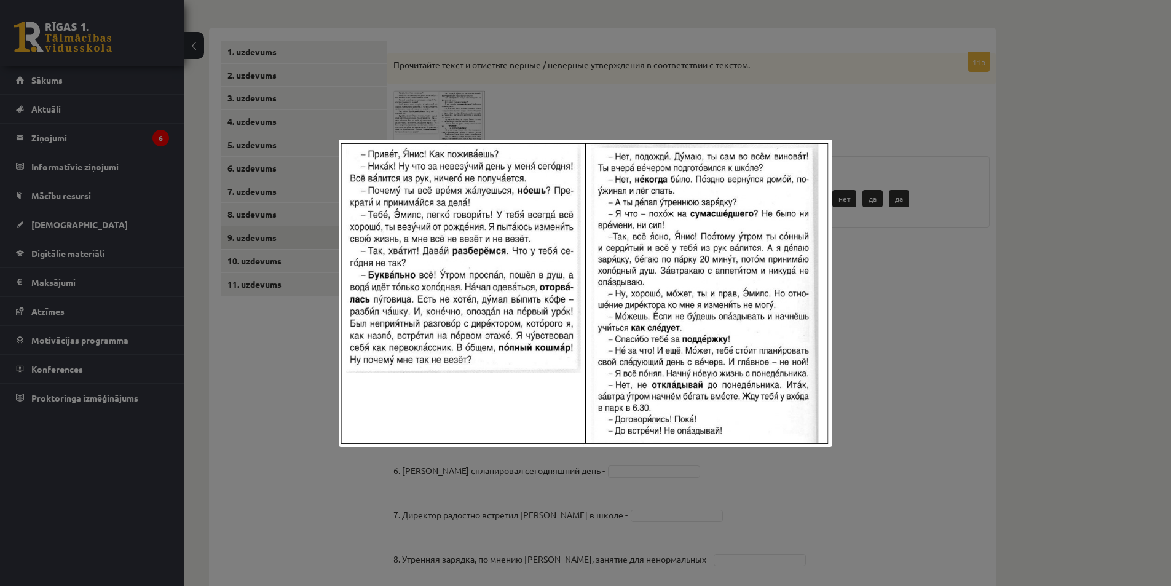
click at [517, 90] on div at bounding box center [585, 293] width 1171 height 586
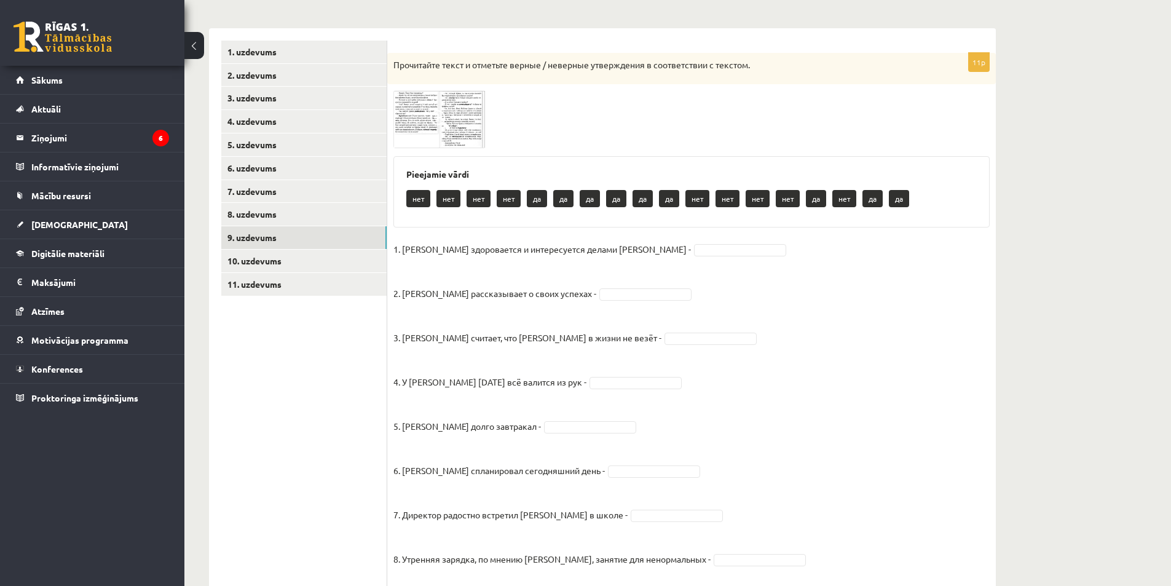
click at [431, 108] on img at bounding box center [439, 118] width 92 height 57
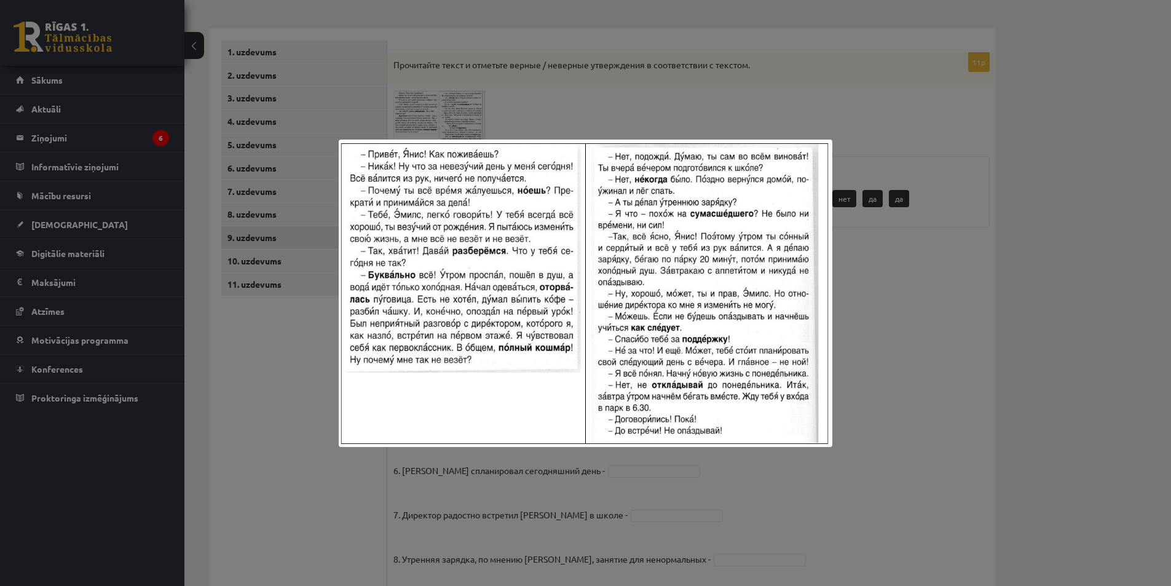
click at [480, 101] on div at bounding box center [585, 293] width 1171 height 586
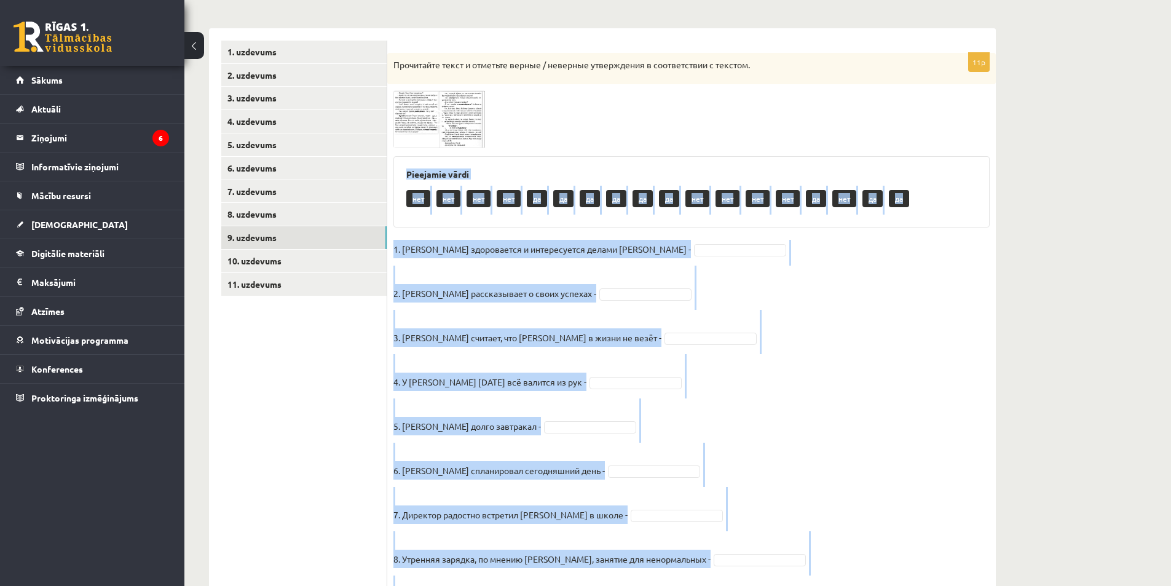
scroll to position [365, 0]
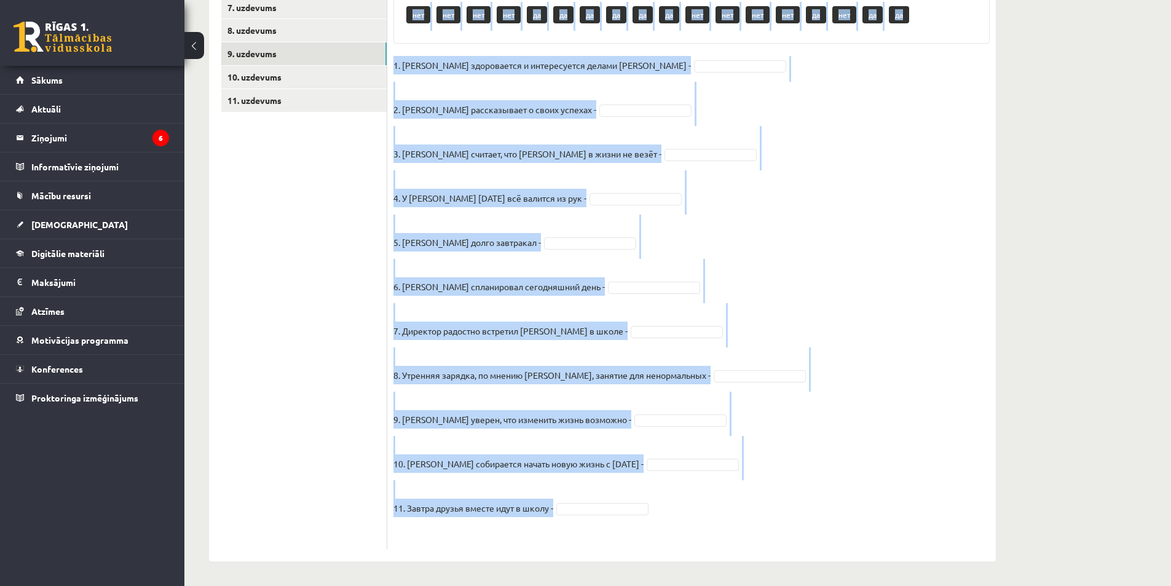
drag, startPoint x: 405, startPoint y: 178, endPoint x: 765, endPoint y: 505, distance: 485.7
click at [765, 505] on div "11p Прочитайте текст и отметьте верные / неверные утверждения в соответствии с …" at bounding box center [691, 209] width 609 height 680
copy div "Pieejamie vārdi нет нет нет нет да да да да да да нет нет нет нет да нет да да …"
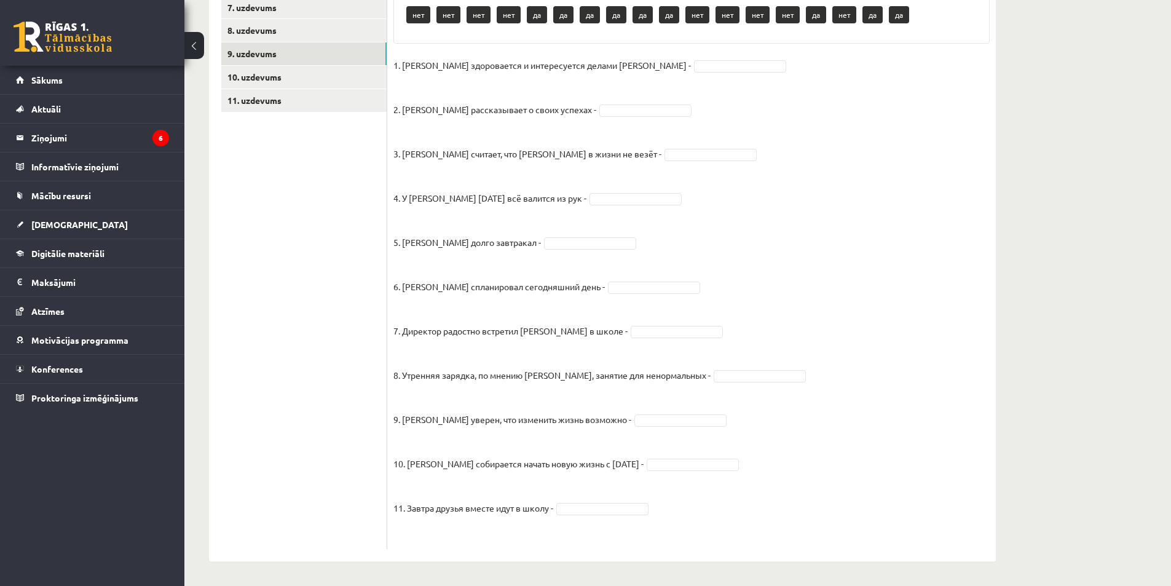
click at [835, 529] on fieldset "1. Эмилс здоровается и интересуется делами Яниса - 2. Янис рассказывает о своих…" at bounding box center [691, 299] width 596 height 487
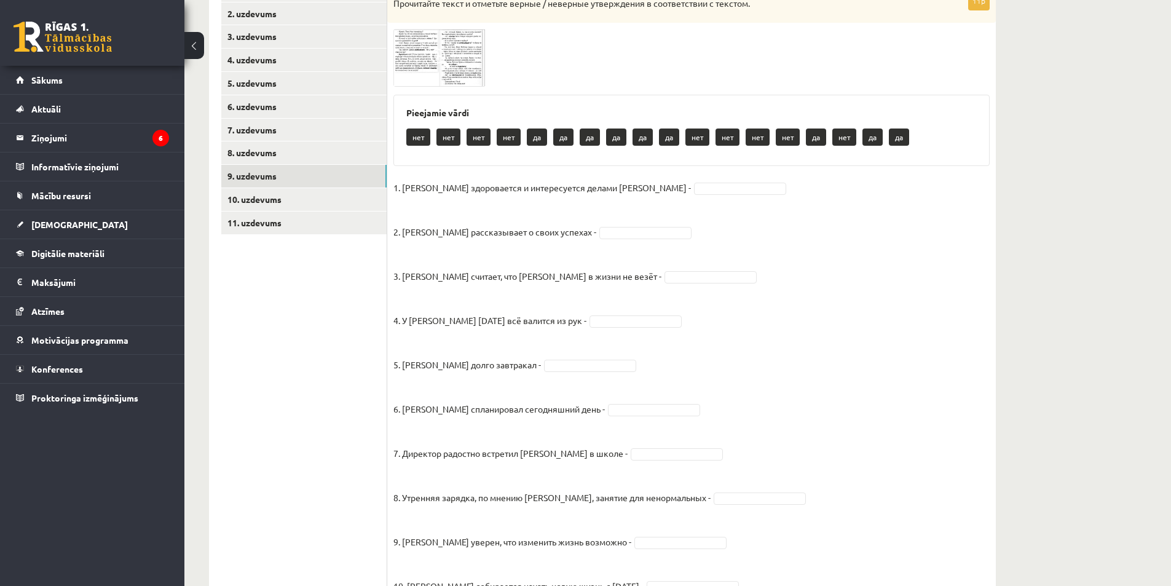
scroll to position [119, 0]
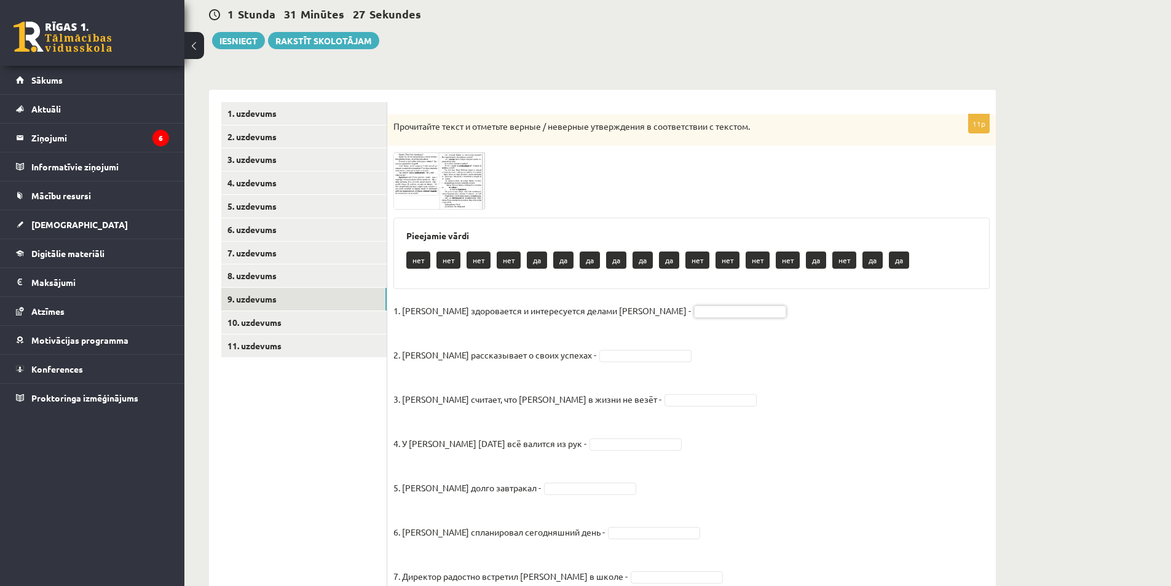
click at [404, 184] on img at bounding box center [439, 180] width 92 height 57
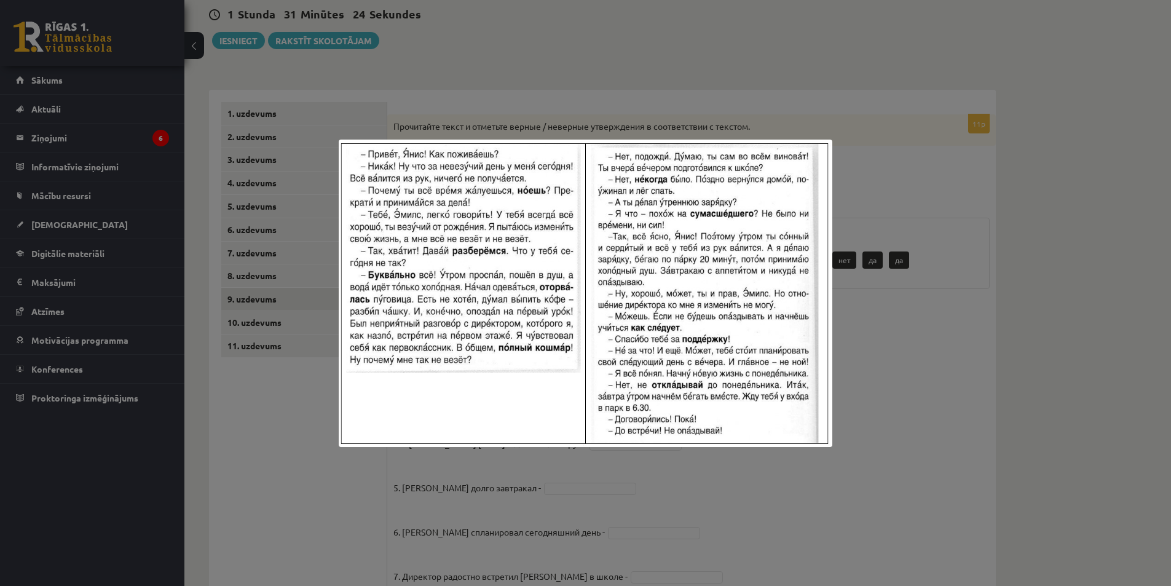
click at [936, 186] on div at bounding box center [585, 293] width 1171 height 586
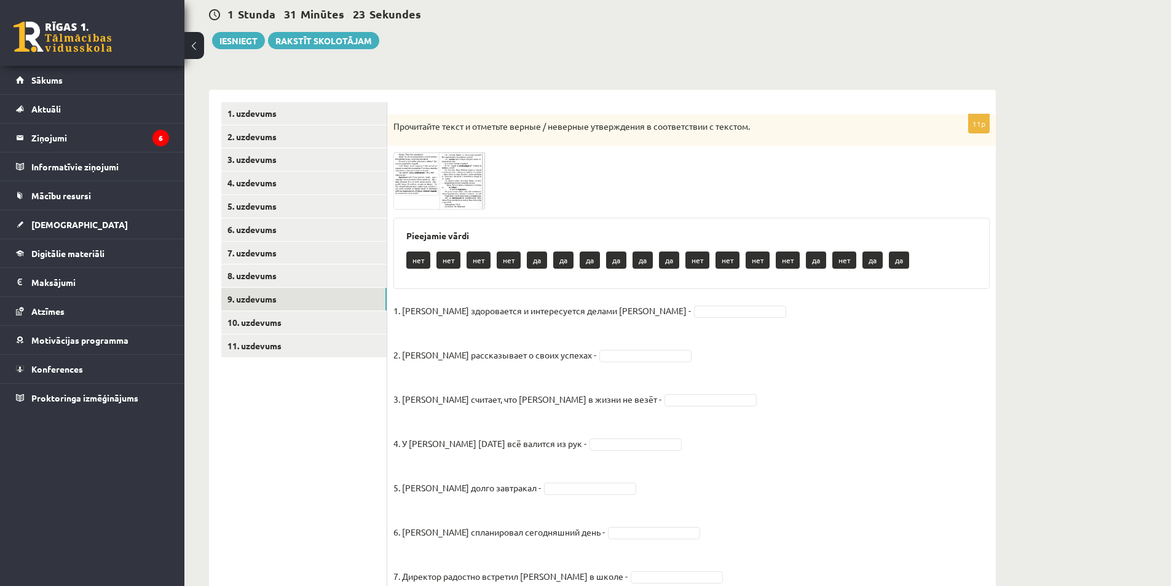
click at [476, 185] on img at bounding box center [439, 180] width 92 height 57
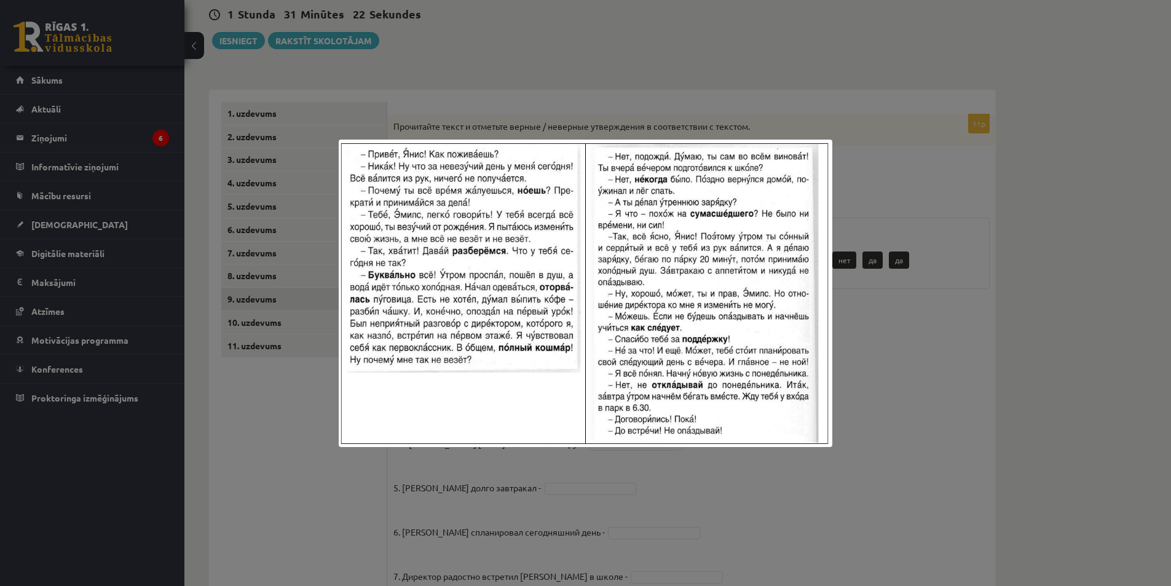
click at [618, 95] on div at bounding box center [585, 293] width 1171 height 586
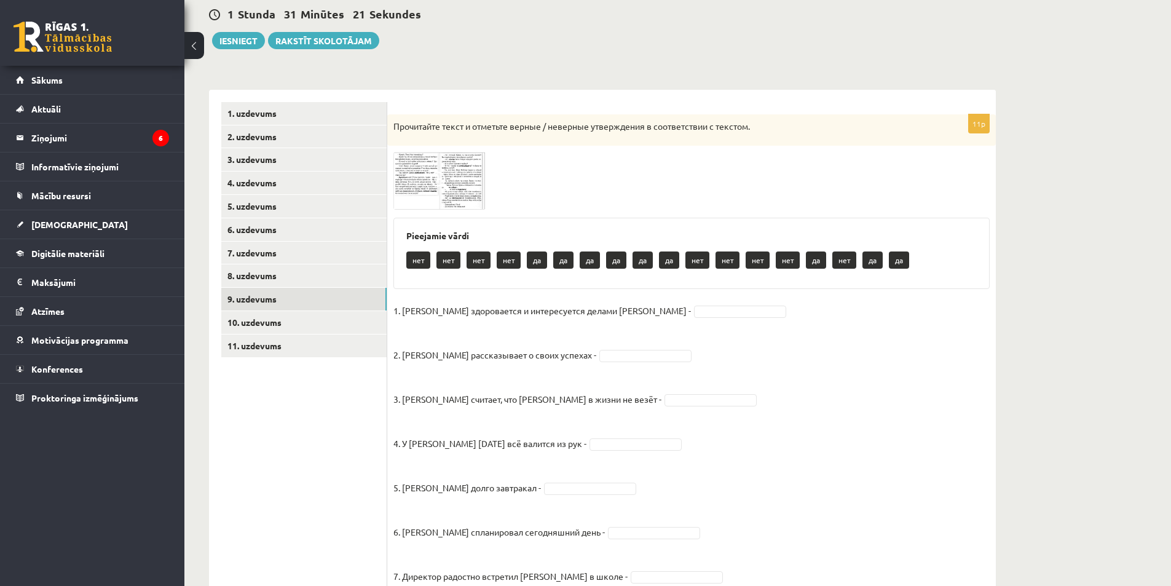
click at [449, 172] on span at bounding box center [440, 182] width 20 height 20
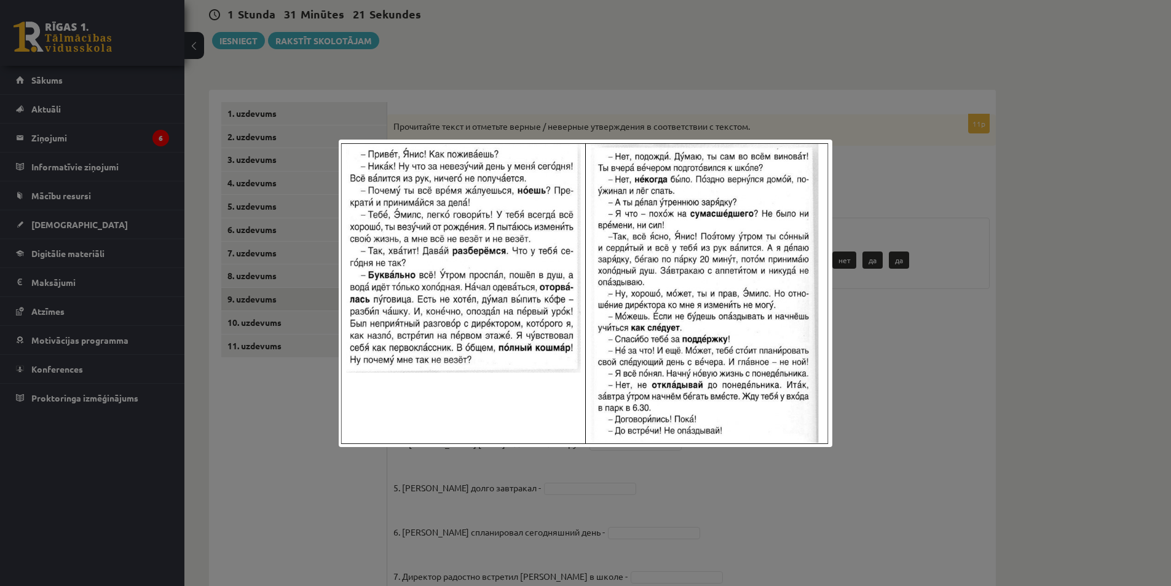
click at [488, 105] on div at bounding box center [585, 293] width 1171 height 586
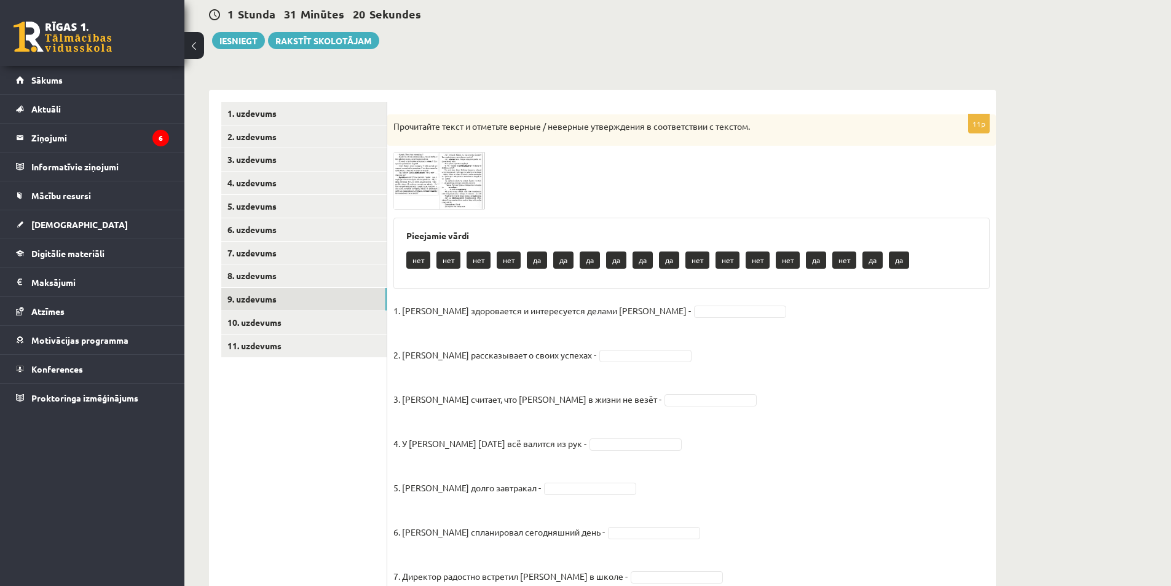
click at [445, 180] on span at bounding box center [440, 182] width 20 height 20
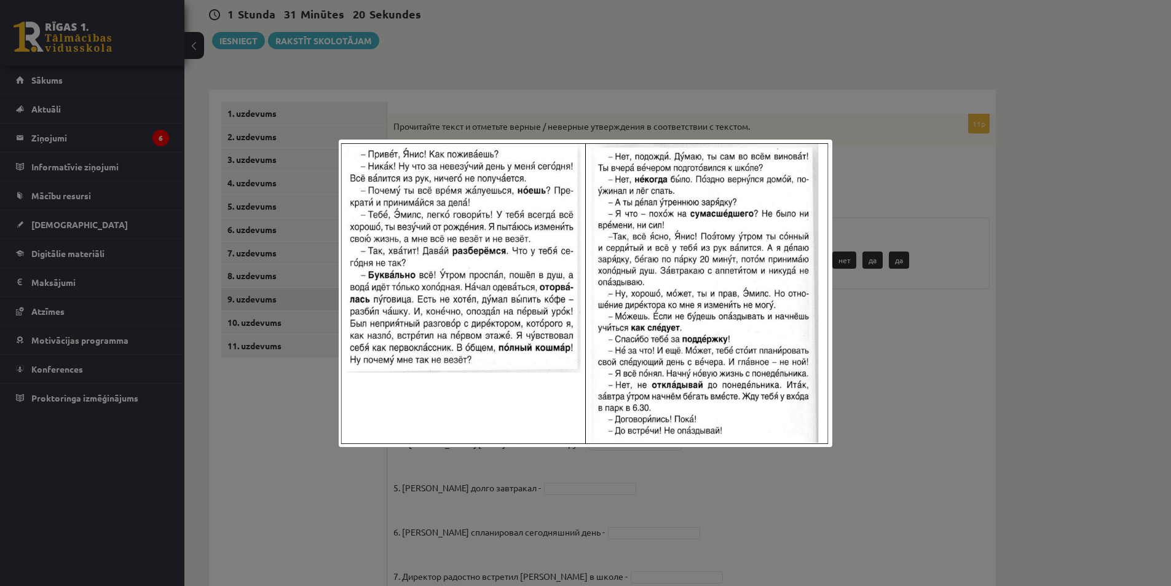
click at [665, 83] on div at bounding box center [585, 293] width 1171 height 586
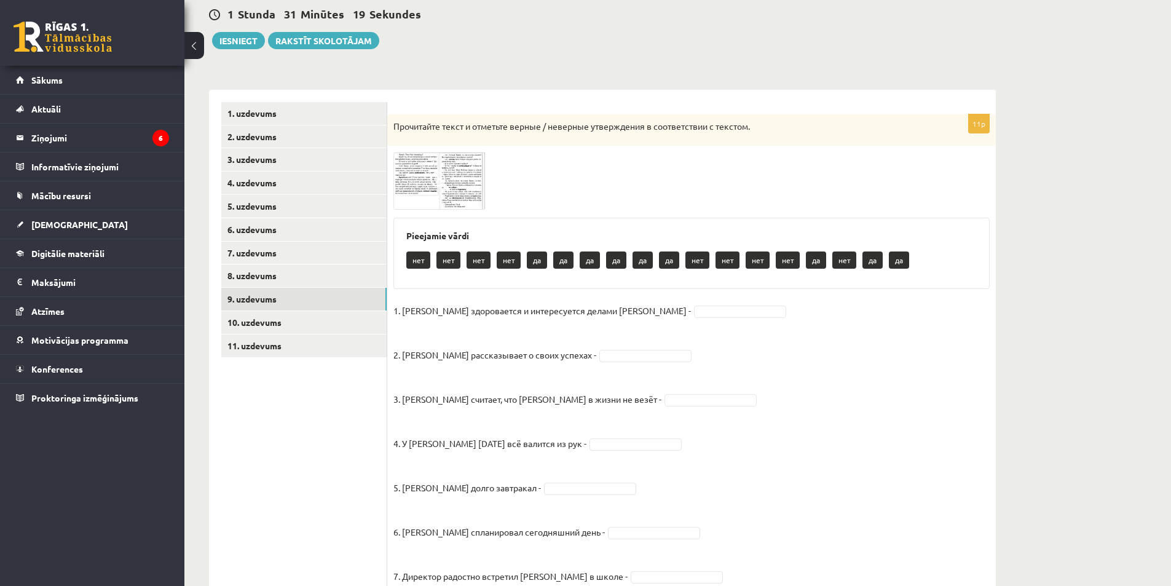
click at [652, 304] on fieldset "1. Эмилс здоровается и интересуется делами Яниса - 2. Янис рассказывает о своих…" at bounding box center [691, 544] width 596 height 487
click at [426, 201] on img at bounding box center [439, 180] width 92 height 57
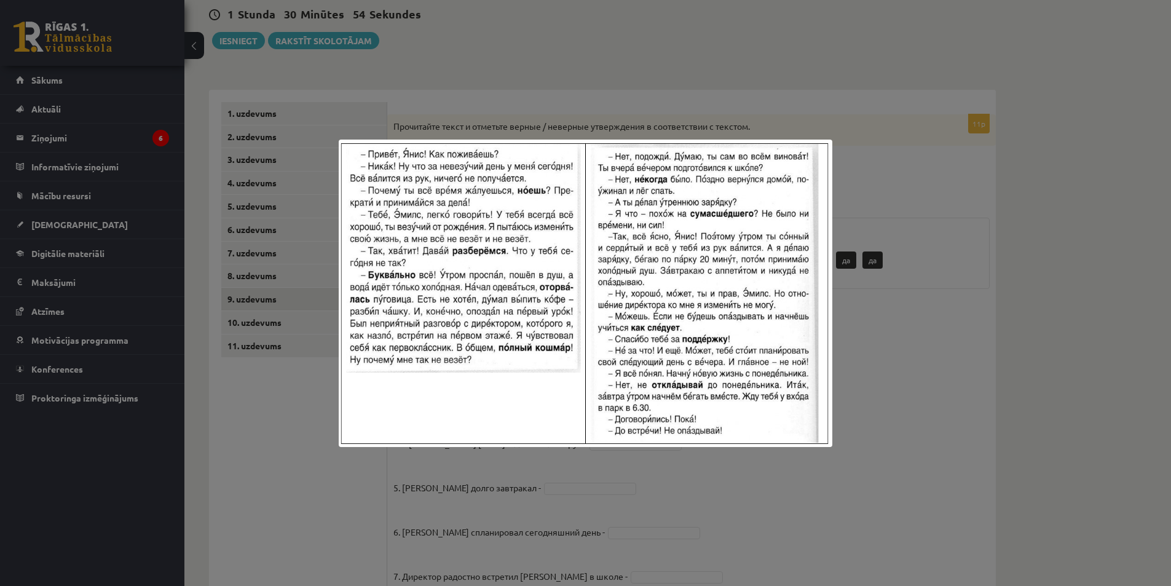
click at [965, 154] on div at bounding box center [585, 293] width 1171 height 586
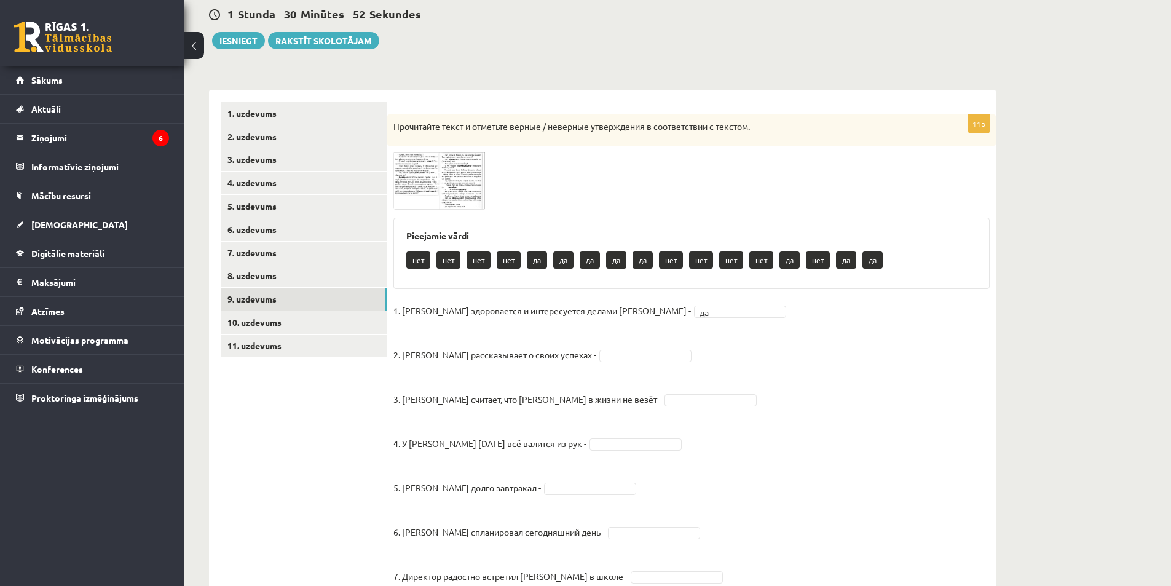
click at [595, 345] on fieldset "1. Эмилс здоровается и интересуется делами Яниса - да ** 2. Янис рассказывает о…" at bounding box center [691, 544] width 596 height 487
click at [406, 186] on img at bounding box center [439, 180] width 92 height 57
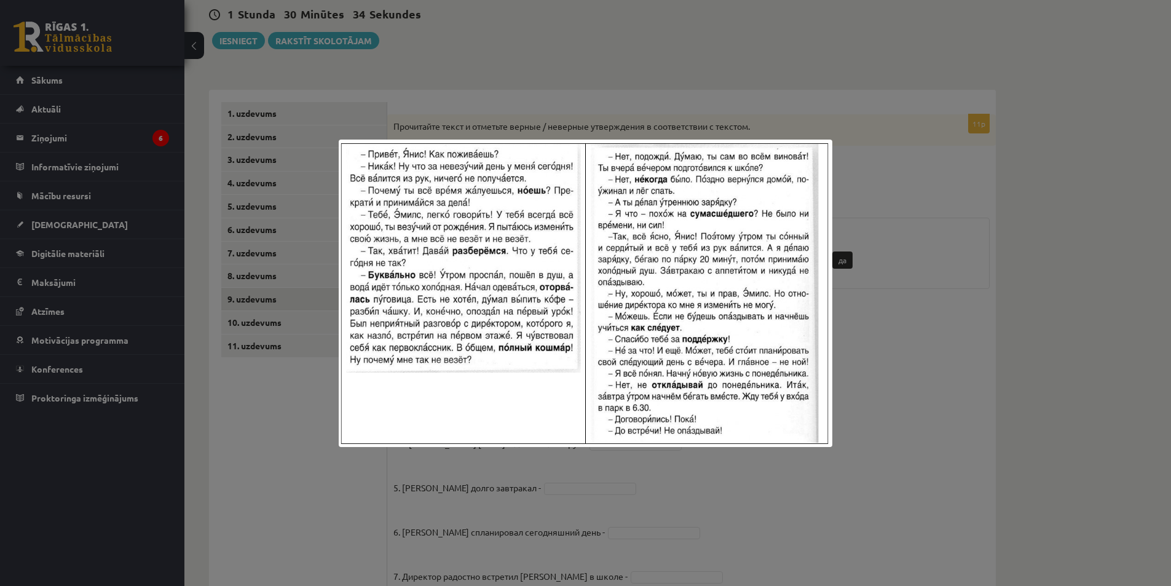
drag, startPoint x: 906, startPoint y: 70, endPoint x: 882, endPoint y: 108, distance: 44.5
click at [906, 70] on div at bounding box center [585, 293] width 1171 height 586
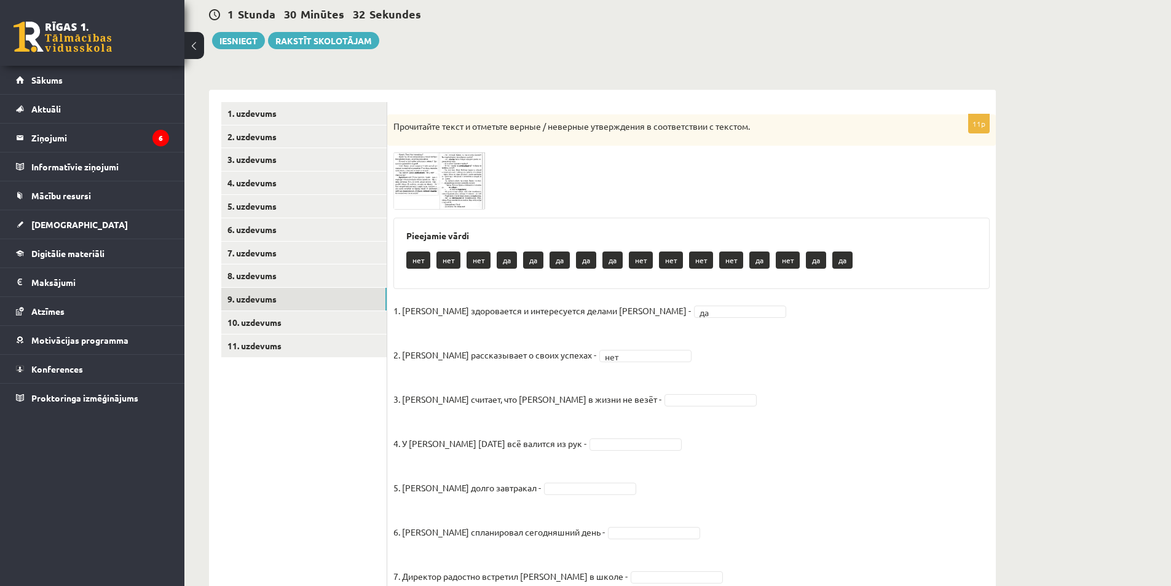
scroll to position [180, 0]
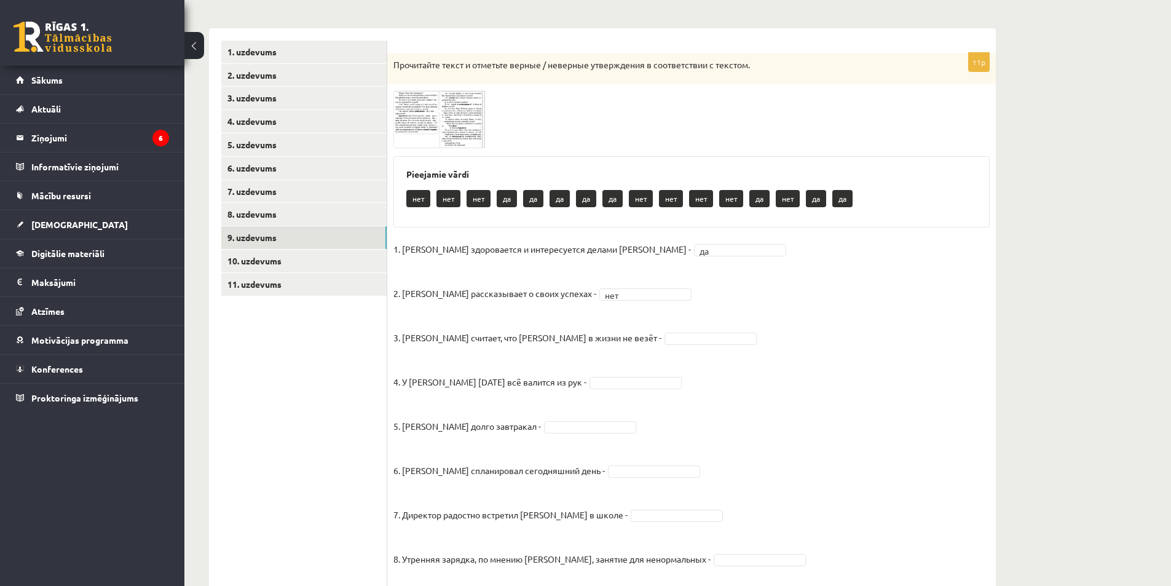
click at [420, 106] on img at bounding box center [439, 118] width 92 height 57
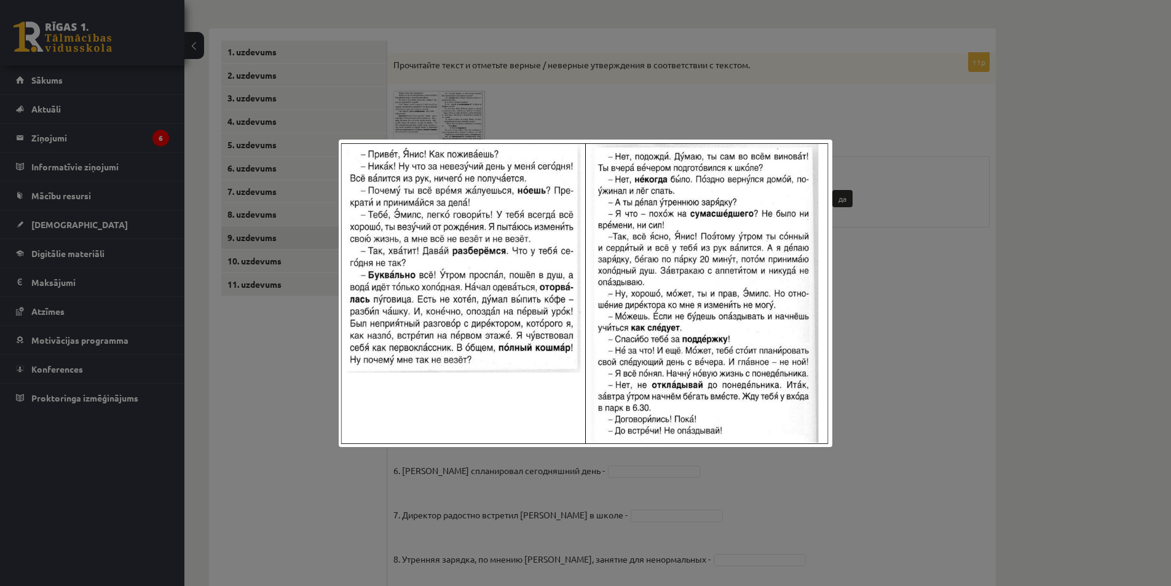
click at [651, 111] on div at bounding box center [585, 293] width 1171 height 586
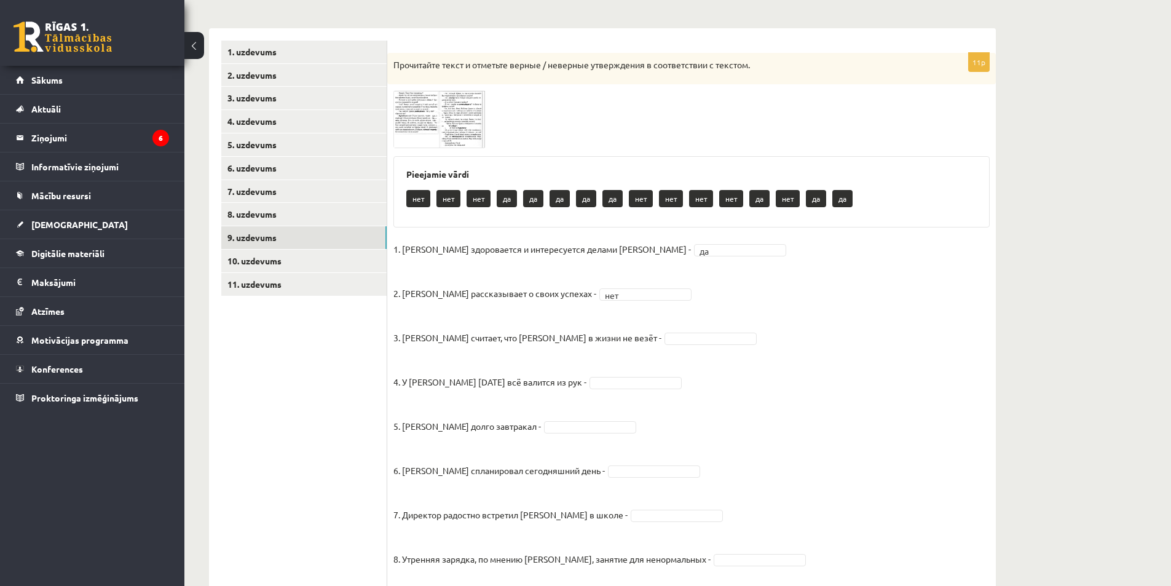
click at [598, 328] on fieldset "1. Эмилс здоровается и интересуется делами Яниса - да ** 2. Янис рассказывает о…" at bounding box center [691, 483] width 596 height 487
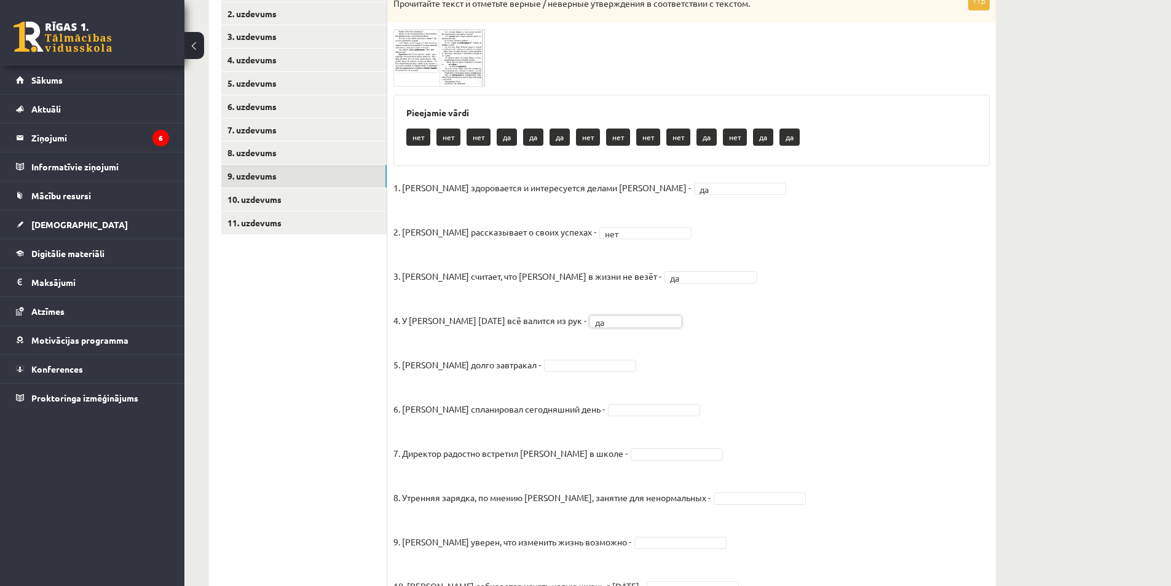
click at [414, 72] on img at bounding box center [439, 57] width 92 height 57
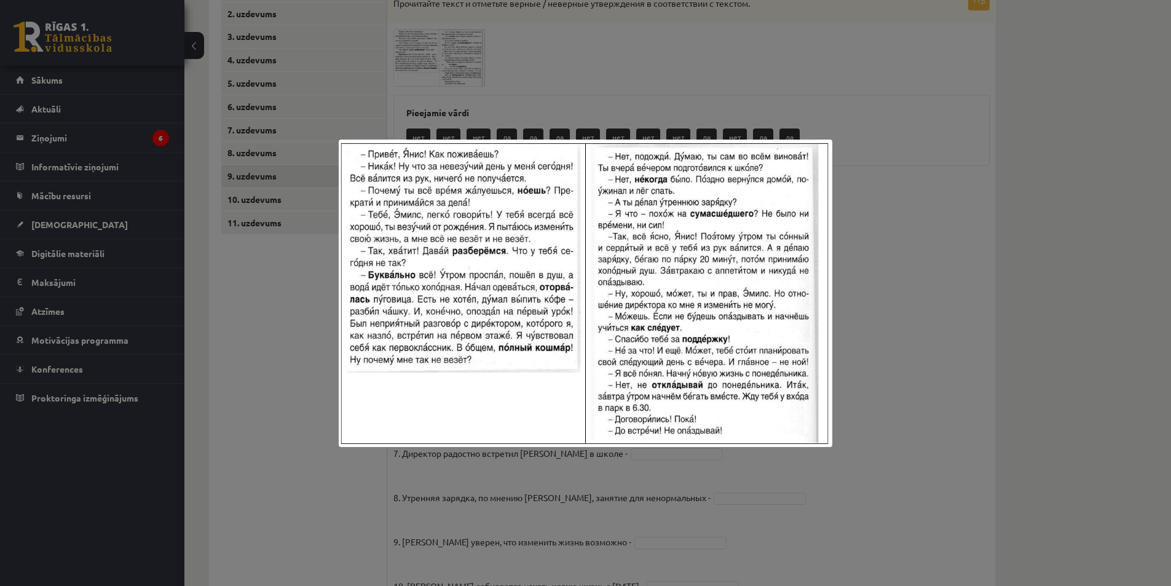
click at [302, 336] on div at bounding box center [585, 293] width 1171 height 586
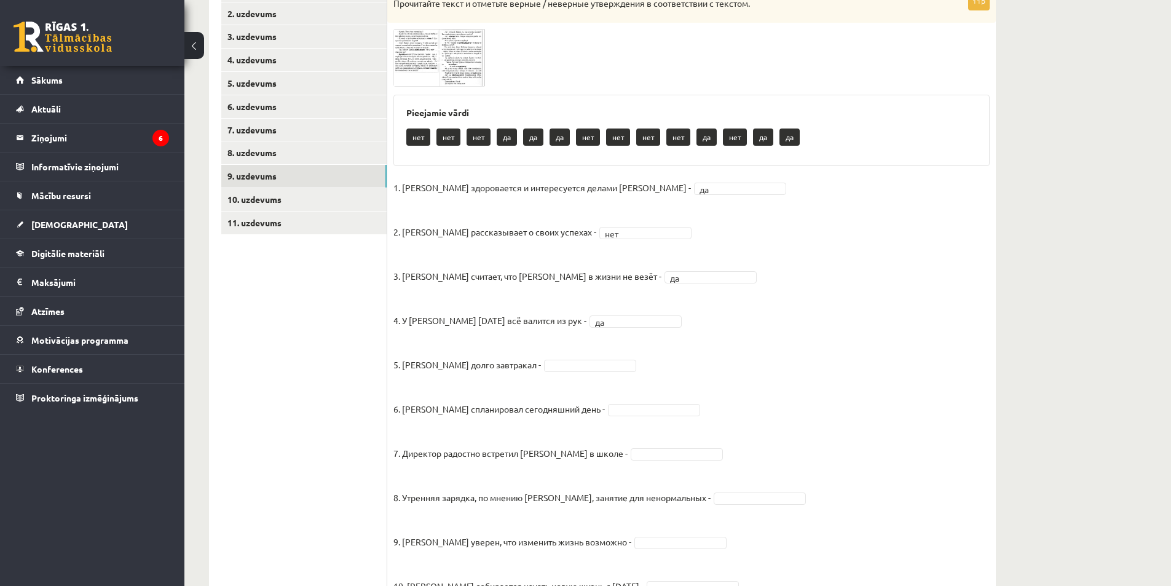
click at [429, 71] on img at bounding box center [439, 57] width 92 height 57
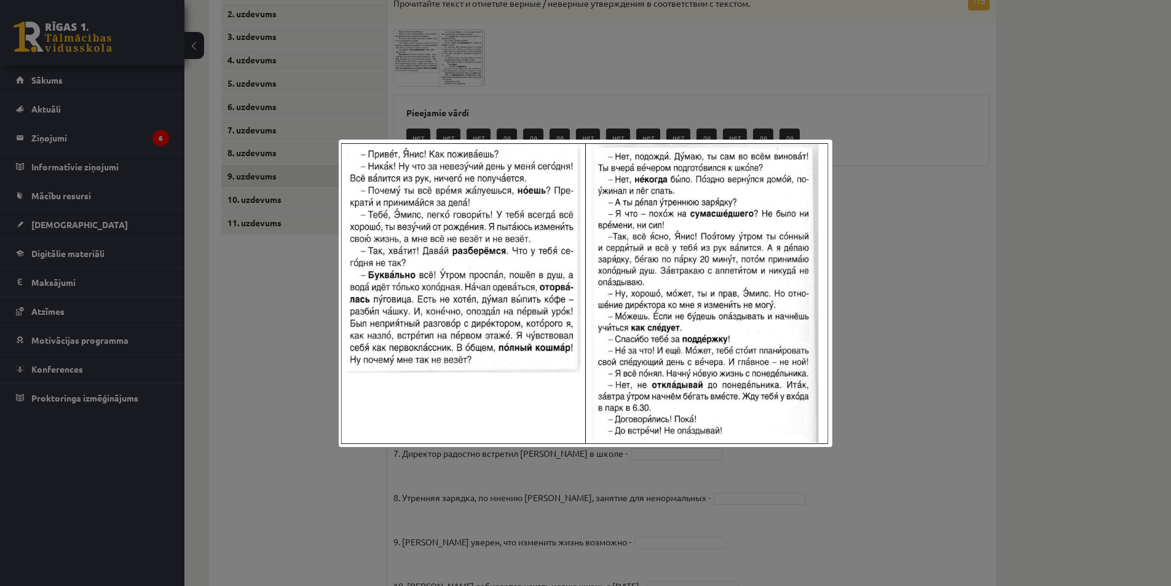
click at [888, 377] on div at bounding box center [585, 293] width 1171 height 586
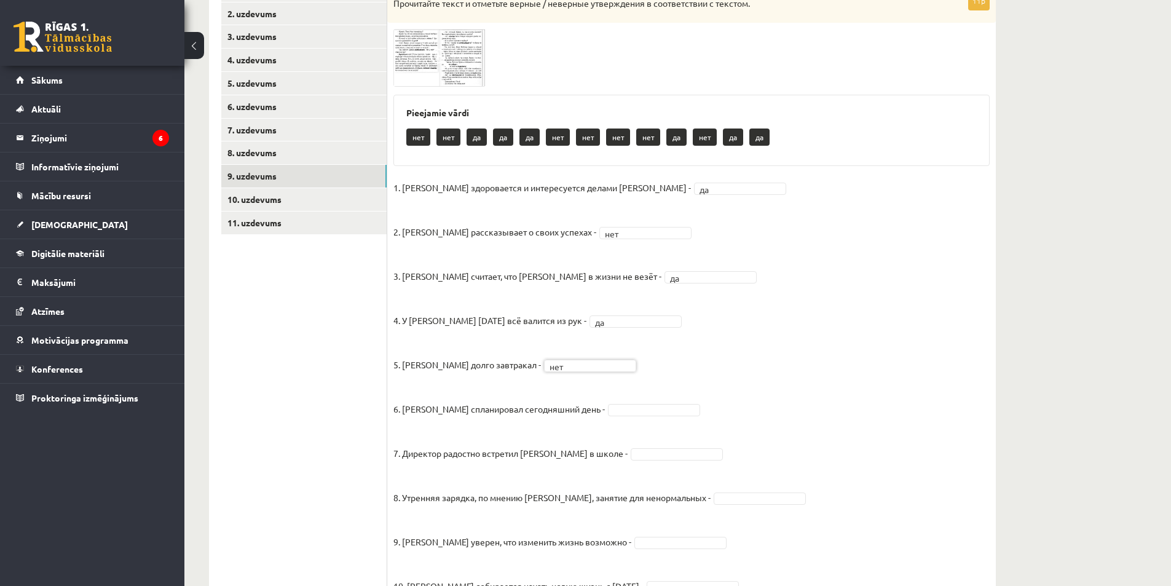
click at [527, 387] on p "6. Янис детально спланировал сегодняшний день -" at bounding box center [498, 399] width 211 height 37
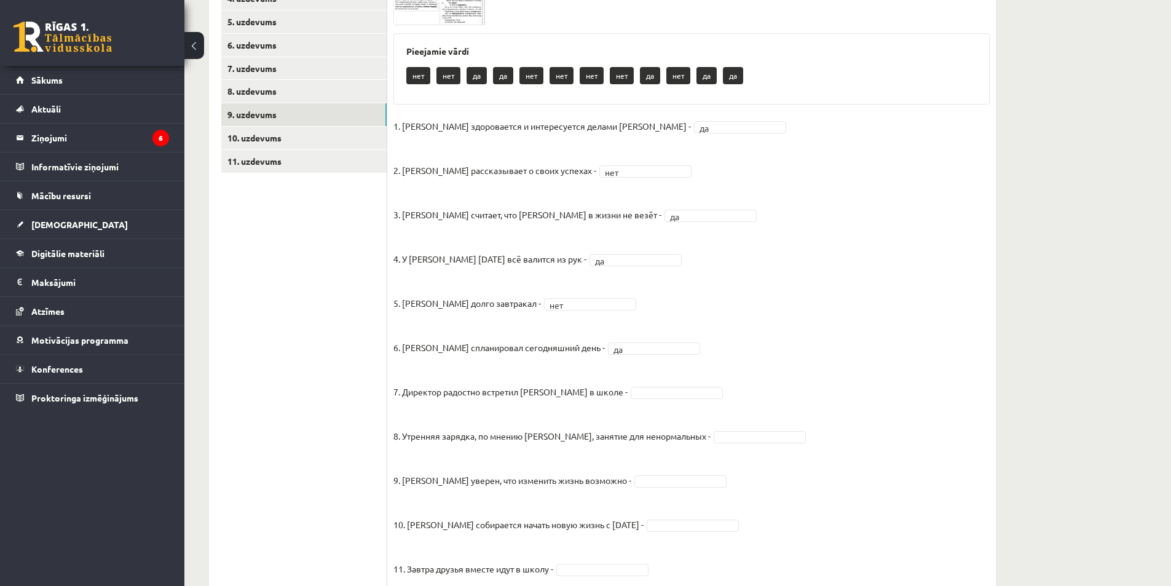
click at [629, 374] on fieldset "1. Эмилс здоровается и интересуется делами Яниса - да ** 2. Янис рассказывает о…" at bounding box center [691, 360] width 596 height 487
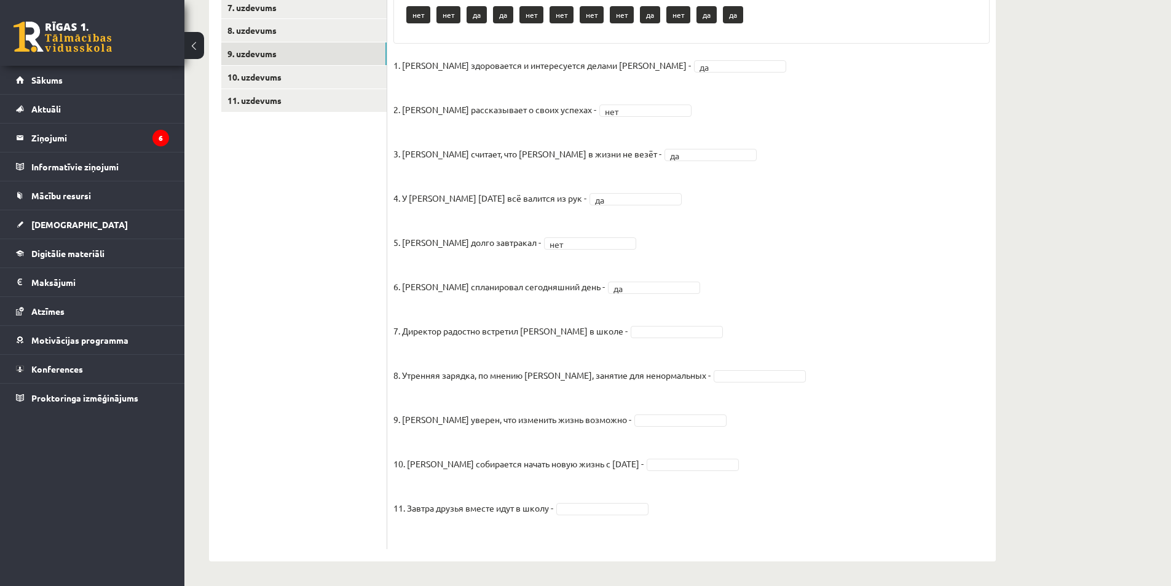
scroll to position [180, 0]
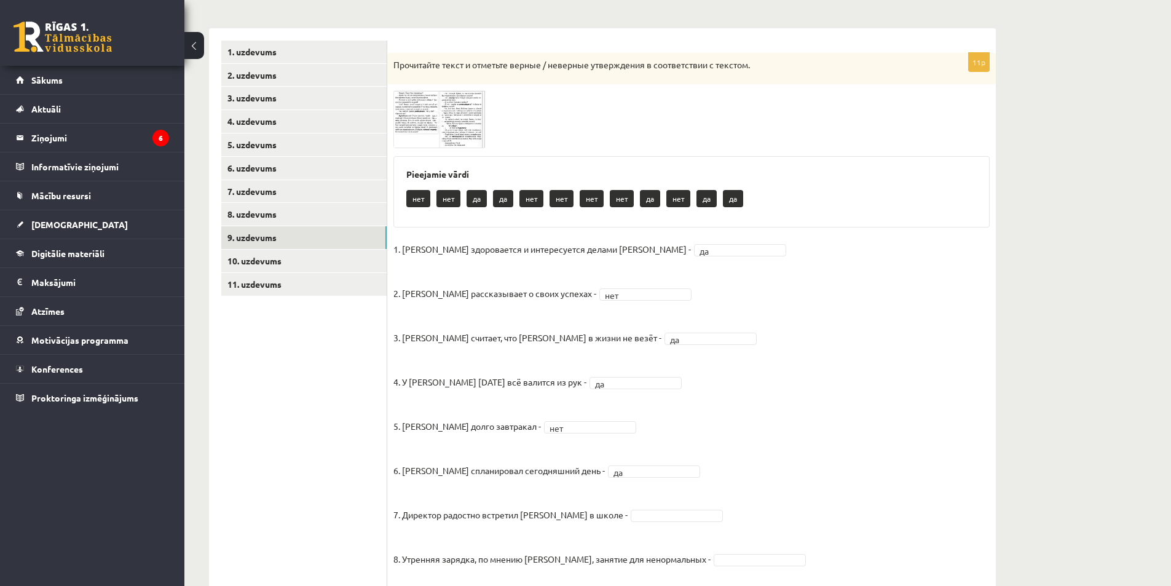
click at [403, 141] on img at bounding box center [439, 118] width 92 height 57
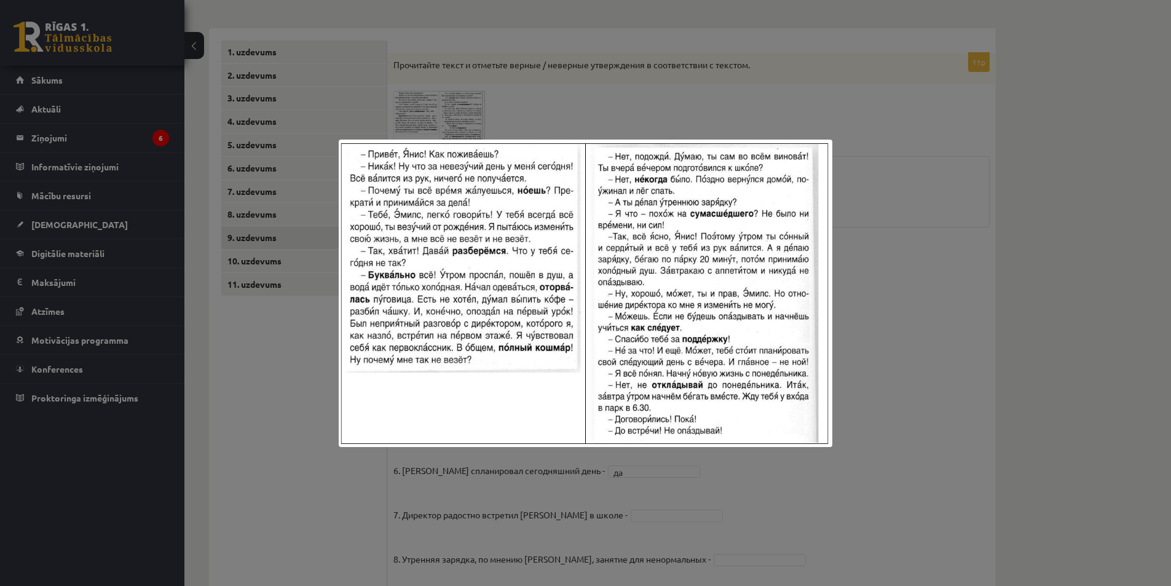
click at [872, 265] on div at bounding box center [585, 293] width 1171 height 586
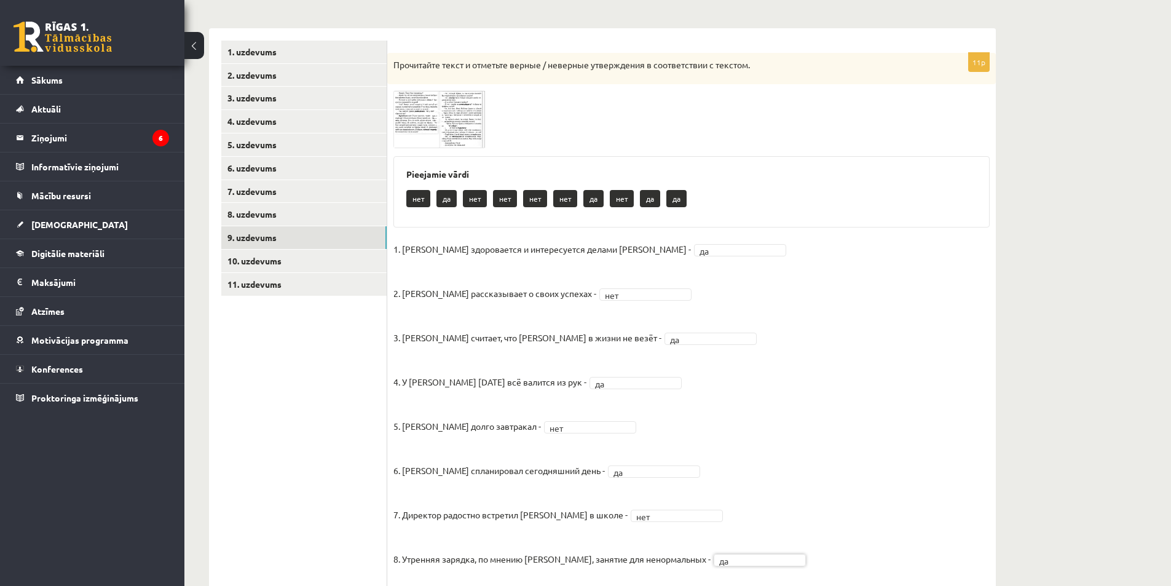
click at [481, 120] on img at bounding box center [439, 118] width 92 height 57
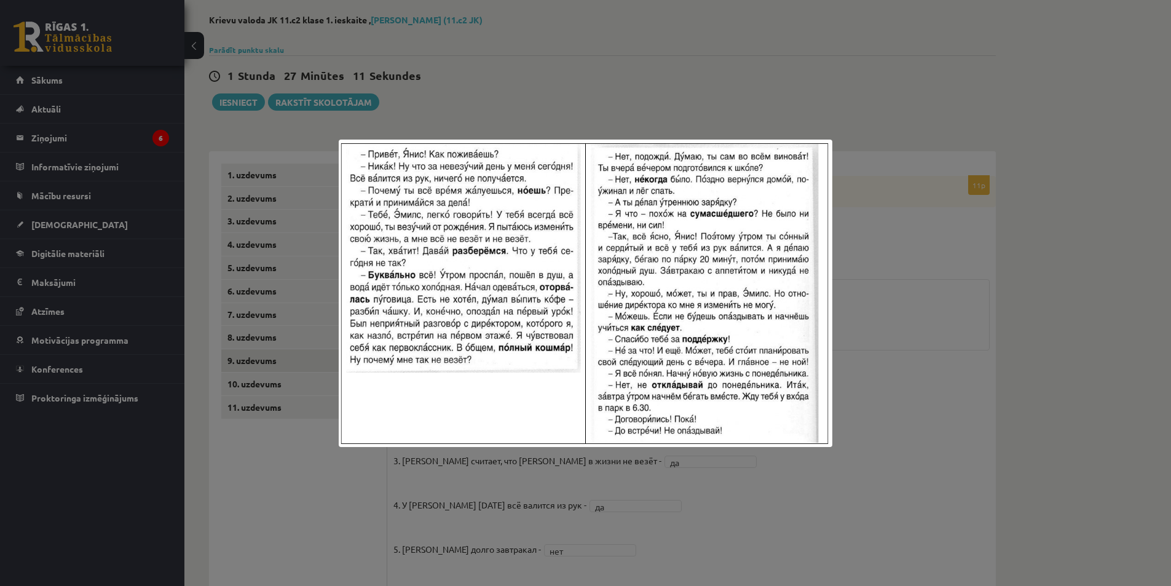
click at [939, 276] on div at bounding box center [585, 293] width 1171 height 586
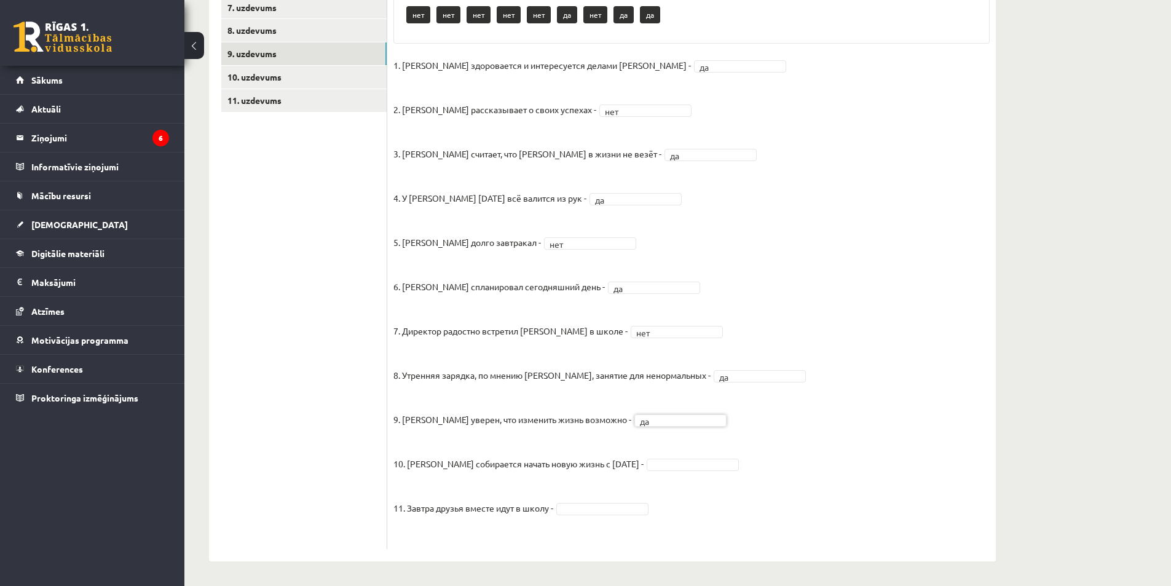
scroll to position [57, 0]
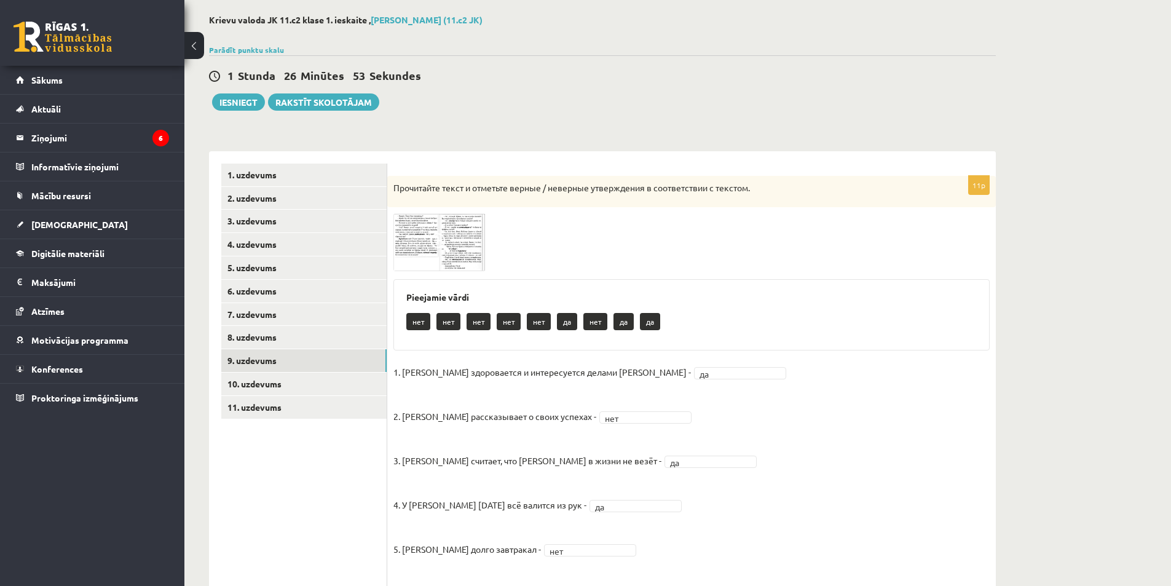
click at [465, 229] on img at bounding box center [439, 241] width 92 height 57
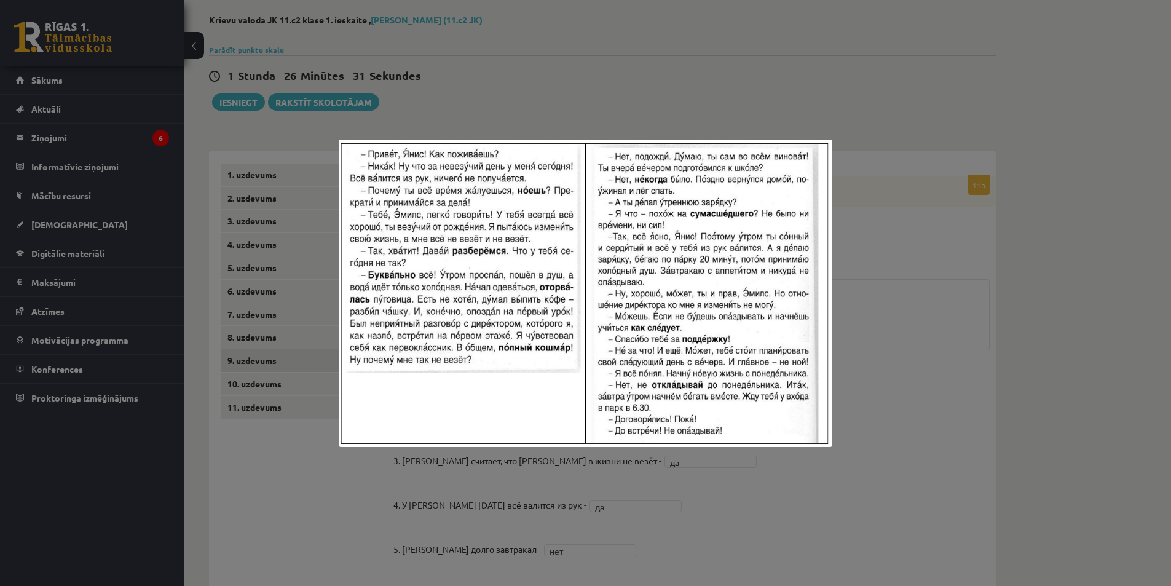
drag, startPoint x: 983, startPoint y: 68, endPoint x: 989, endPoint y: 63, distance: 7.8
click at [994, 63] on div at bounding box center [585, 293] width 1171 height 586
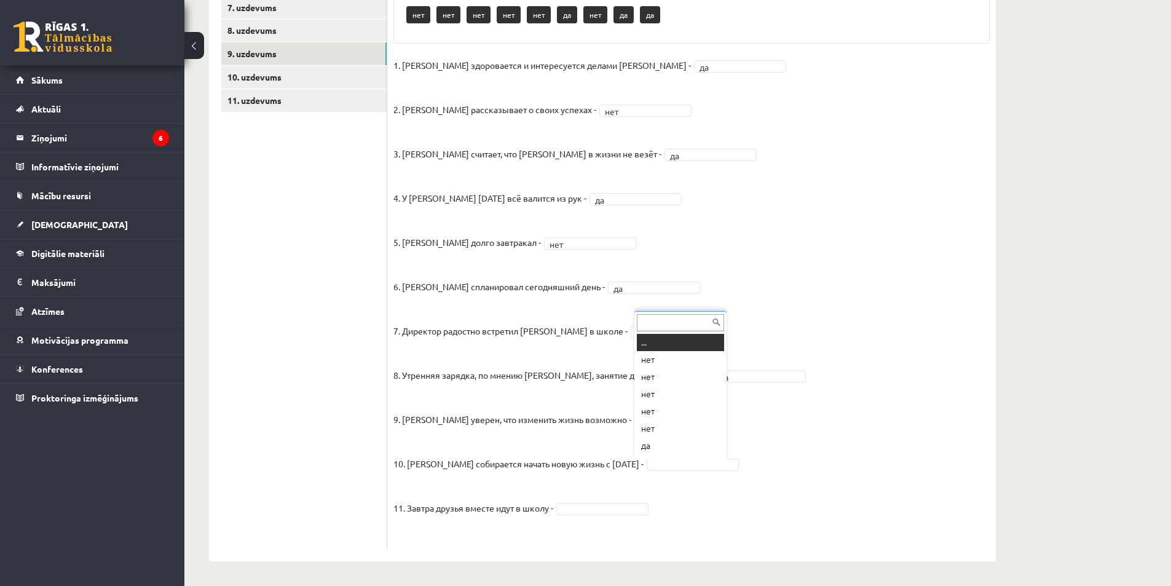
scroll to position [15, 0]
drag, startPoint x: 660, startPoint y: 431, endPoint x: 646, endPoint y: 471, distance: 42.6
click at [851, 540] on fieldset "1. Эмилс здоровается и интересуется делами Яниса - да ** 2. Янис рассказывает о…" at bounding box center [691, 299] width 596 height 487
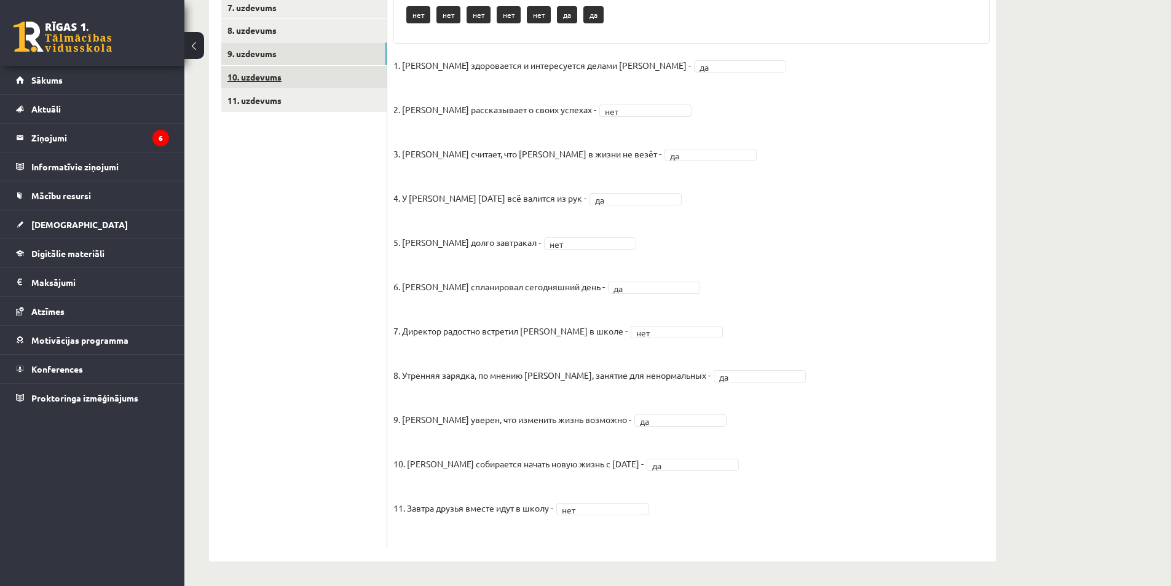
click at [264, 79] on link "10. uzdevums" at bounding box center [303, 77] width 165 height 23
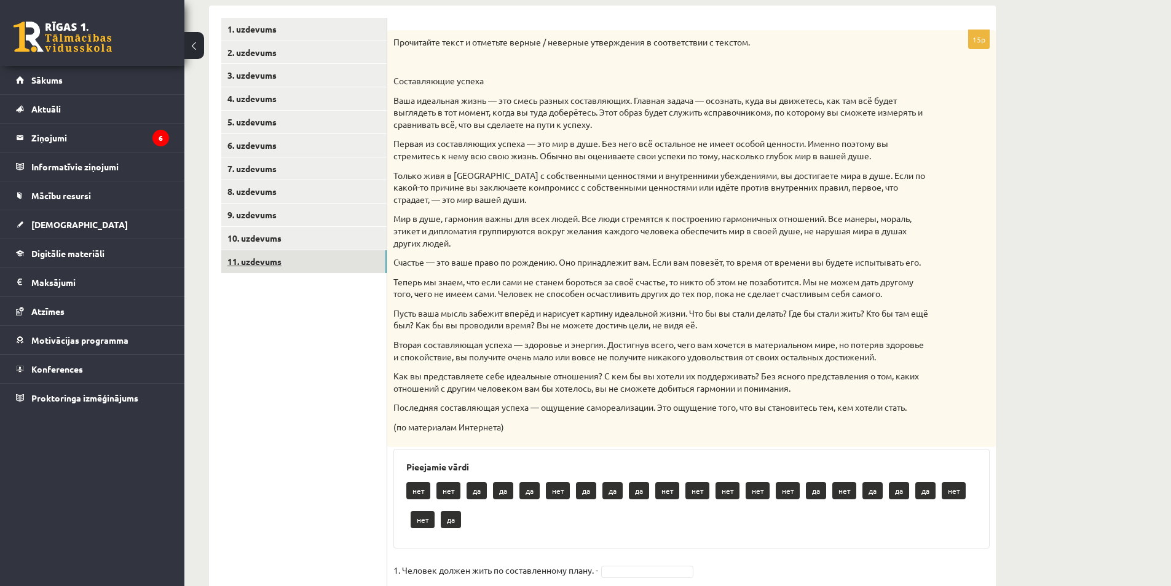
click at [266, 265] on link "11. uzdevums" at bounding box center [303, 261] width 165 height 23
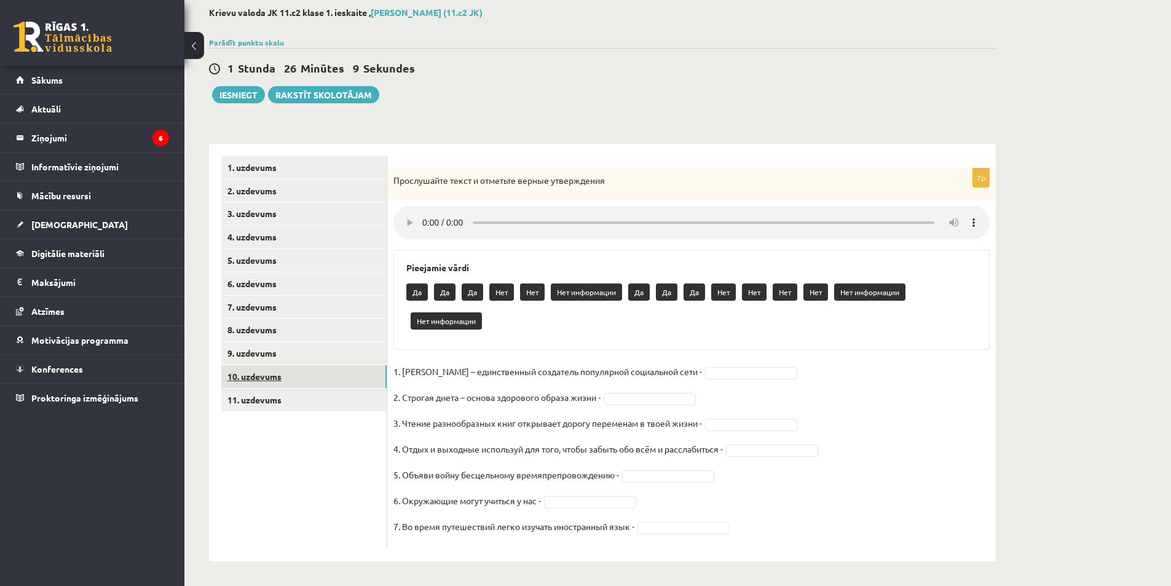
click at [283, 374] on link "10. uzdevums" at bounding box center [303, 376] width 165 height 23
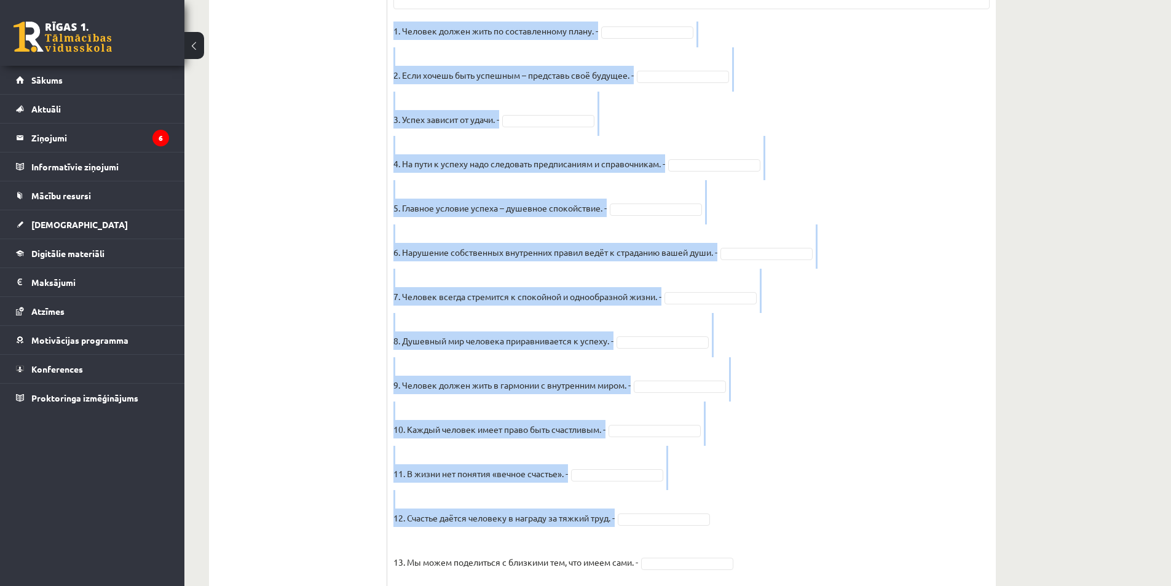
scroll to position [879, 0]
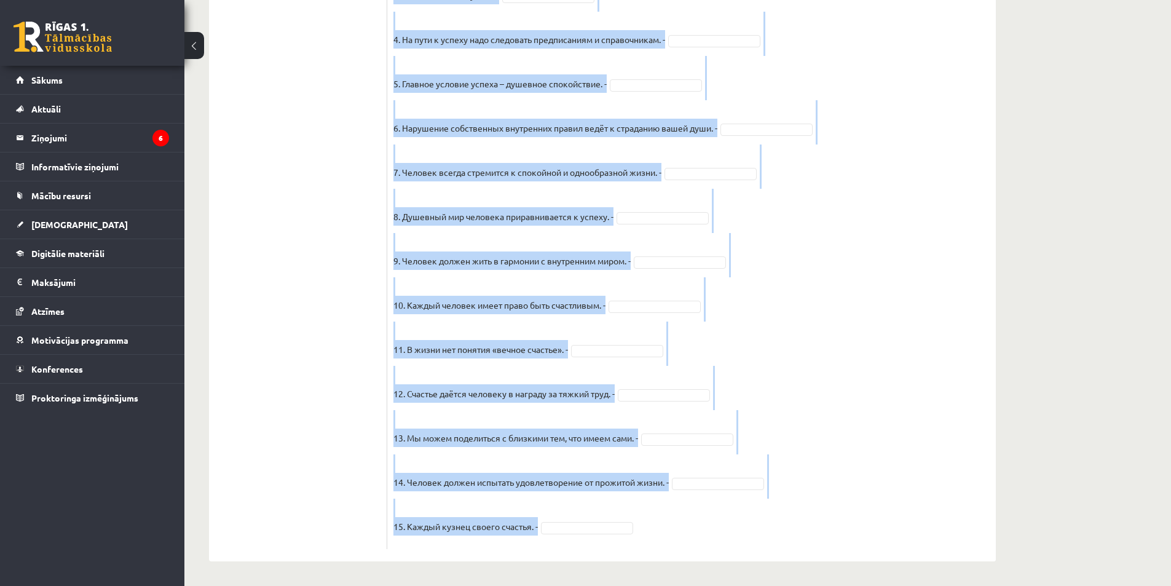
drag, startPoint x: 392, startPoint y: 239, endPoint x: 722, endPoint y: 521, distance: 434.8
copy div "Прочитайте текст и отметьте верные / неверные утверждения в соответствии с текс…"
click at [926, 385] on fieldset "1. Человек должен жить по составленному плану. - 2. Если хочешь быть успешным –…" at bounding box center [691, 220] width 596 height 646
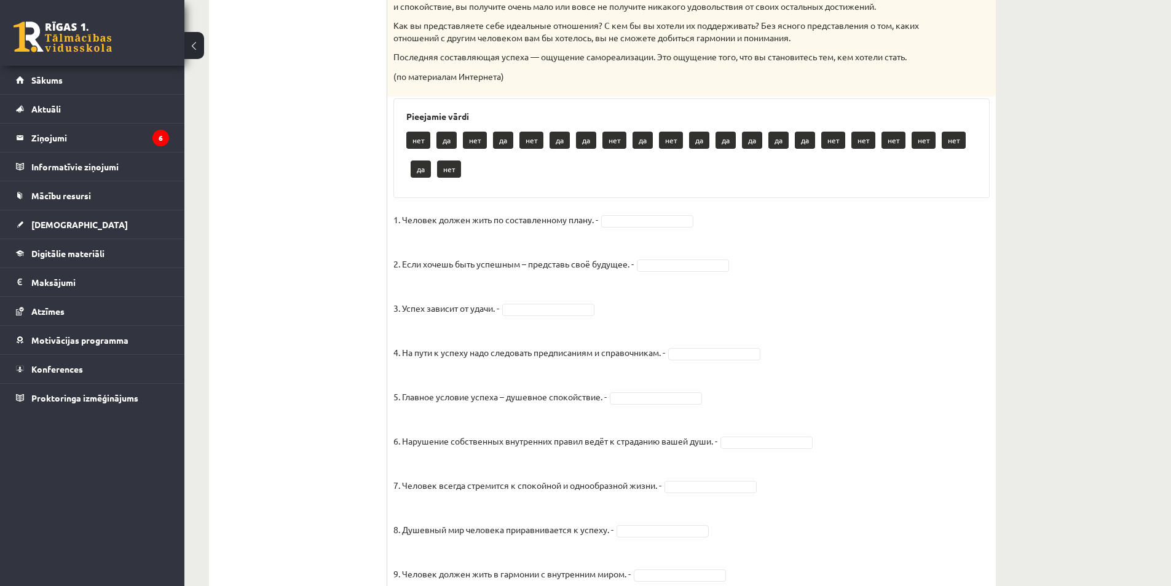
scroll to position [615, 0]
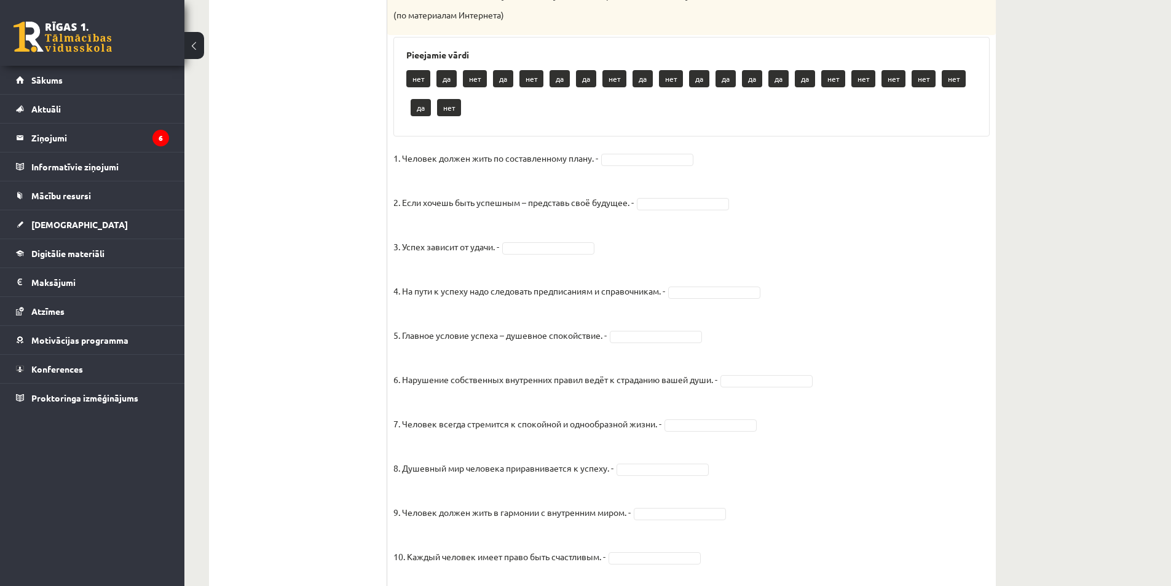
click at [324, 119] on ul "1. uzdevums 2. uzdevums 3. uzdevums 4. uzdevums 5. uzdevums 6. uzdevums 7. uzde…" at bounding box center [304, 203] width 166 height 1195
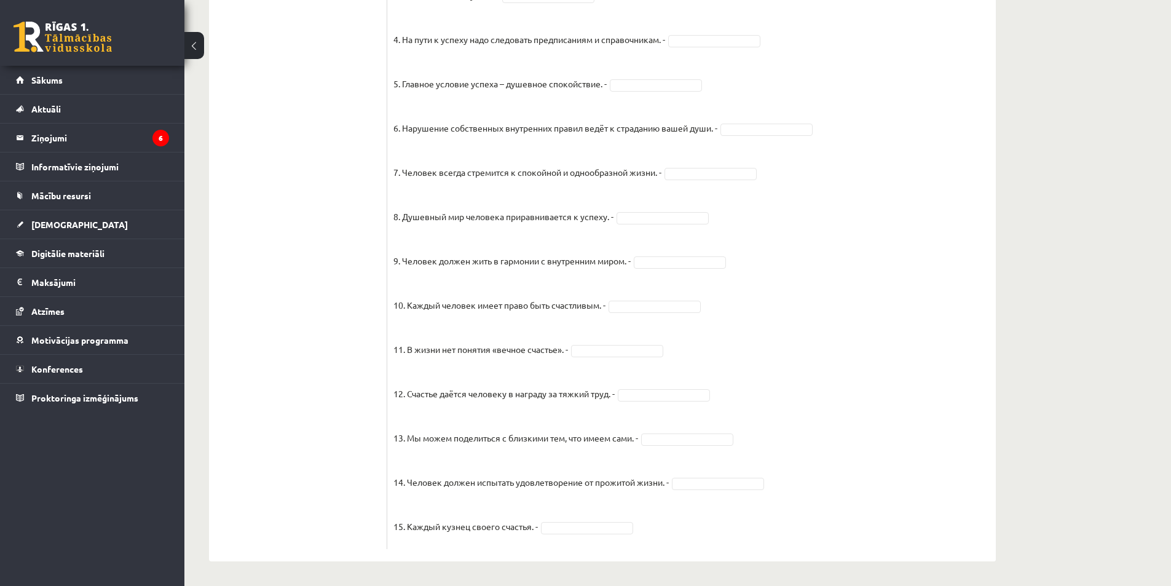
scroll to position [633, 0]
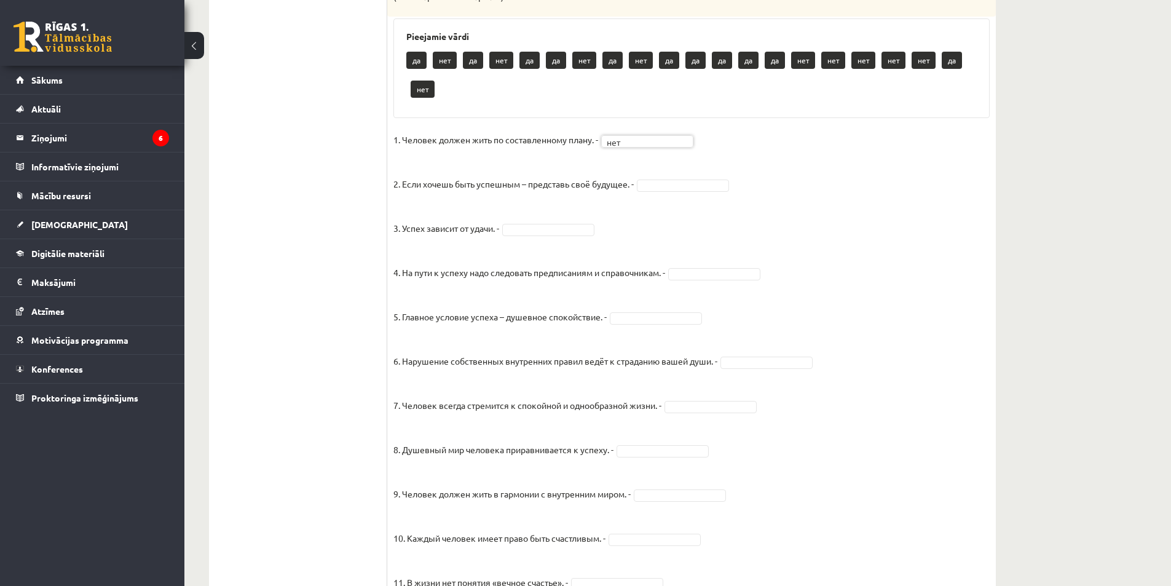
click at [647, 188] on fieldset "1. Человек должен жить по составленному плану. - нет *** 2. Если хочешь быть ус…" at bounding box center [691, 453] width 596 height 646
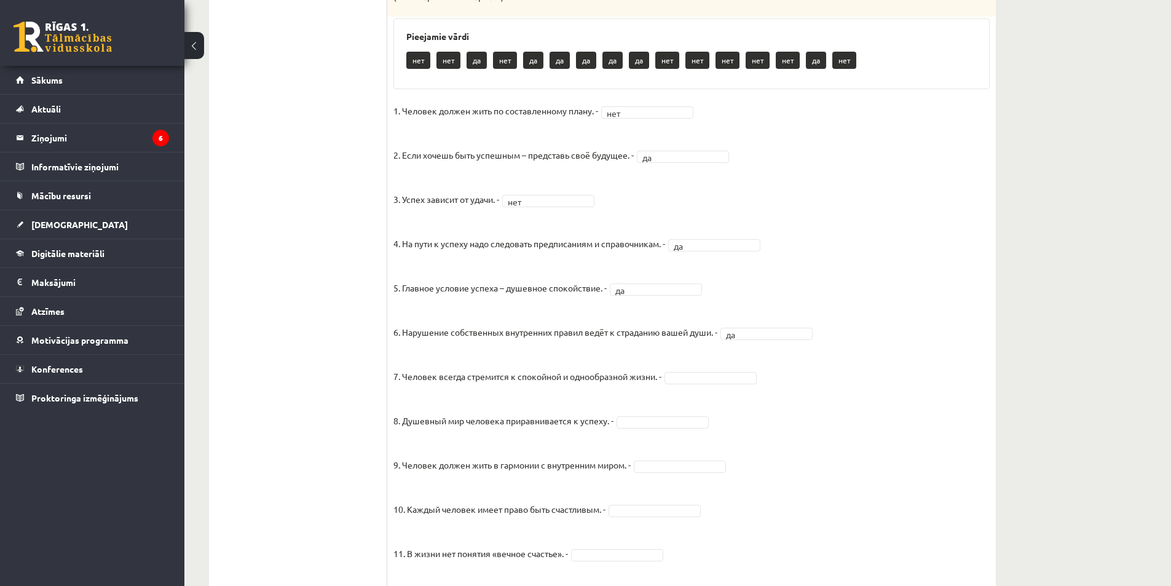
click at [707, 398] on fieldset "1. Человек должен жить по составленному плану. - нет *** 2. Если хочешь быть ус…" at bounding box center [691, 424] width 596 height 646
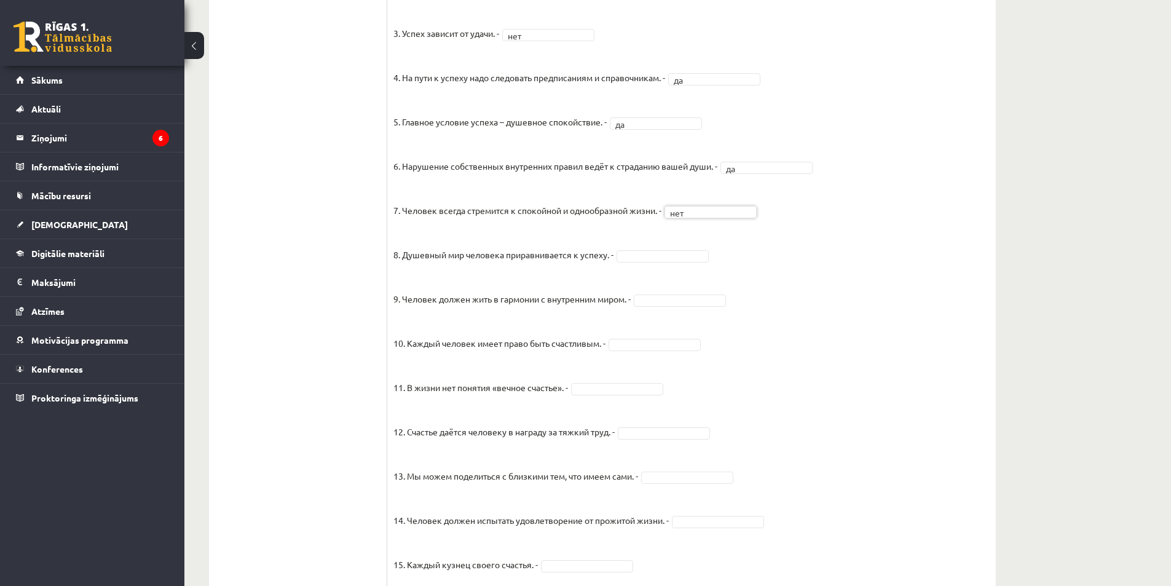
scroll to position [850, 0]
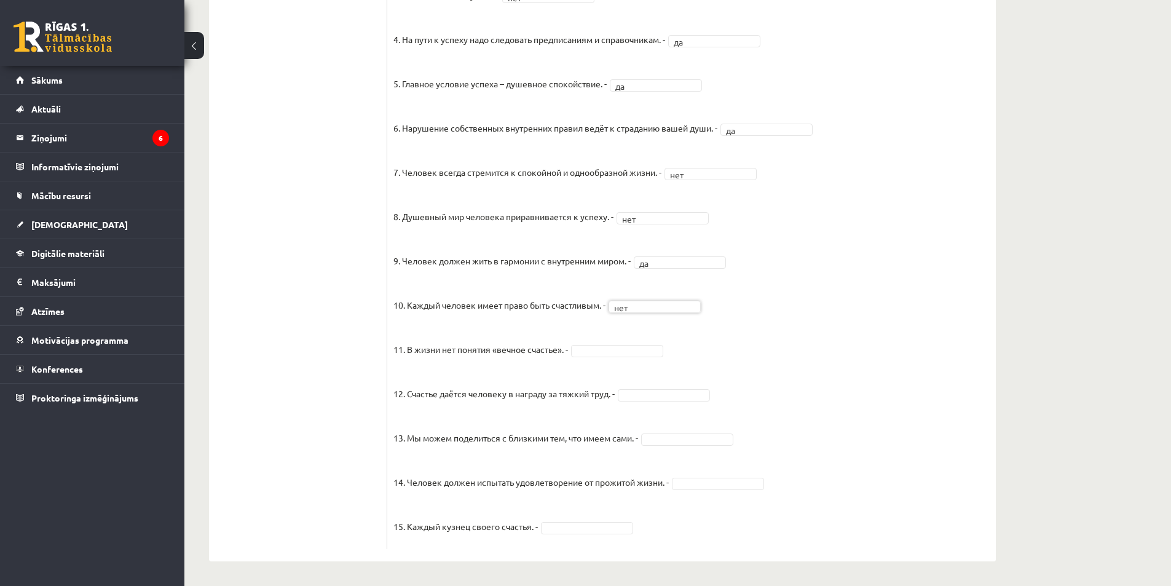
click at [617, 343] on fieldset "1. Человек должен жить по составленному плану. - нет *** 2. Если хочешь быть ус…" at bounding box center [691, 220] width 596 height 646
drag, startPoint x: 618, startPoint y: 339, endPoint x: 619, endPoint y: 349, distance: 9.9
click at [619, 339] on fieldset "1. Человек должен жить по составленному плану. - нет *** 2. Если хочешь быть ус…" at bounding box center [691, 220] width 596 height 646
click at [693, 498] on fieldset "1. Человек должен жить по составленному плану. - нет *** 2. Если хочешь быть ус…" at bounding box center [691, 220] width 596 height 646
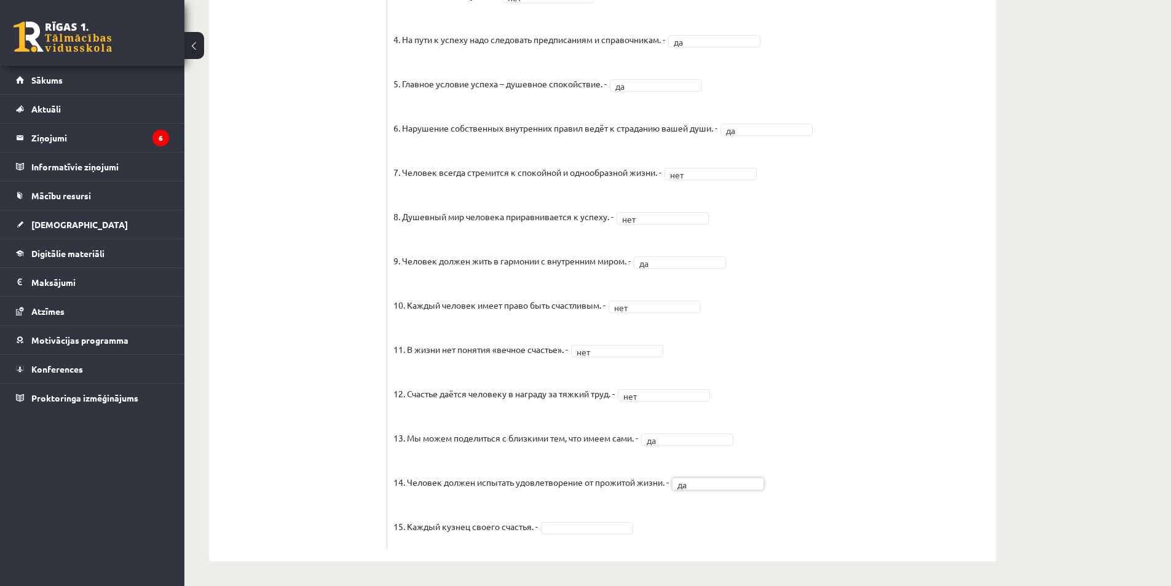
click at [622, 519] on fieldset "1. Человек должен жить по составленному плану. - нет *** 2. Если хочешь быть ус…" at bounding box center [691, 220] width 596 height 646
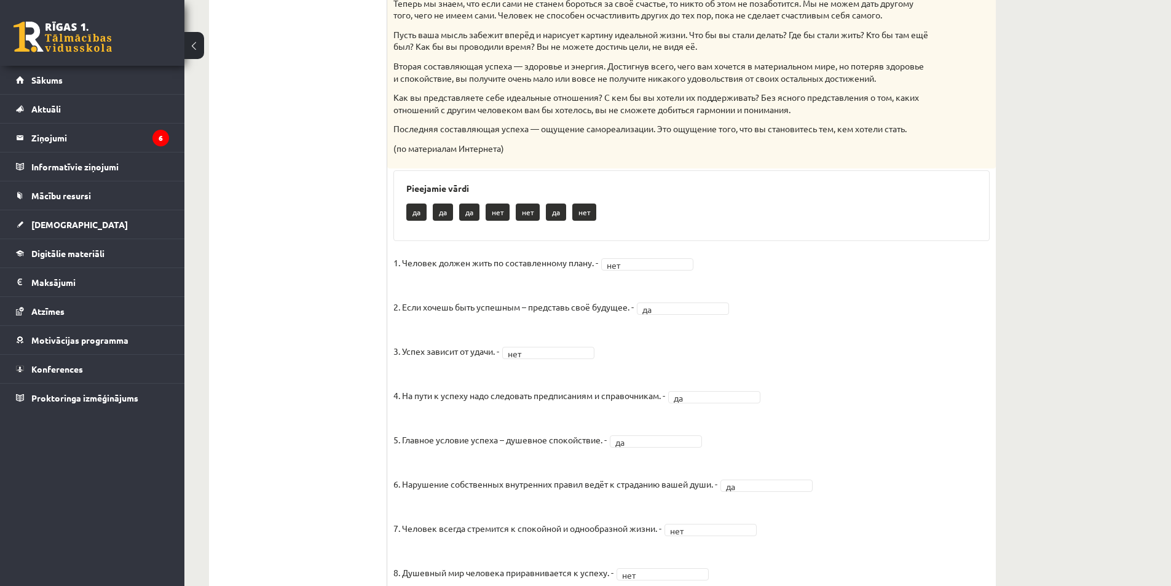
scroll to position [420, 0]
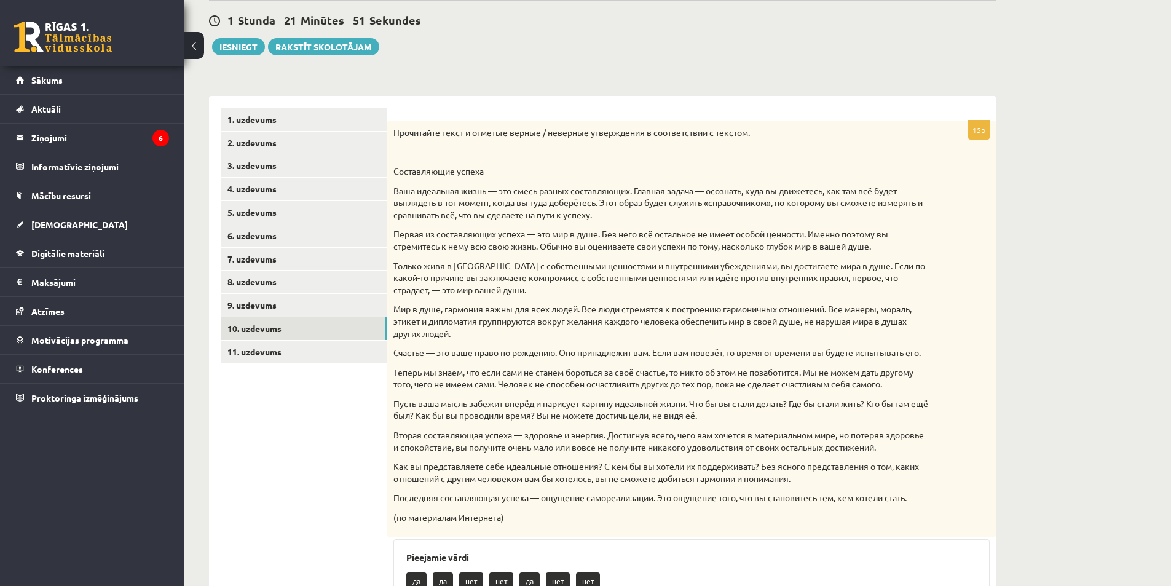
scroll to position [0, 0]
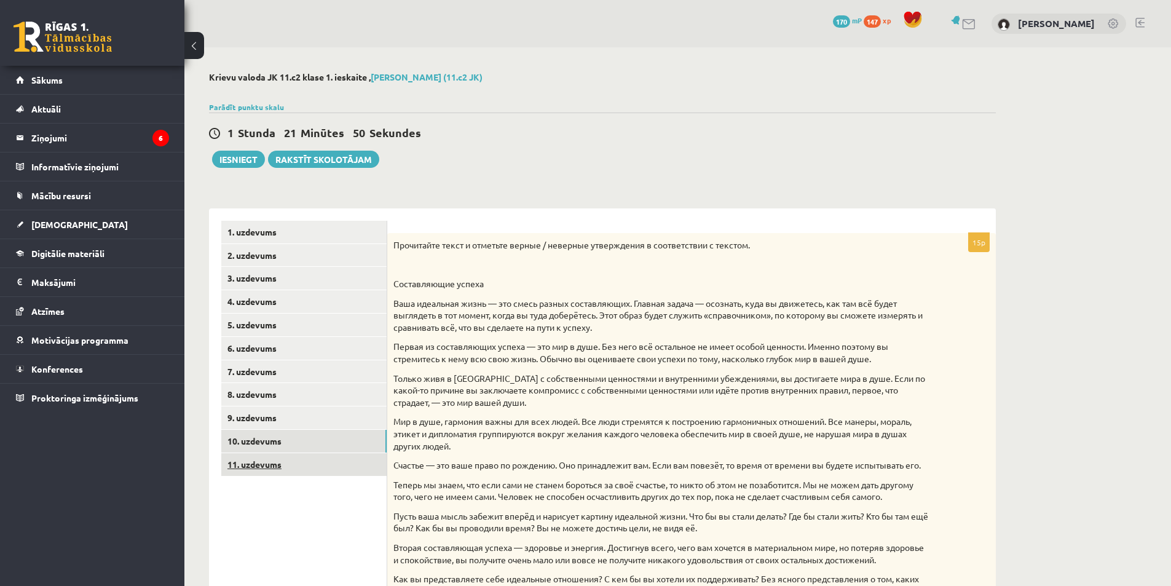
click at [326, 471] on link "11. uzdevums" at bounding box center [303, 464] width 165 height 23
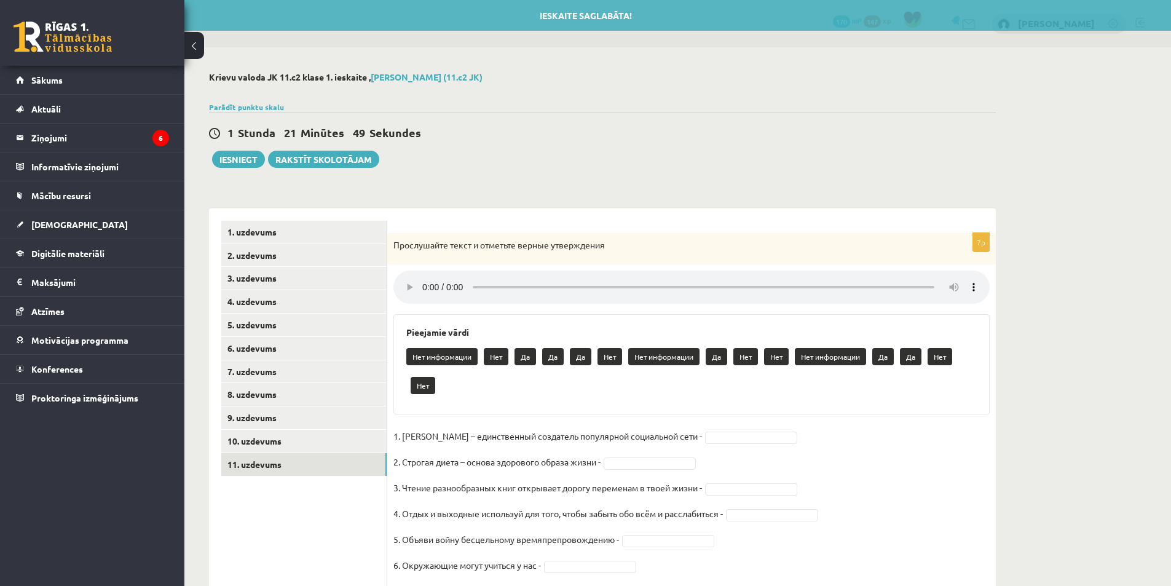
scroll to position [66, 0]
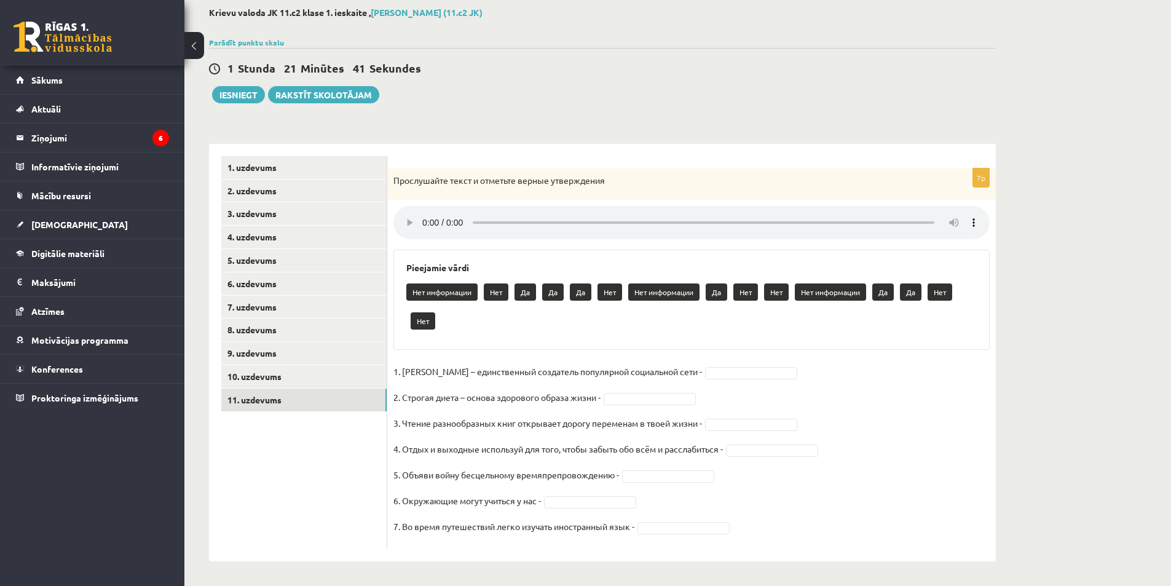
click at [730, 384] on fieldset "1. Павел Дуров – единственный создатель популярной социальной сети - 2. Строгая…" at bounding box center [691, 452] width 596 height 181
click at [1014, 243] on div "Krievu valoda JK 11.c2 klase 1. ieskaite , Kristers Omiks (11.c2 JK) Parādīt pu…" at bounding box center [602, 284] width 836 height 603
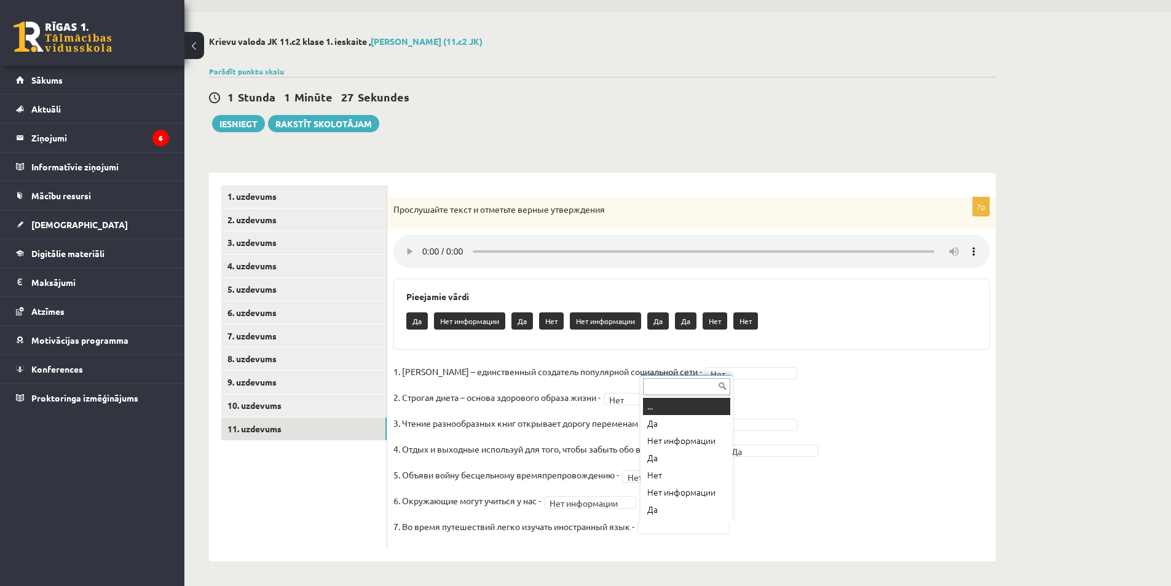
scroll to position [15, 0]
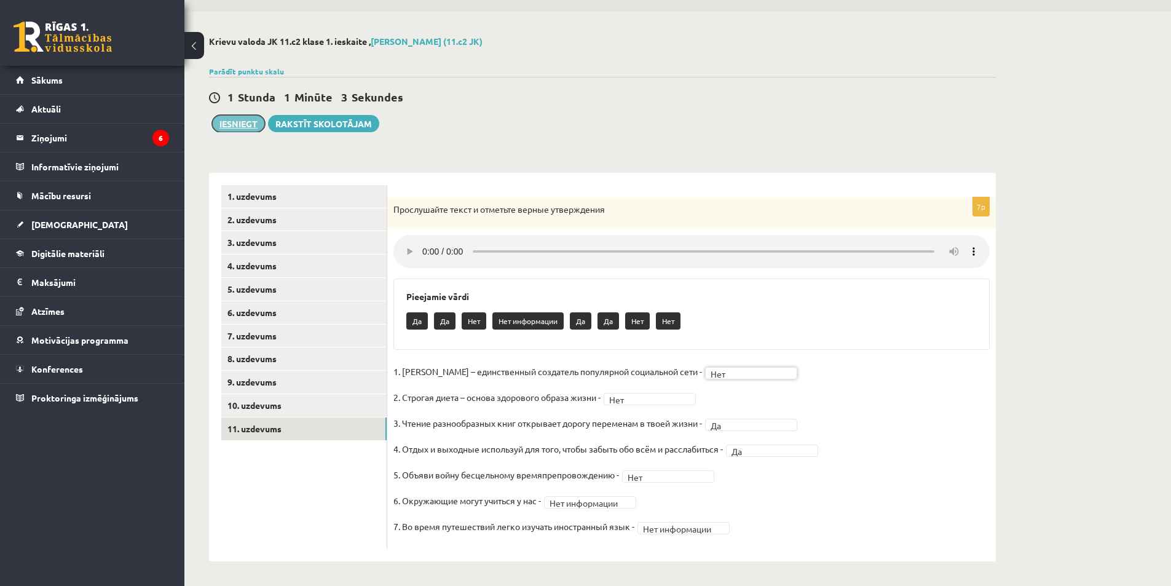
click at [242, 126] on button "Iesniegt" at bounding box center [238, 123] width 53 height 17
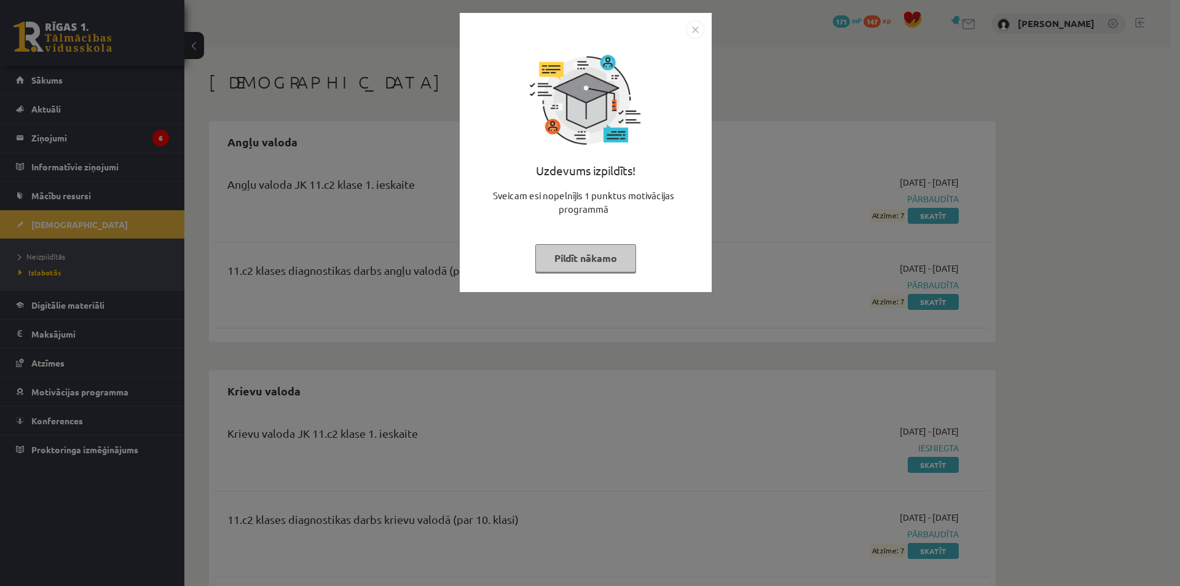
click at [610, 259] on button "Pildīt nākamo" at bounding box center [585, 258] width 101 height 28
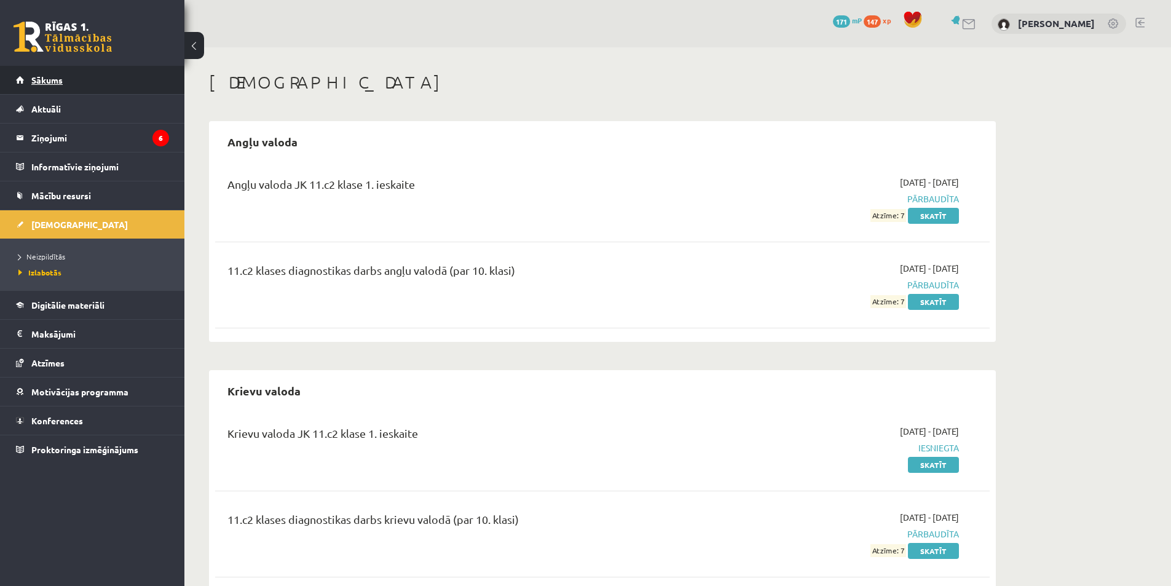
click at [83, 84] on link "Sākums" at bounding box center [92, 80] width 153 height 28
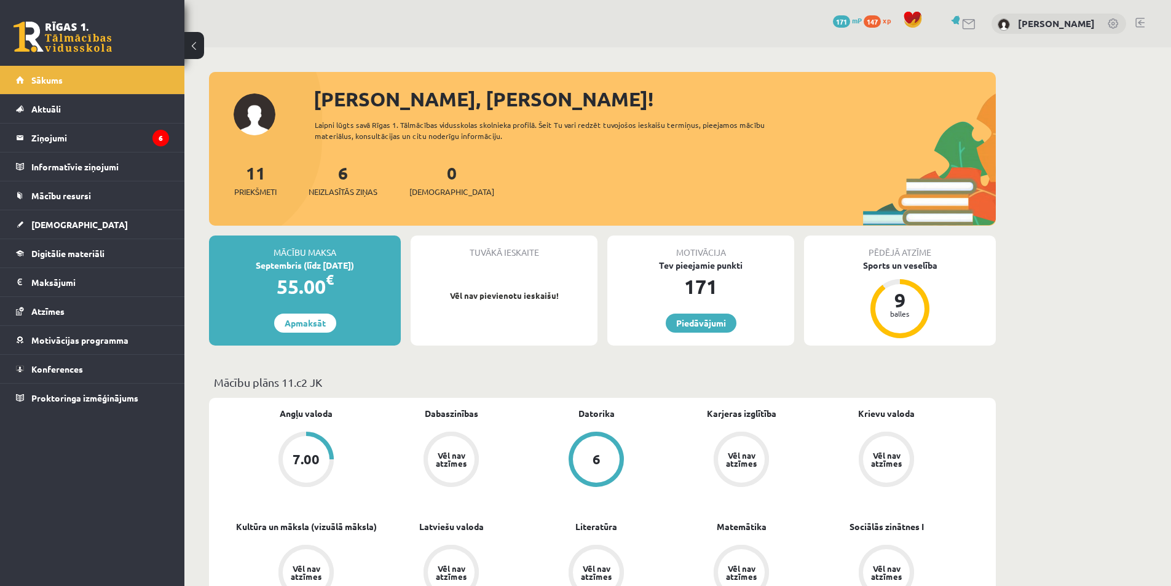
click at [361, 179] on div "6 Neizlasītās ziņas" at bounding box center [343, 179] width 69 height 38
click at [352, 192] on span "Neizlasītās ziņas" at bounding box center [343, 192] width 69 height 12
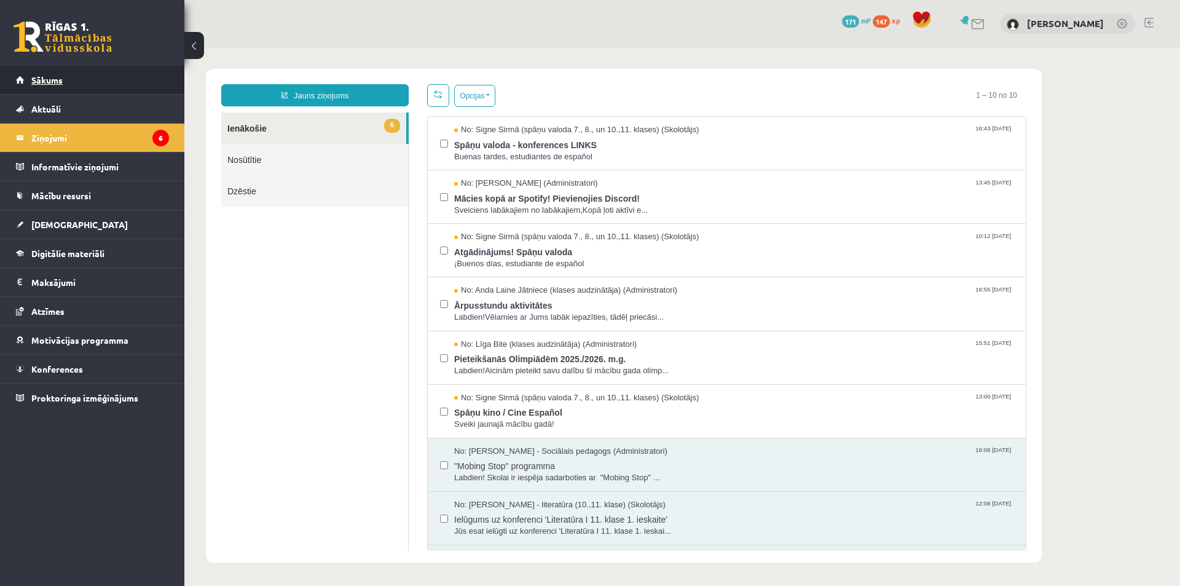
click at [99, 79] on link "Sākums" at bounding box center [92, 80] width 153 height 28
